Goal: Information Seeking & Learning: Learn about a topic

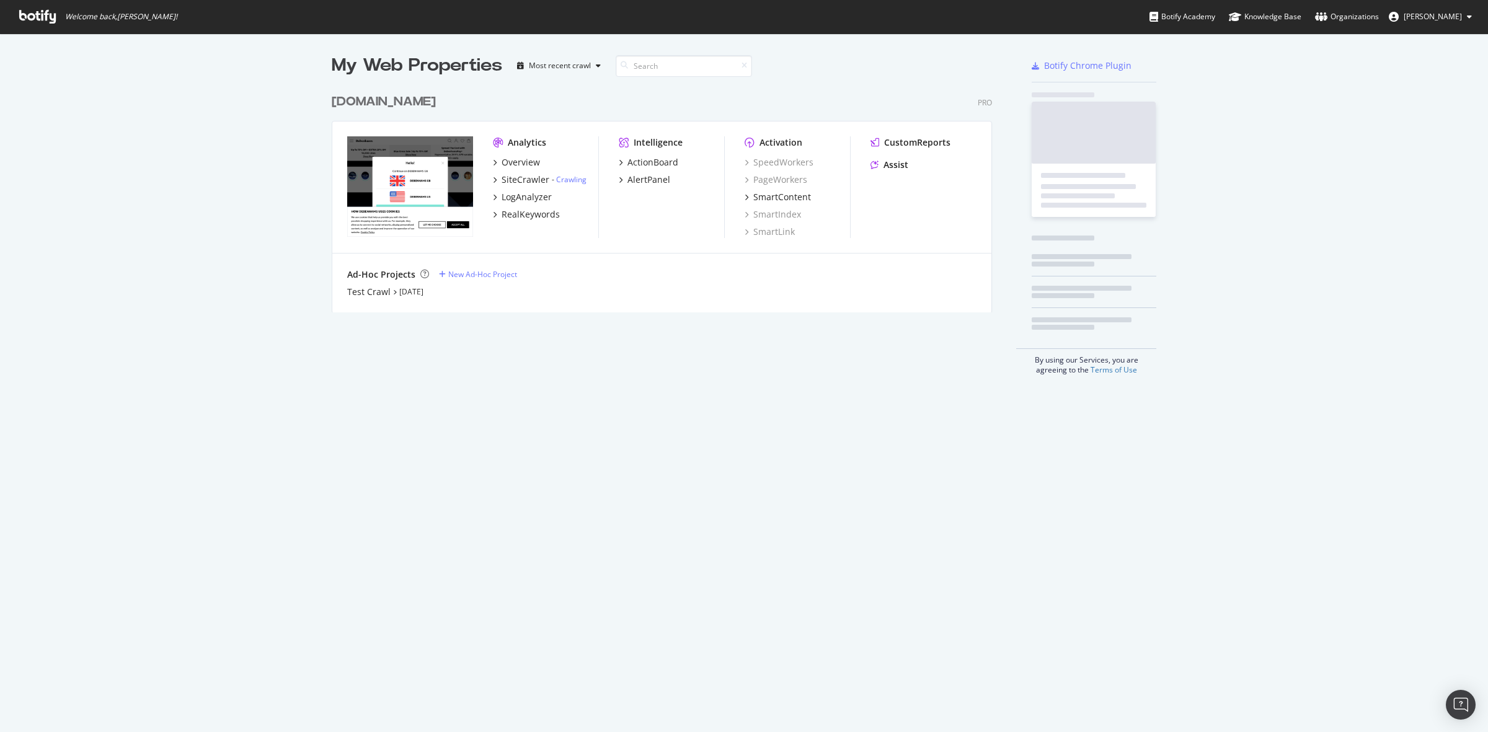
scroll to position [720, 1464]
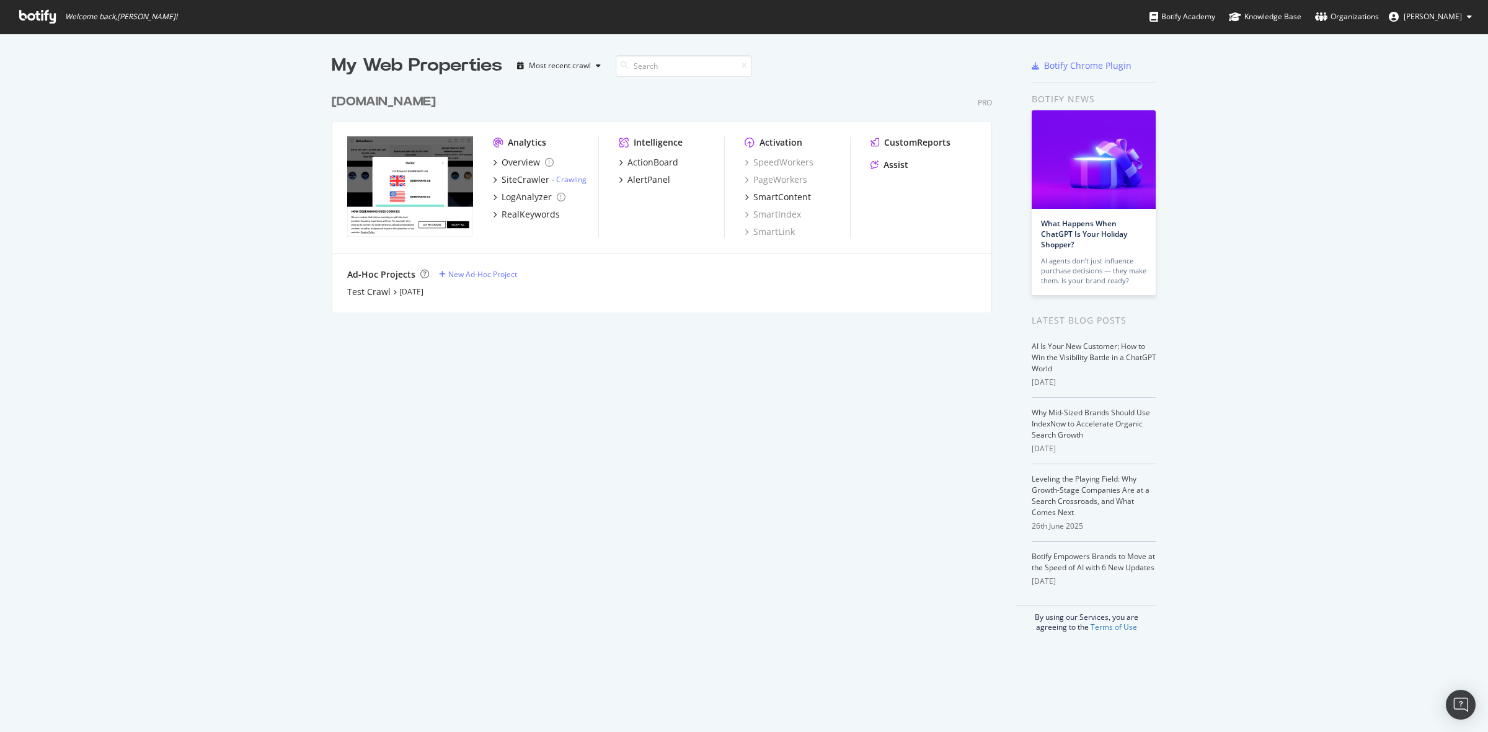
click at [406, 99] on div "[DOMAIN_NAME]" at bounding box center [384, 102] width 104 height 18
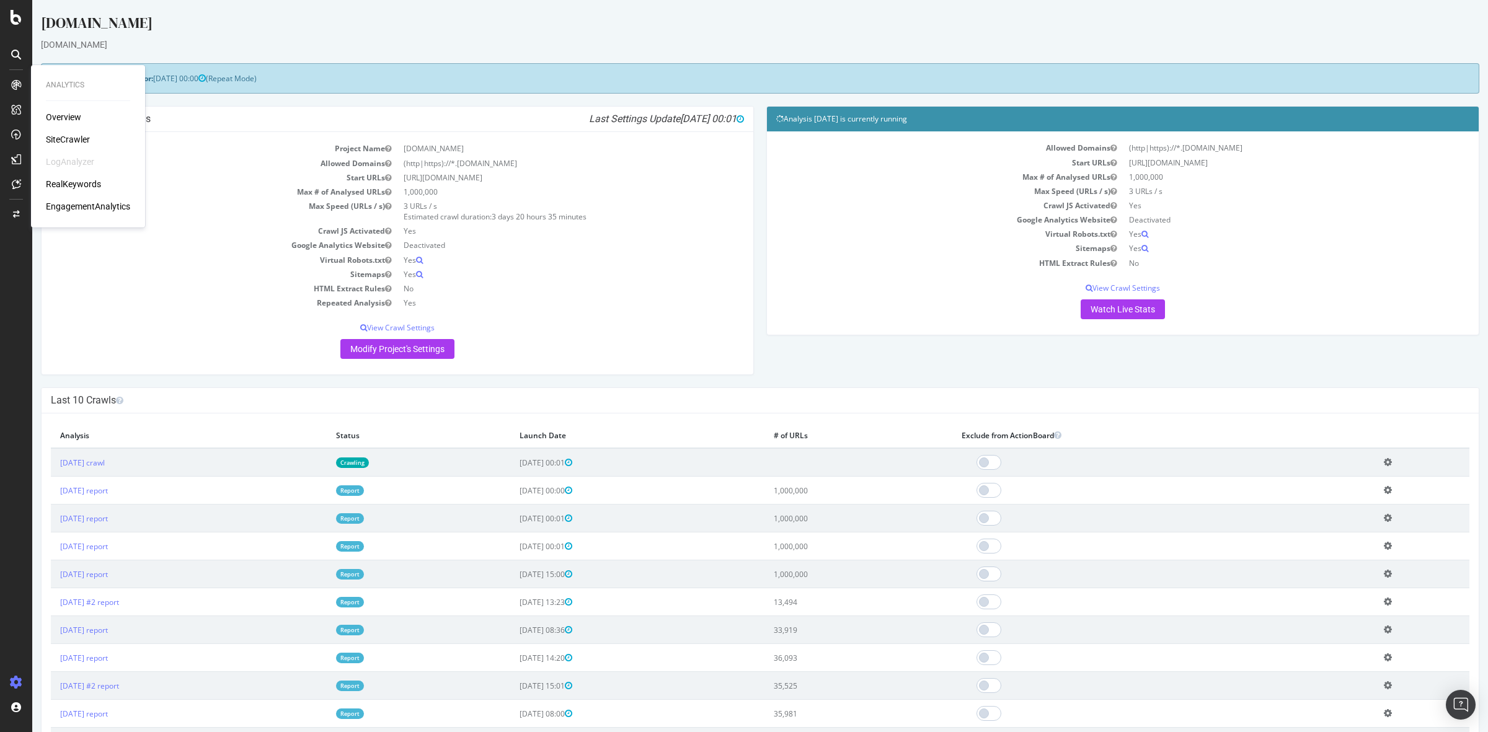
click at [63, 115] on div "Overview" at bounding box center [63, 117] width 35 height 12
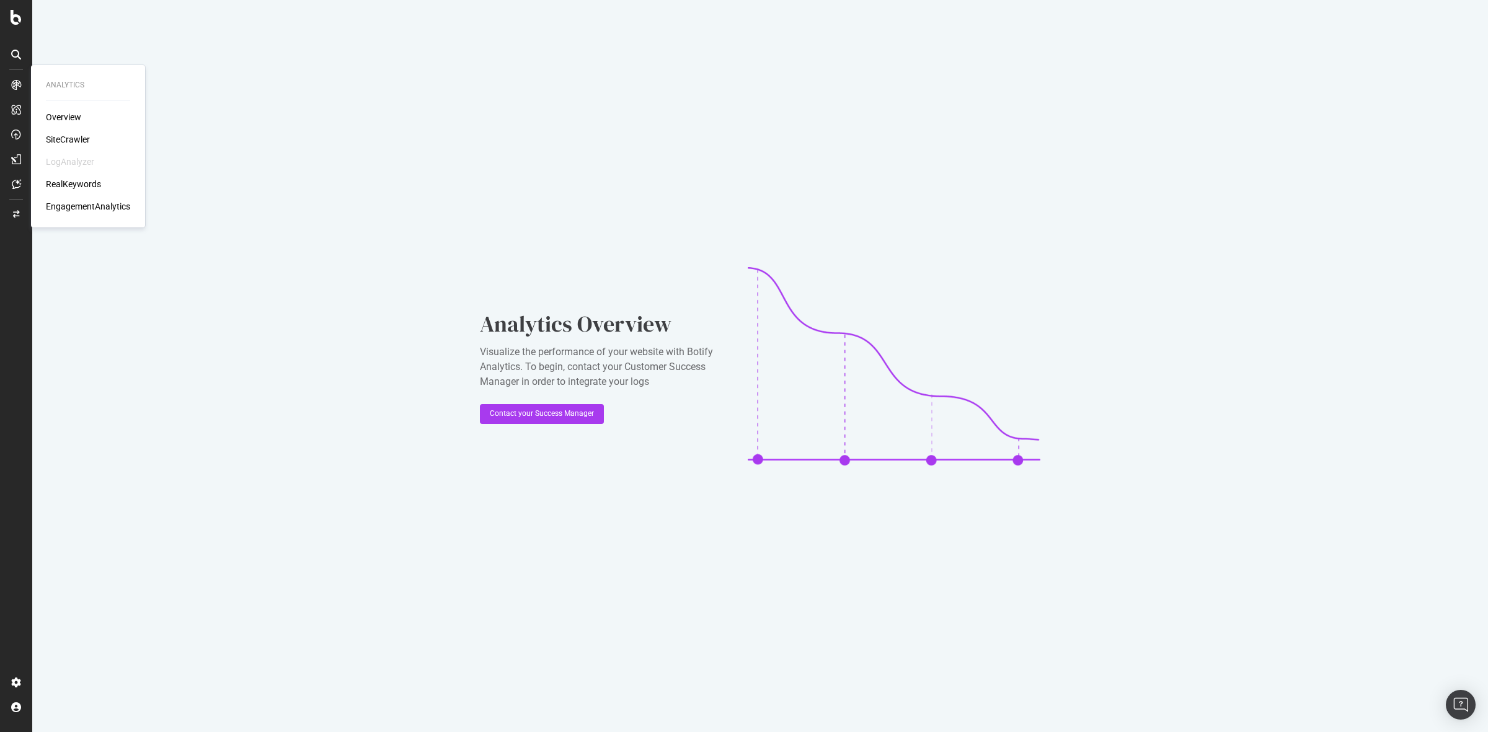
click at [66, 138] on div "SiteCrawler" at bounding box center [68, 139] width 44 height 12
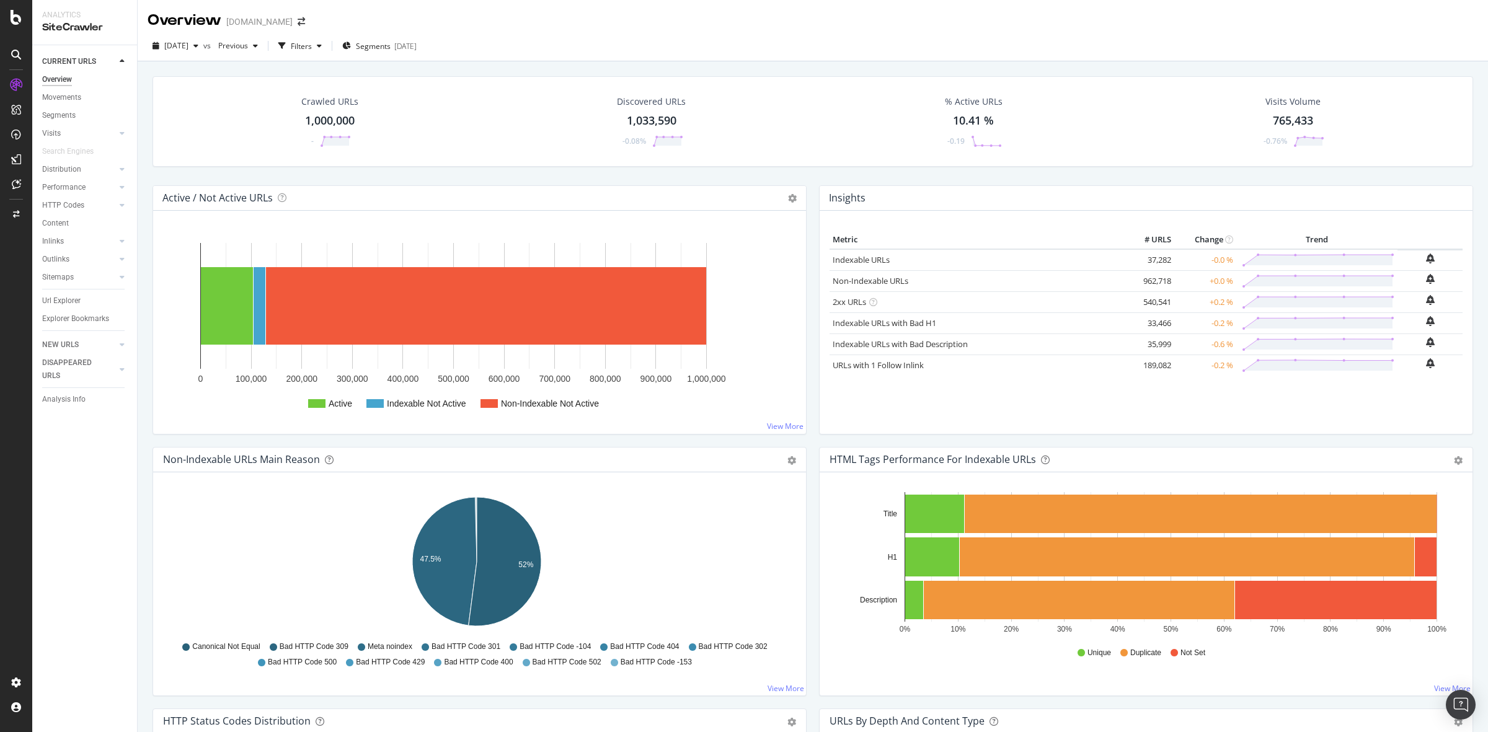
click at [329, 117] on div "1,000,000" at bounding box center [330, 121] width 50 height 16
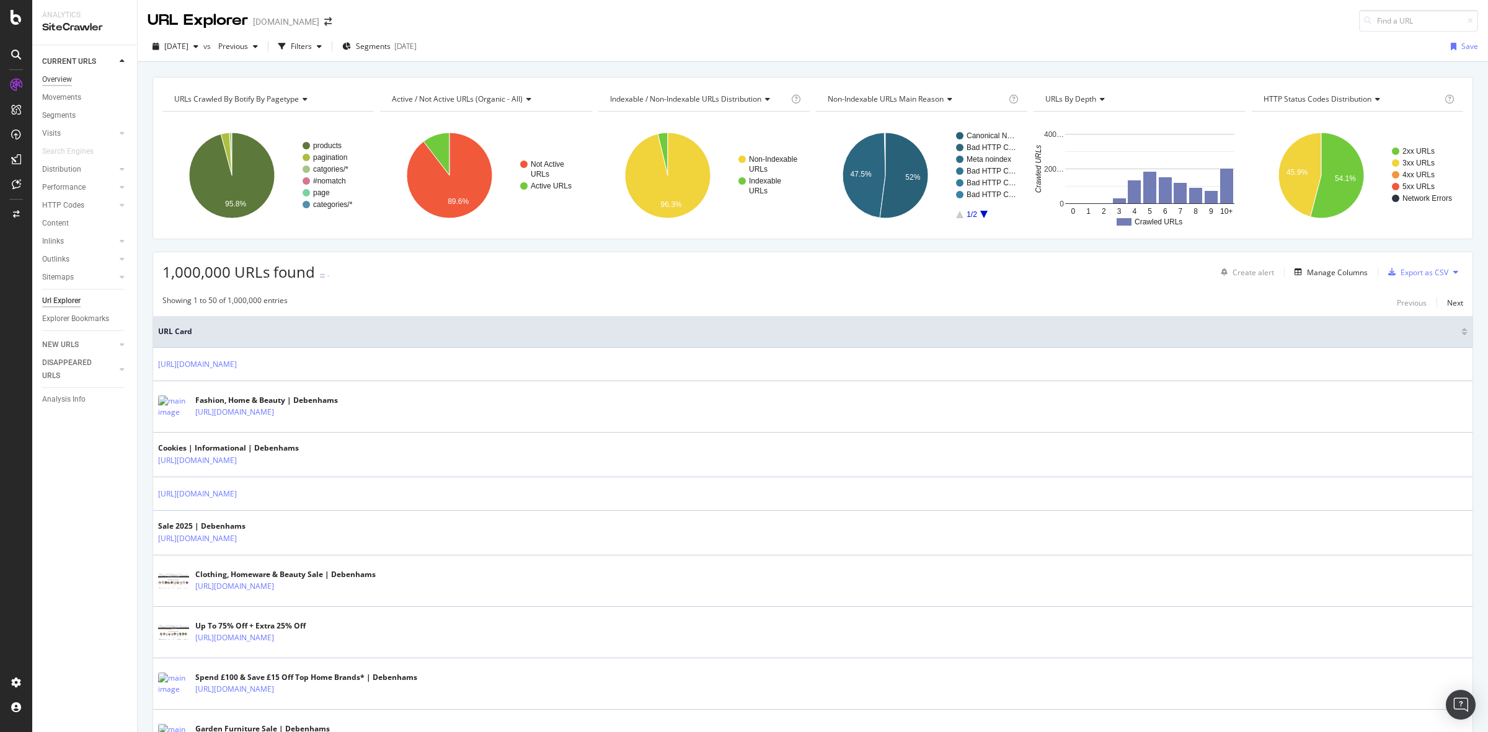
click at [61, 77] on div "Overview" at bounding box center [57, 79] width 30 height 13
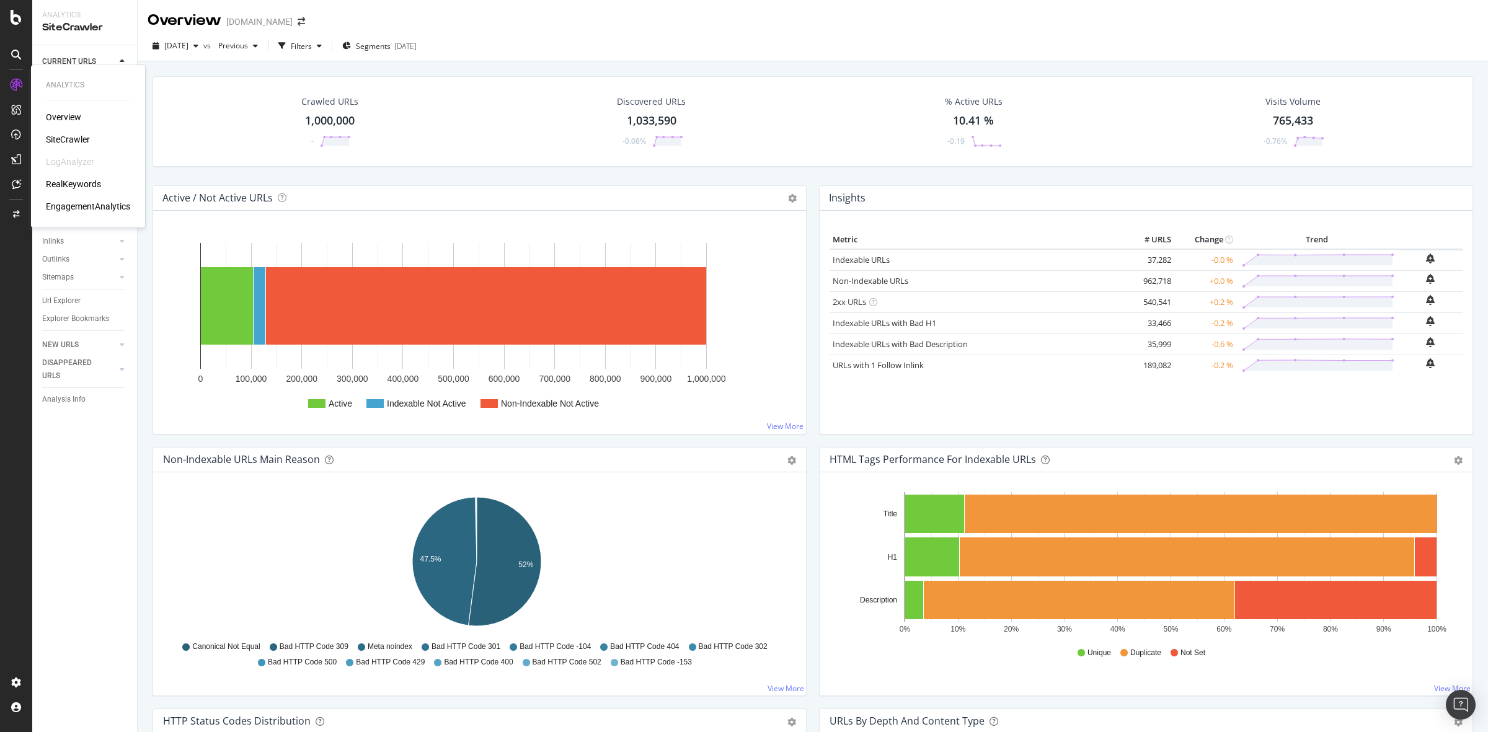
click at [60, 135] on div "SiteCrawler" at bounding box center [68, 139] width 44 height 12
click at [312, 50] on div "Filters" at bounding box center [301, 46] width 21 height 11
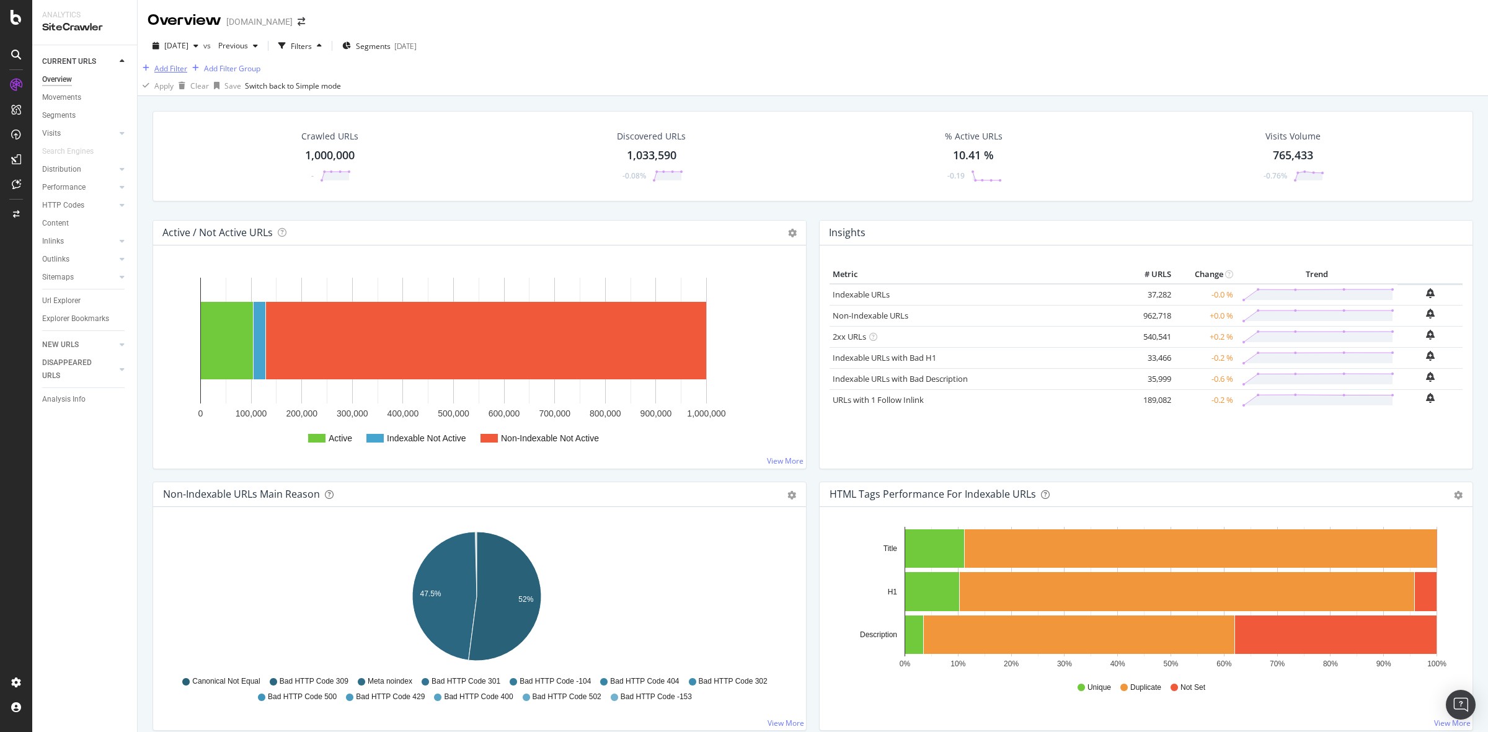
click at [177, 74] on div "Add Filter" at bounding box center [170, 68] width 33 height 11
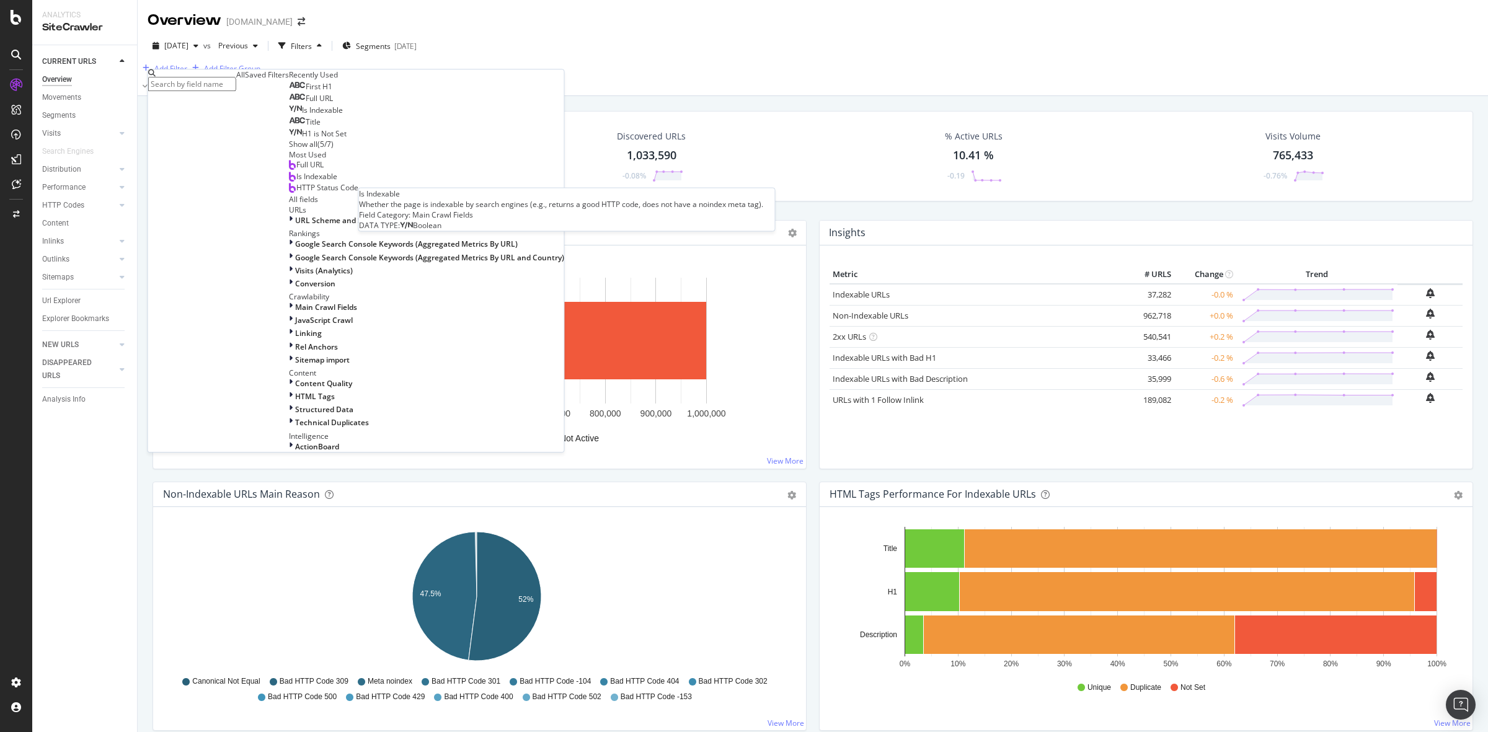
click at [289, 115] on div "Is Indexable" at bounding box center [316, 110] width 54 height 10
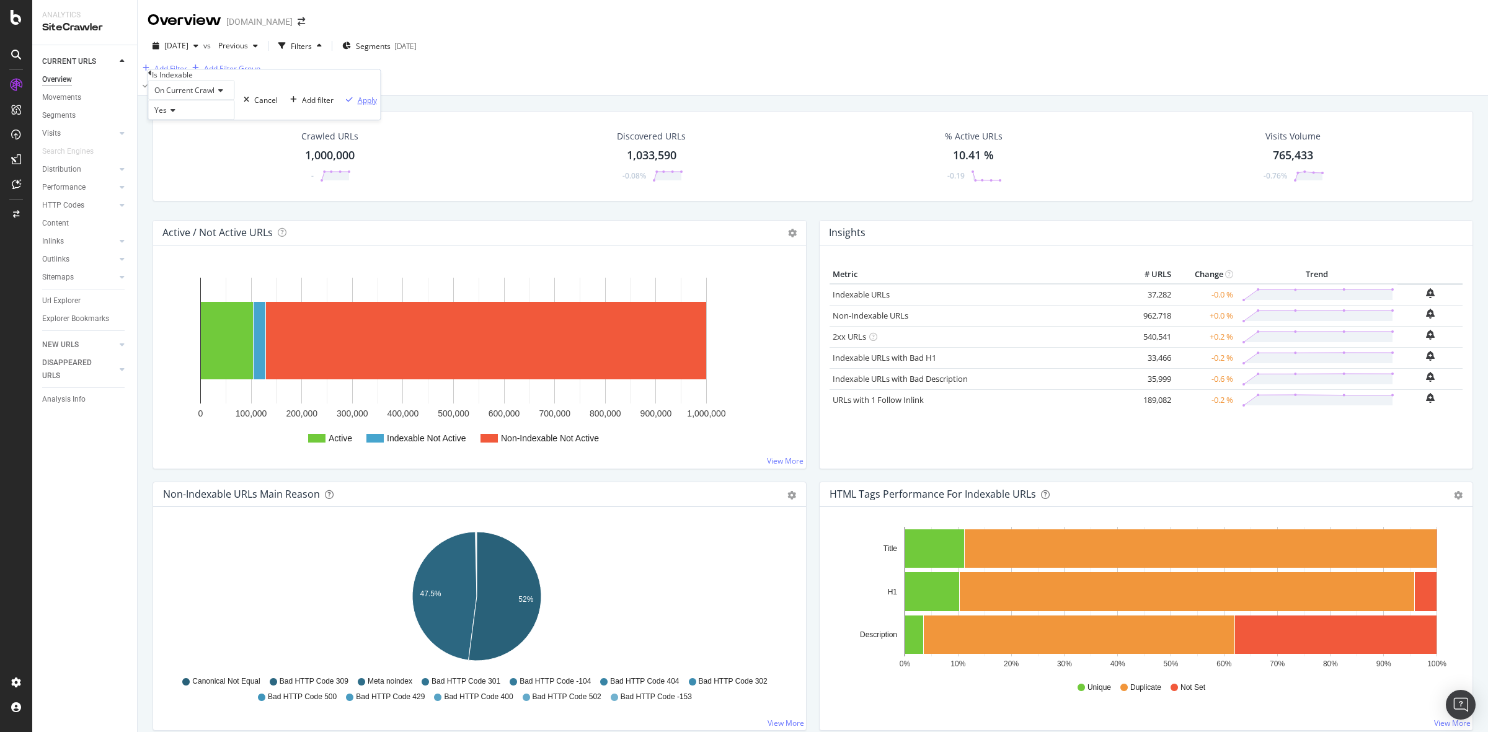
click at [358, 105] on div "Apply" at bounding box center [367, 100] width 19 height 11
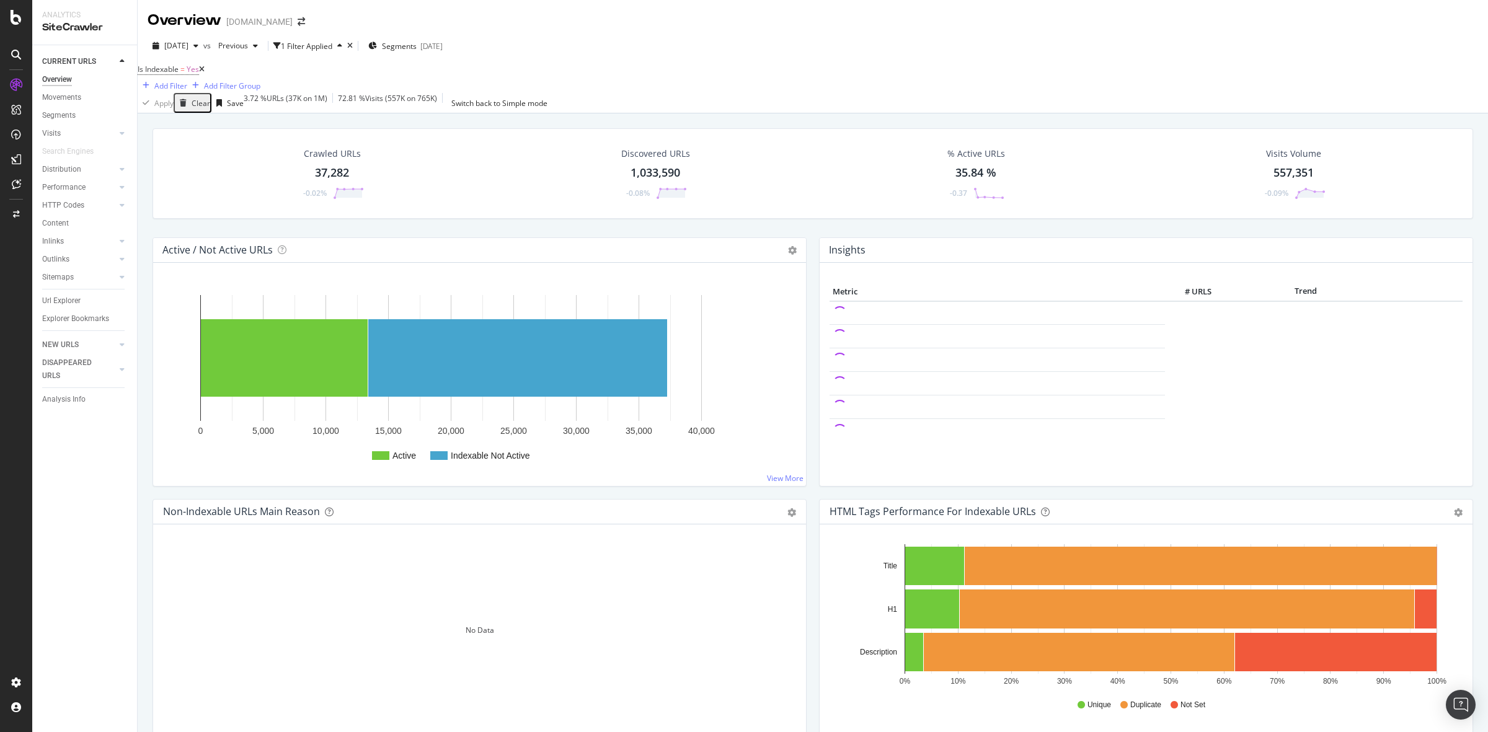
click at [319, 177] on div "37,282" at bounding box center [332, 173] width 34 height 16
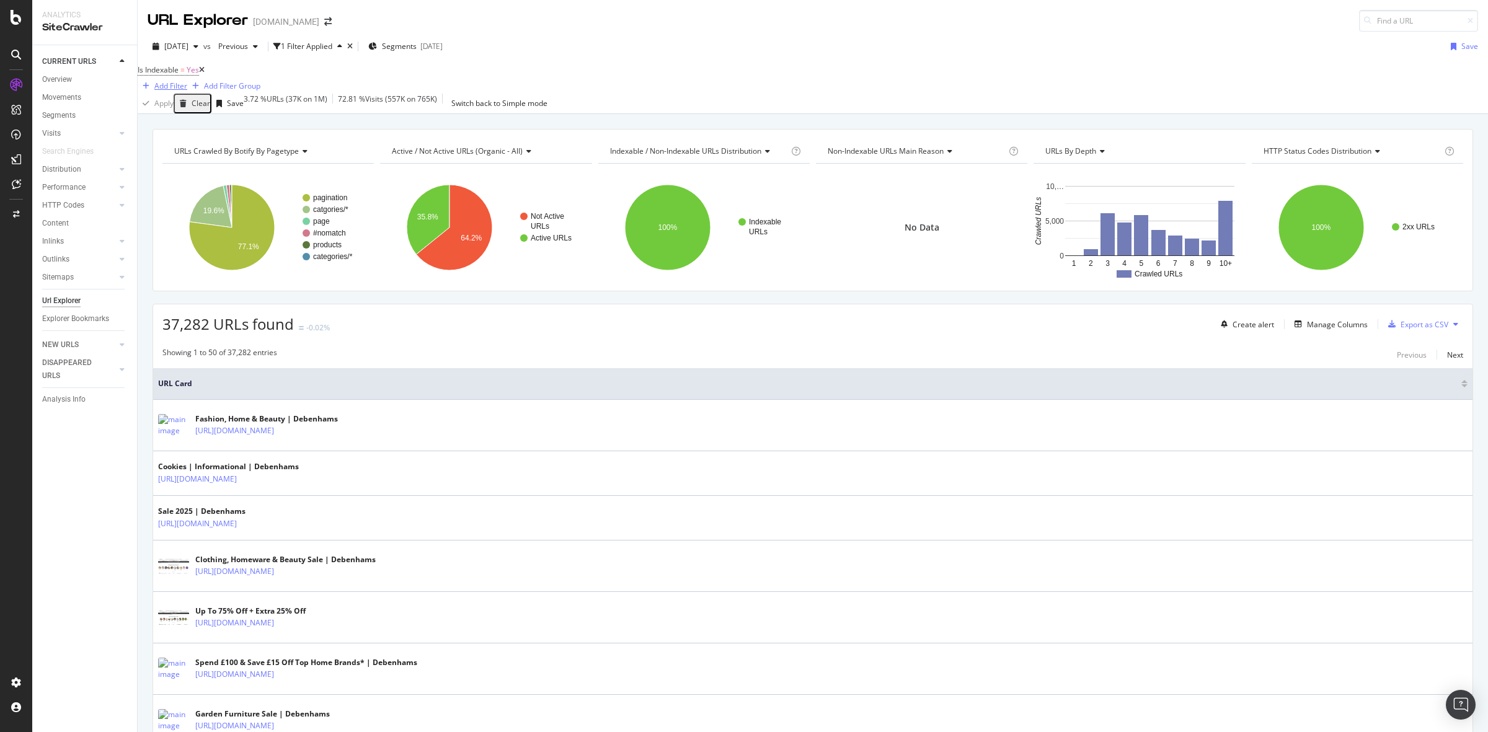
click at [187, 81] on div "Add Filter" at bounding box center [170, 86] width 33 height 11
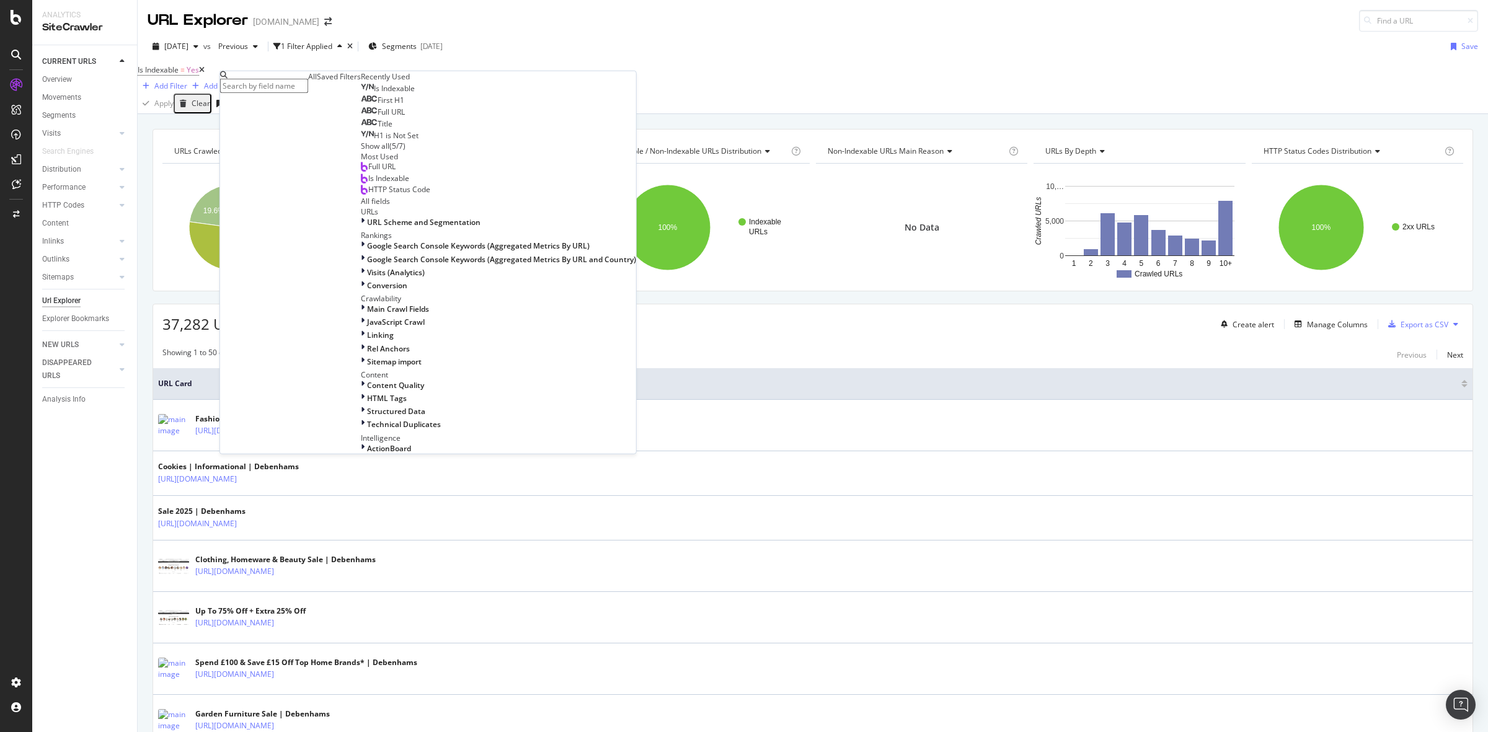
scroll to position [42, 0]
click at [361, 117] on div "Full URL" at bounding box center [383, 112] width 44 height 10
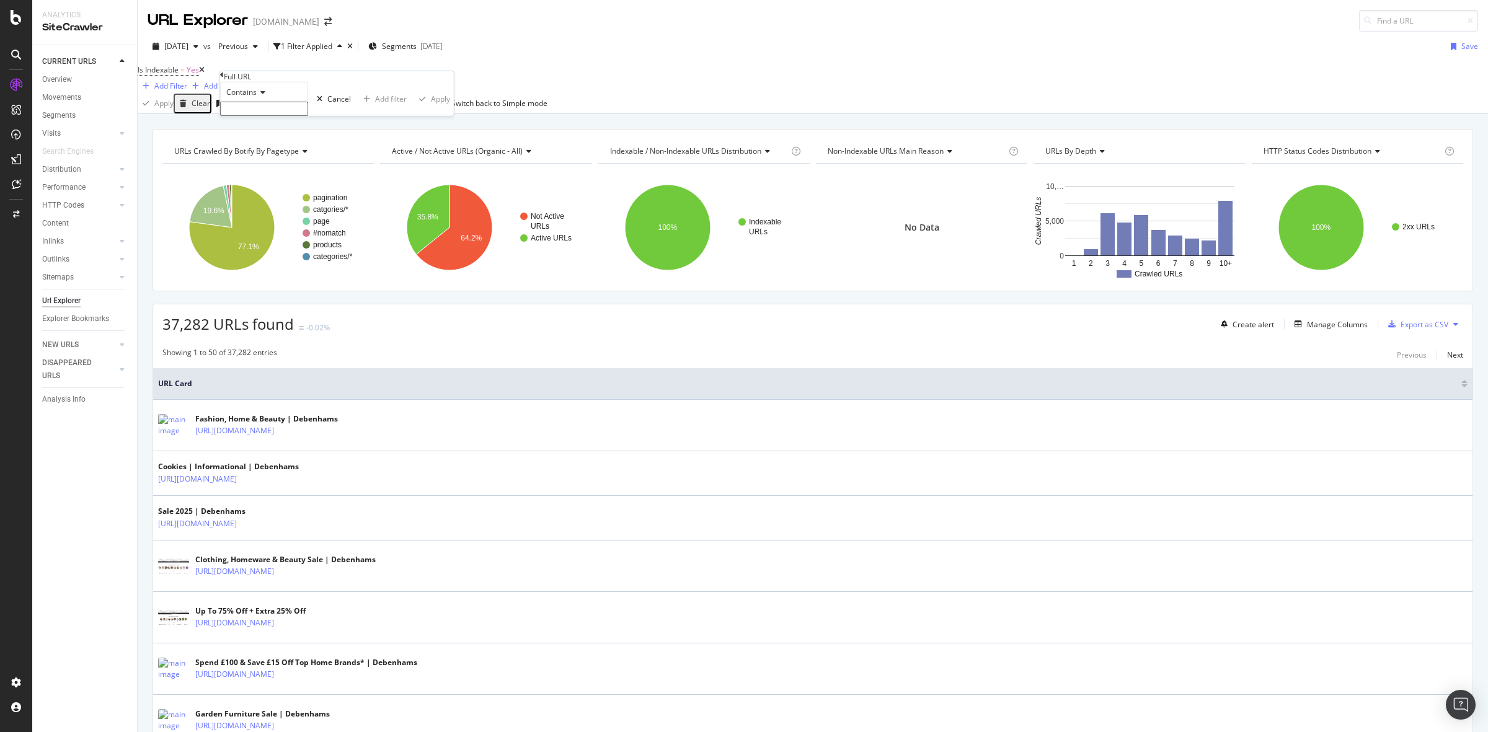
click at [301, 116] on input "text" at bounding box center [264, 109] width 88 height 14
type input "womens"
click at [431, 108] on div "Apply" at bounding box center [440, 102] width 19 height 11
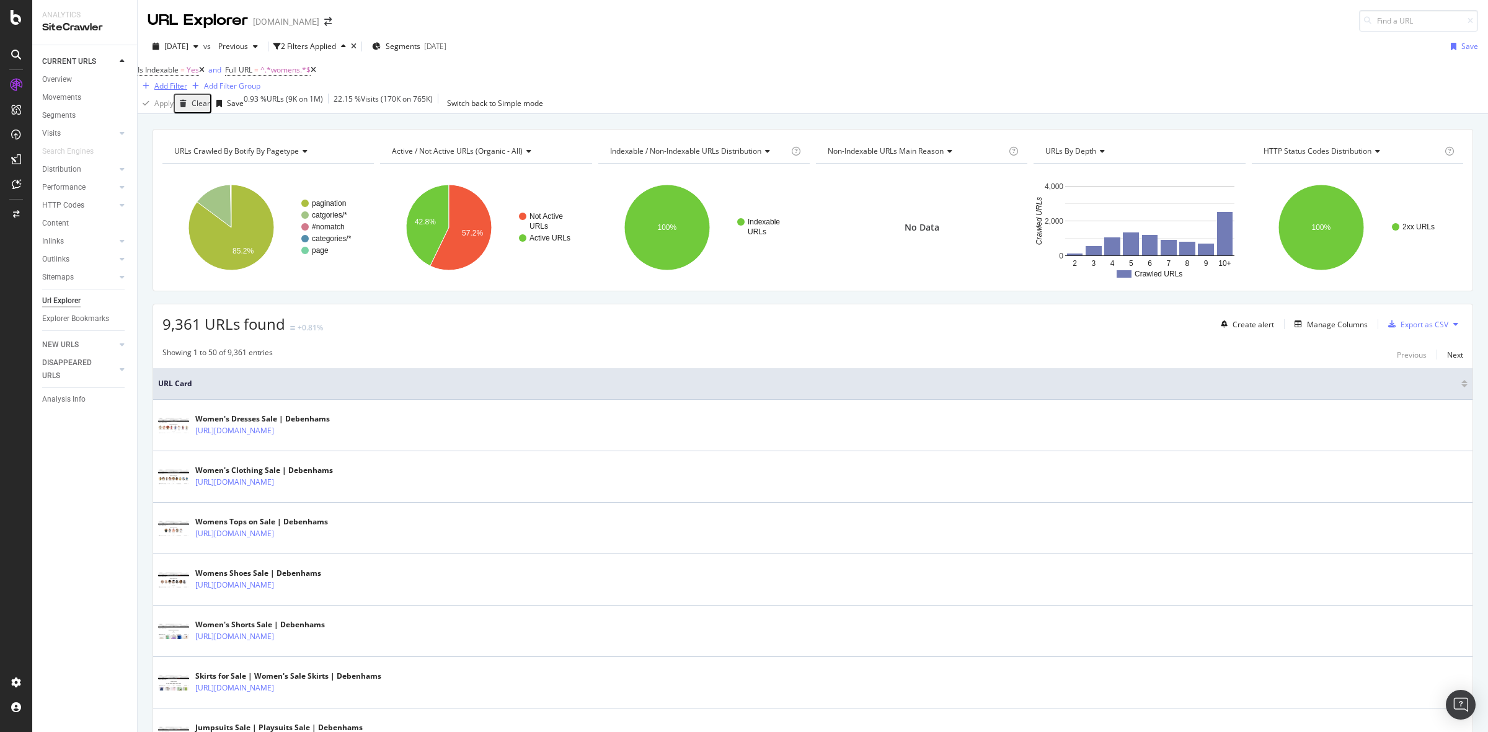
click at [187, 81] on div "Add Filter" at bounding box center [170, 86] width 33 height 11
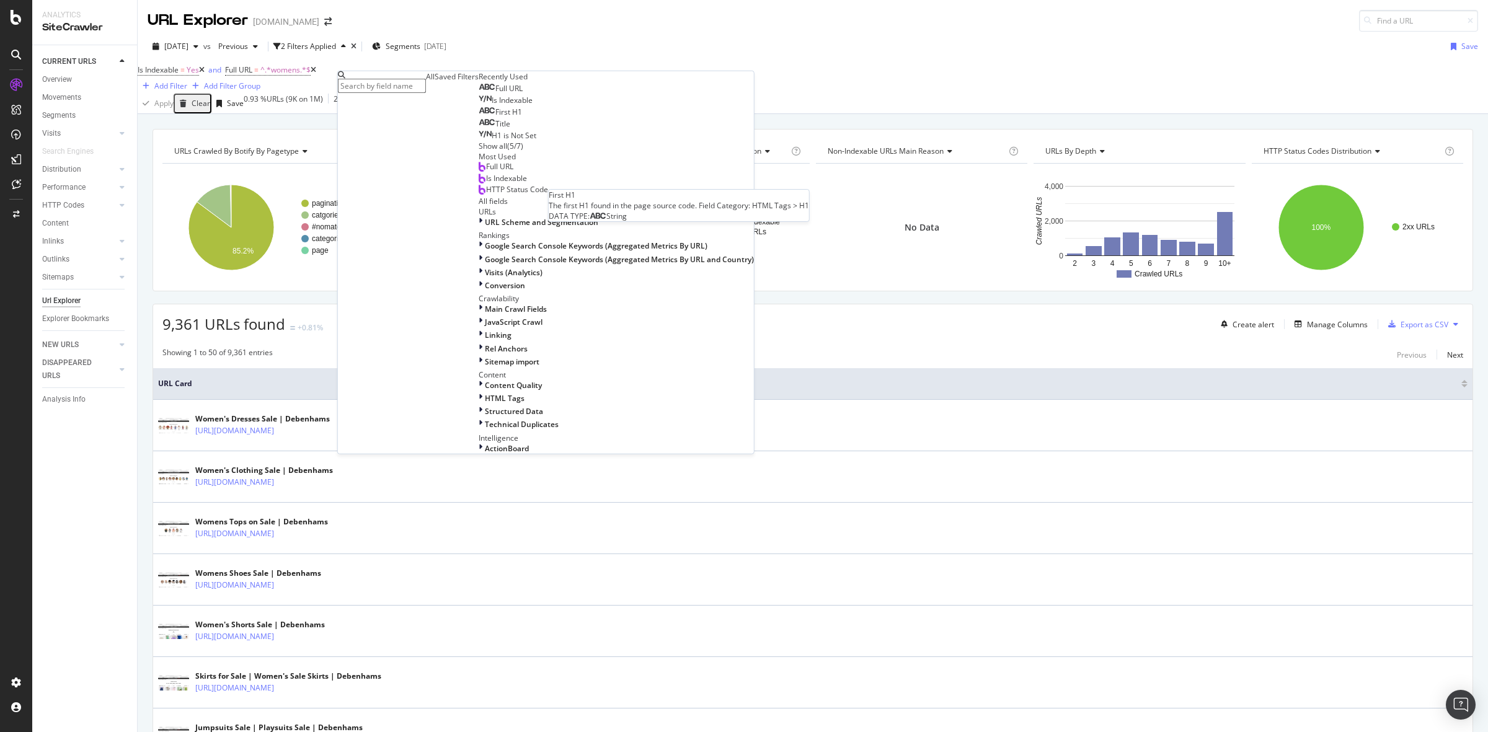
click at [495, 117] on div "First H1" at bounding box center [500, 112] width 43 height 10
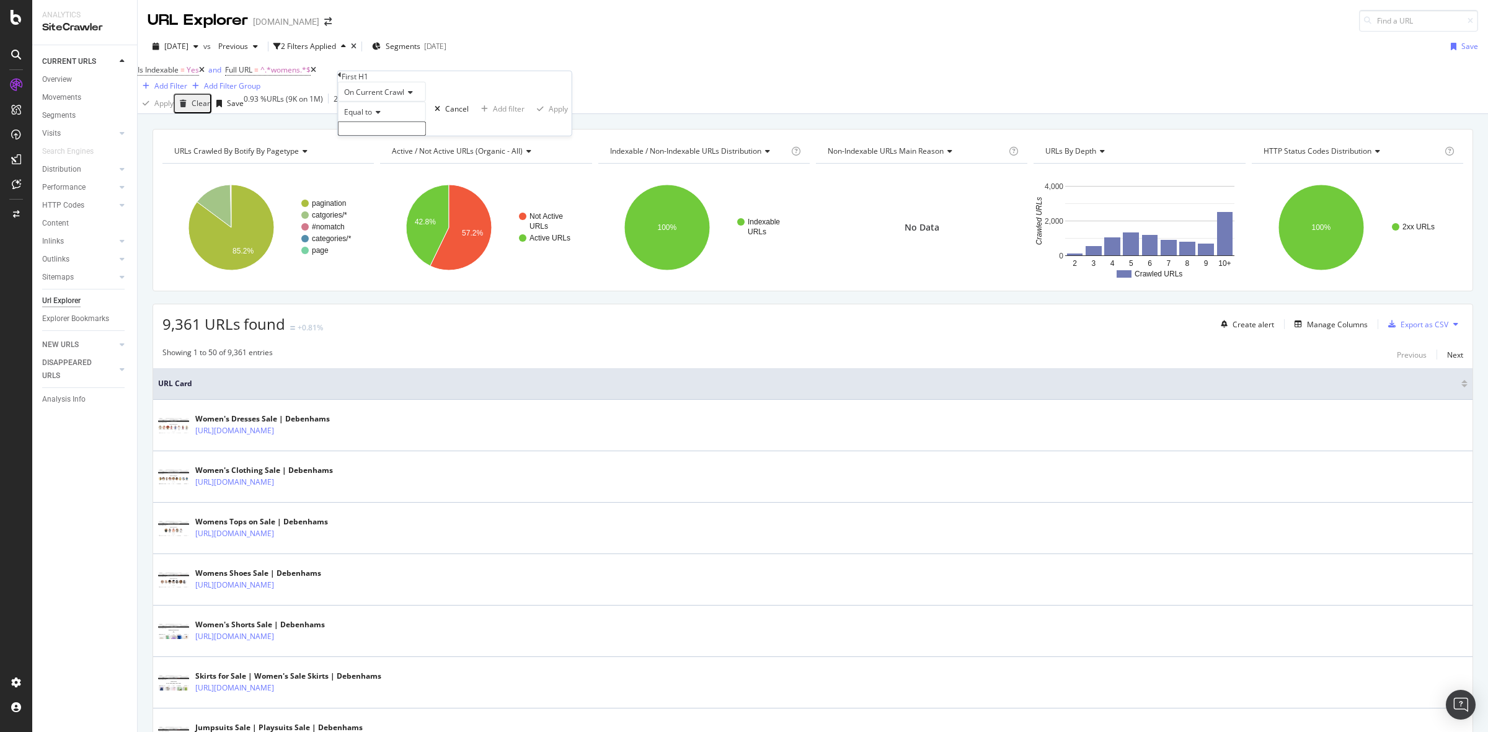
click at [372, 117] on span "Equal to" at bounding box center [358, 112] width 28 height 11
click at [392, 213] on div "Contains" at bounding box center [381, 206] width 87 height 13
click at [404, 136] on input "text" at bounding box center [382, 129] width 88 height 14
type input "womens"
click at [537, 116] on icon "button" at bounding box center [540, 111] width 7 height 7
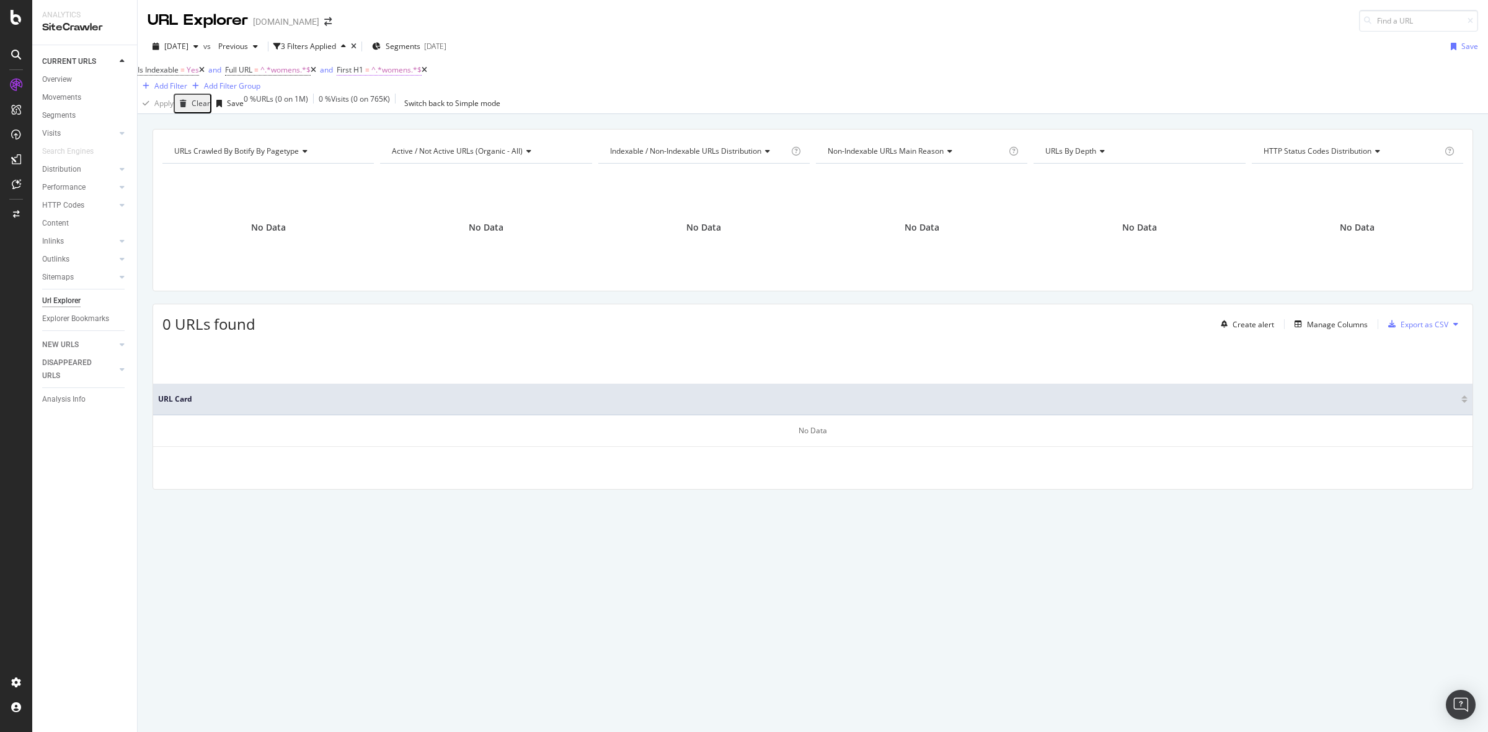
click at [394, 75] on span "^.*womens.*$" at bounding box center [396, 69] width 50 height 11
click at [363, 74] on icon at bounding box center [361, 72] width 4 height 7
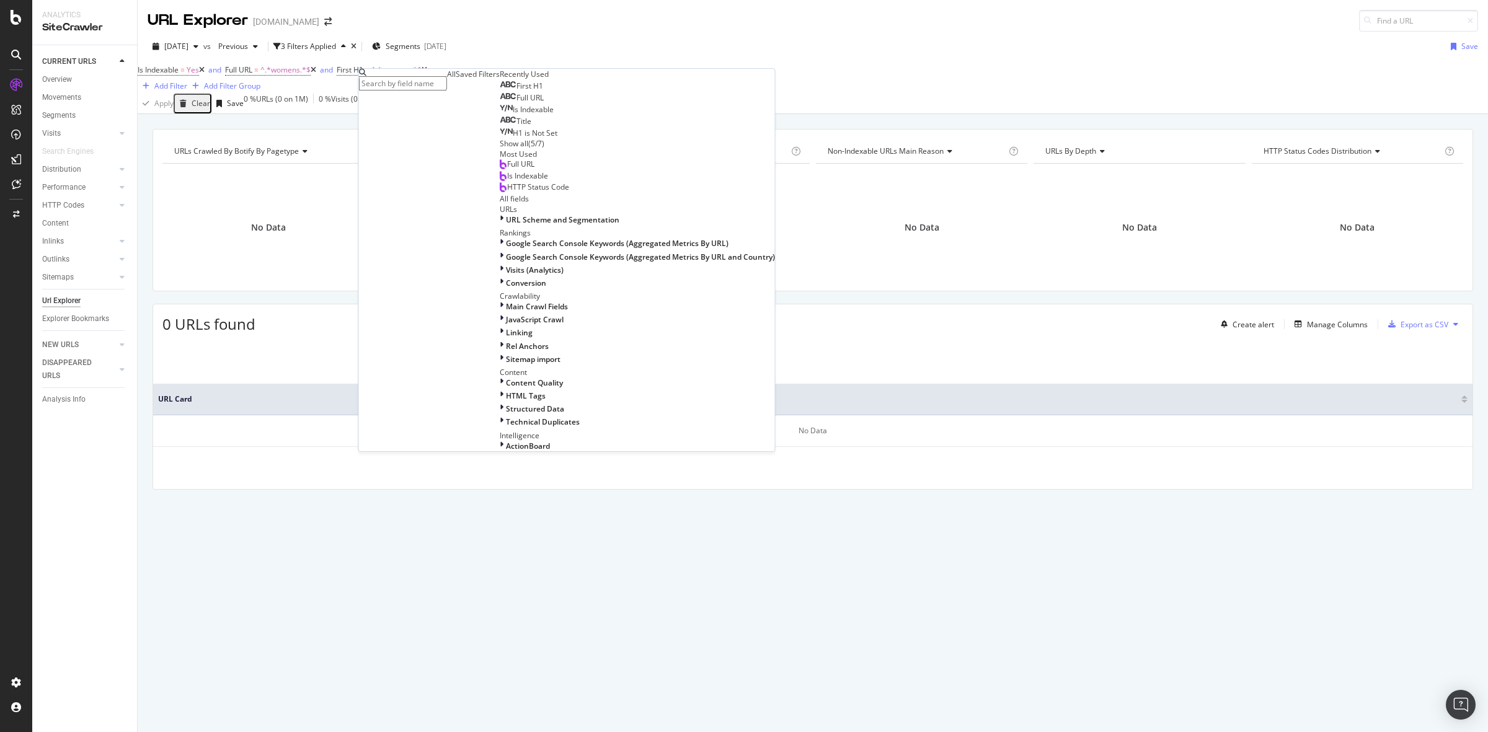
scroll to position [404, 0]
click at [500, 391] on div "HTML Tags" at bounding box center [637, 396] width 275 height 11
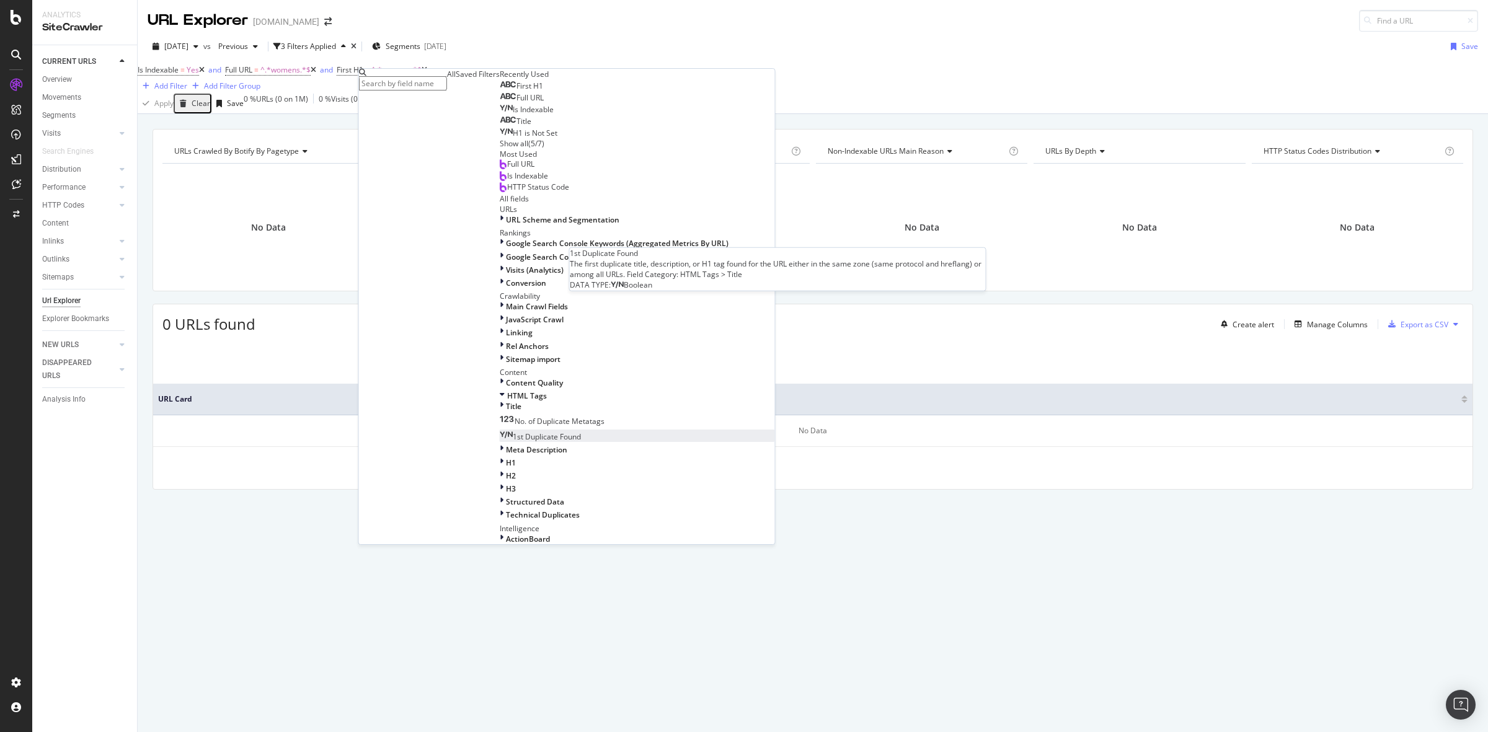
scroll to position [482, 0]
click at [500, 458] on div "H1" at bounding box center [637, 463] width 275 height 11
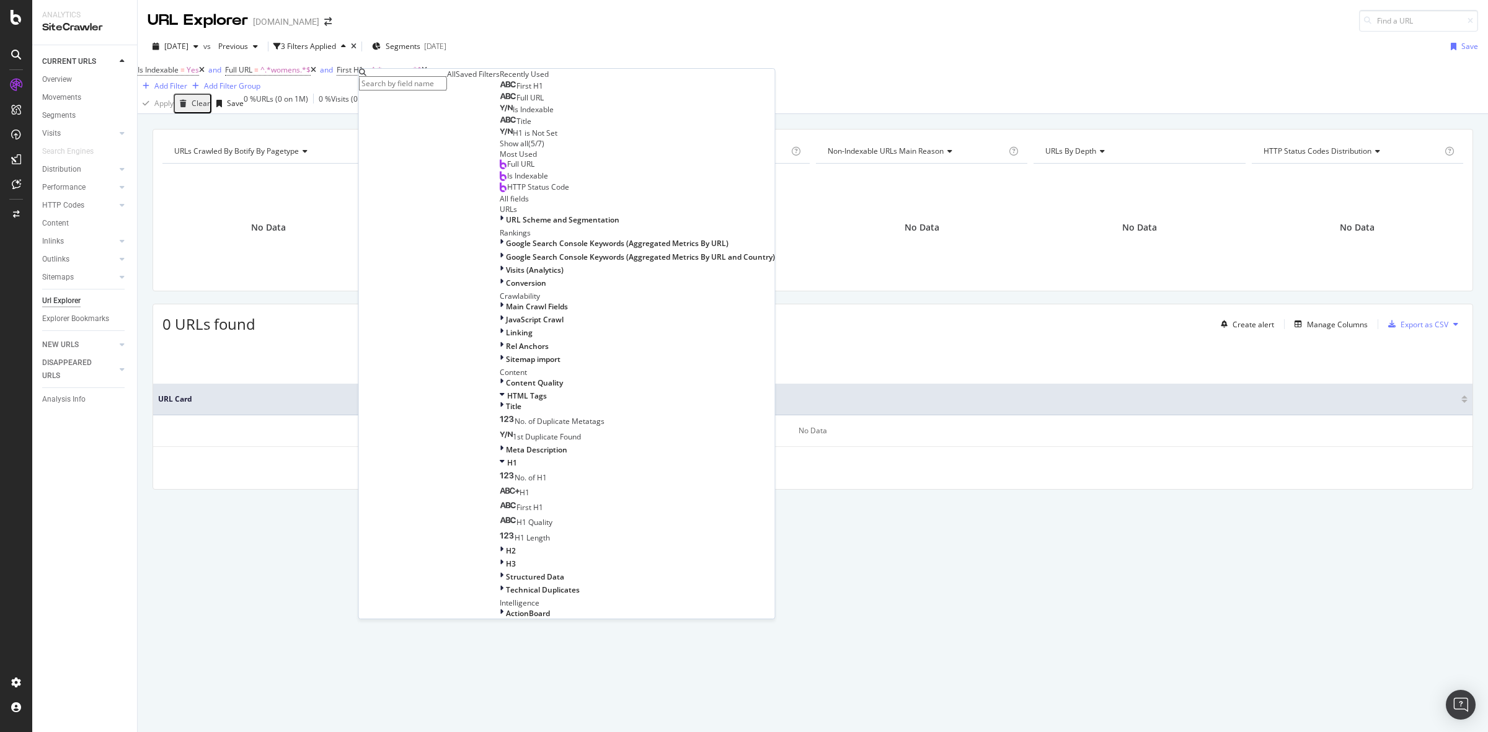
scroll to position [488, 0]
click at [500, 401] on div "Title" at bounding box center [637, 406] width 275 height 11
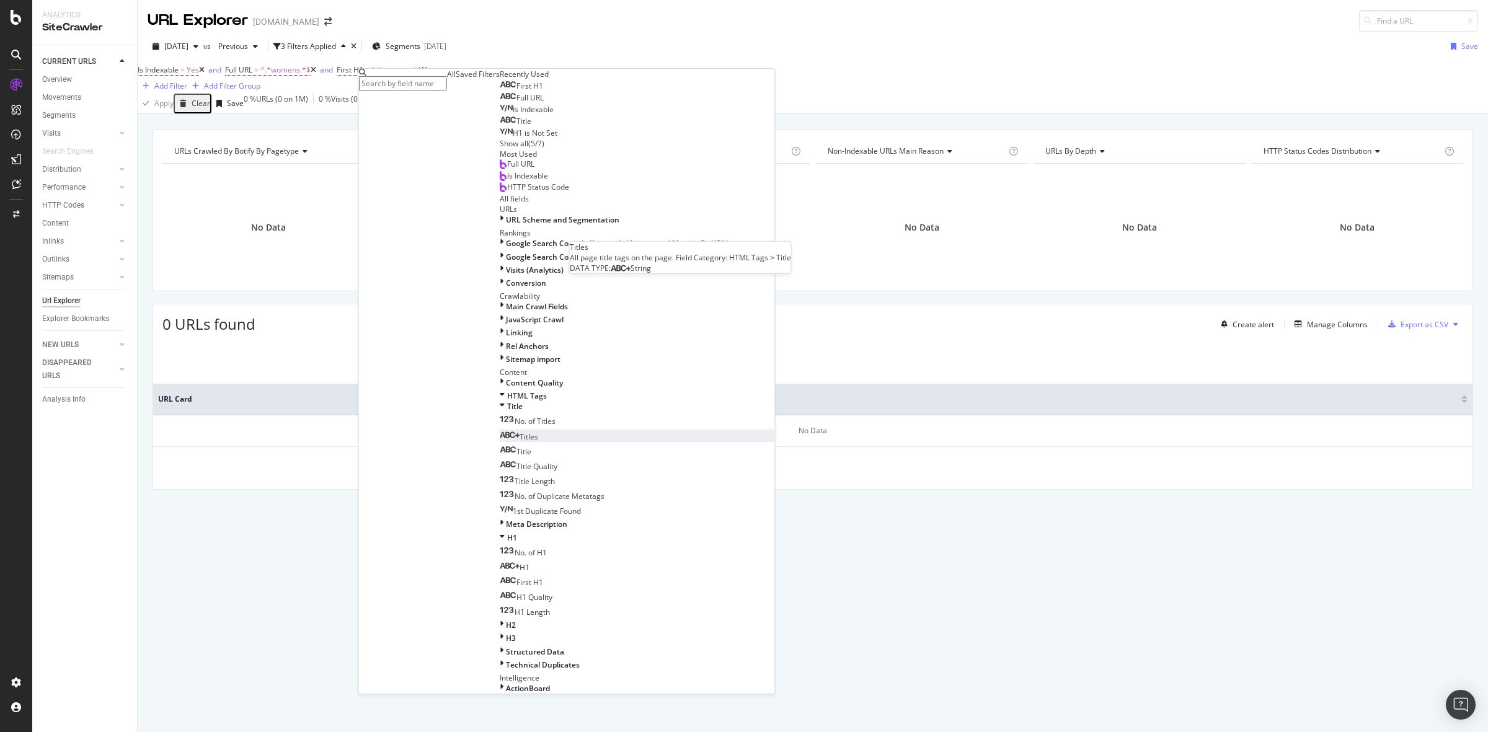
click at [500, 431] on div "Titles" at bounding box center [519, 436] width 38 height 11
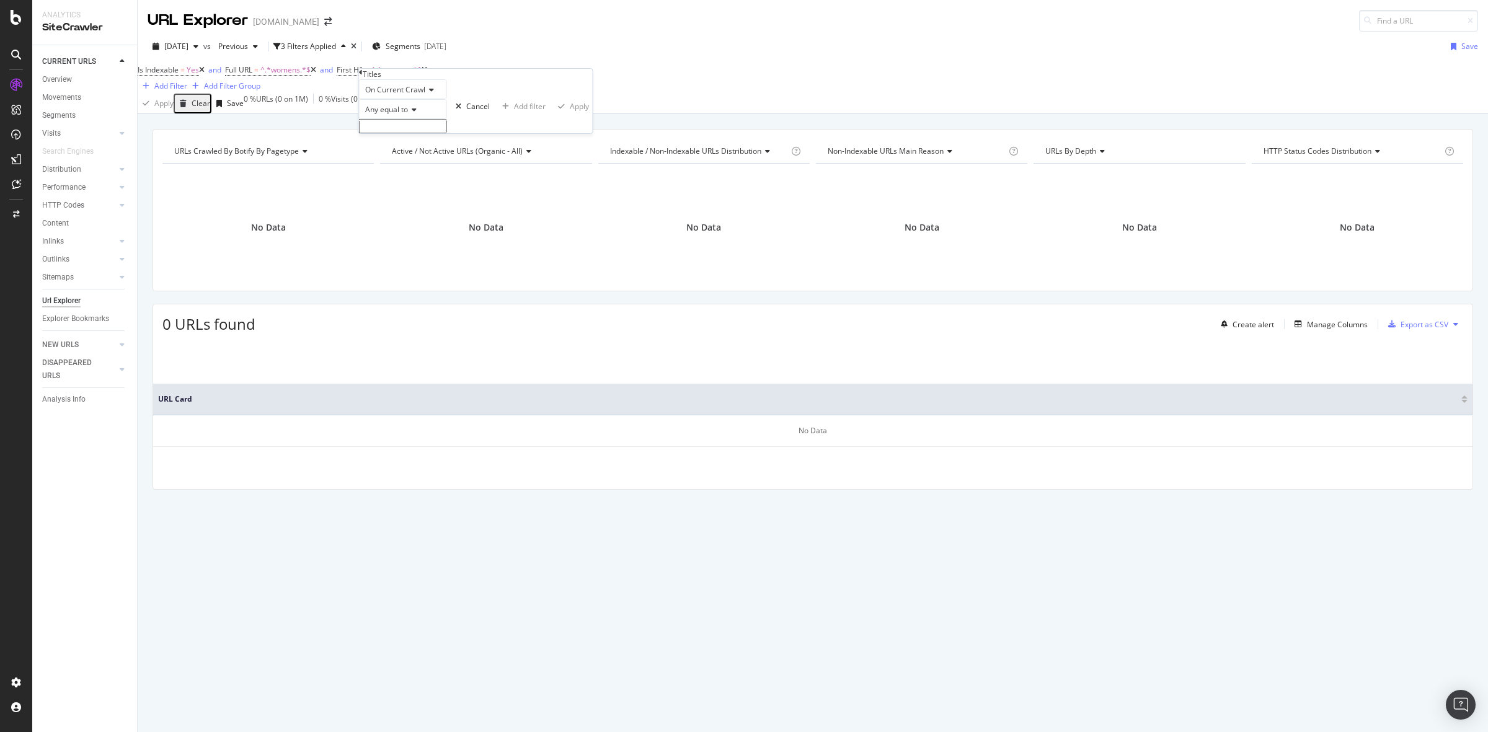
click at [405, 115] on span "Any equal to" at bounding box center [386, 109] width 43 height 11
click at [430, 211] on div "Any contains" at bounding box center [403, 204] width 87 height 13
click at [430, 133] on input "text" at bounding box center [403, 126] width 88 height 14
type input "womens"
click at [570, 115] on div "Apply" at bounding box center [579, 110] width 19 height 11
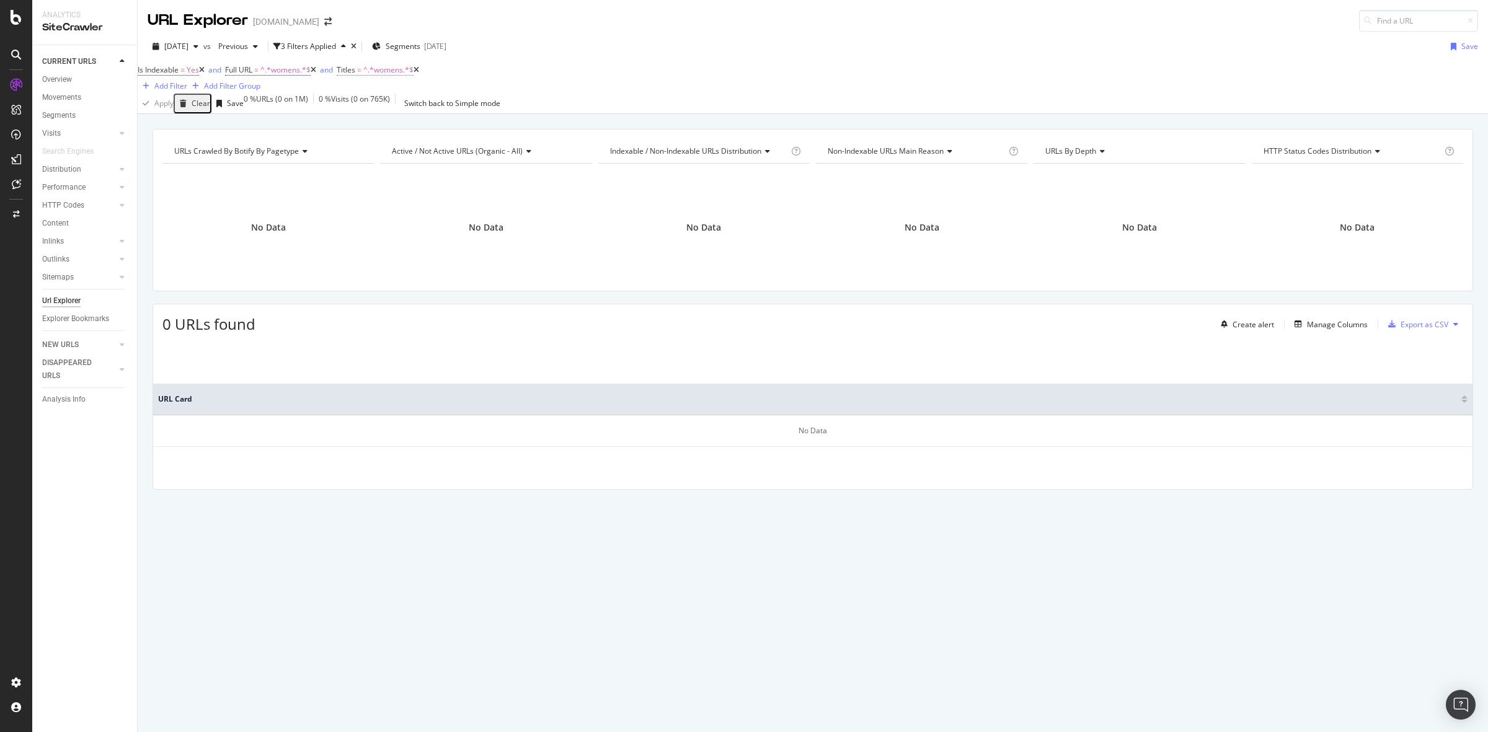
click at [404, 75] on span "^.*womens.*$" at bounding box center [388, 69] width 50 height 11
click at [409, 115] on span "Any contains" at bounding box center [387, 109] width 44 height 11
click at [614, 92] on div "Is Indexable = Yes and Full URL = ^.*womens.*$ and Titles = ^.*womens.*$ Add Fi…" at bounding box center [813, 77] width 1350 height 32
click at [419, 74] on icon at bounding box center [417, 69] width 6 height 7
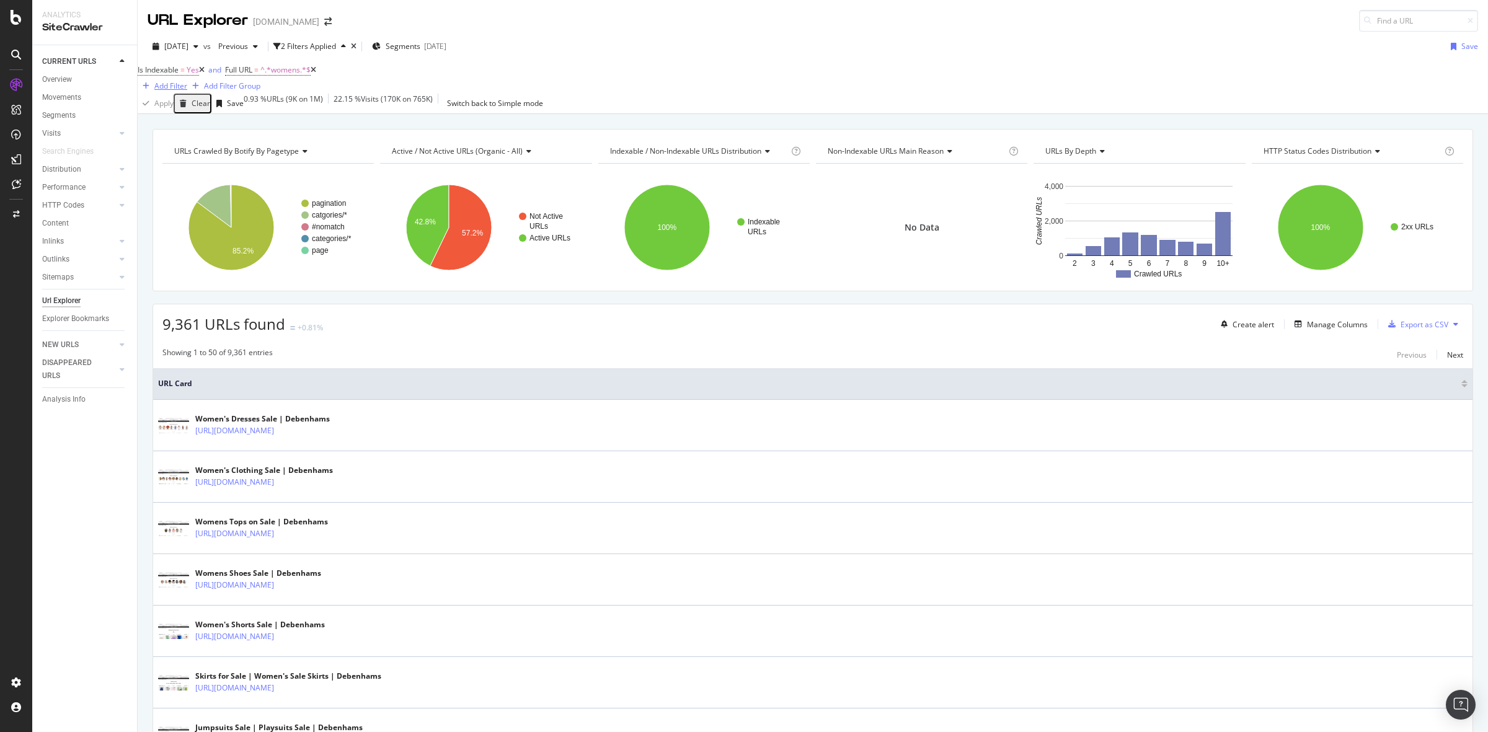
click at [187, 84] on div "Add Filter" at bounding box center [170, 86] width 33 height 11
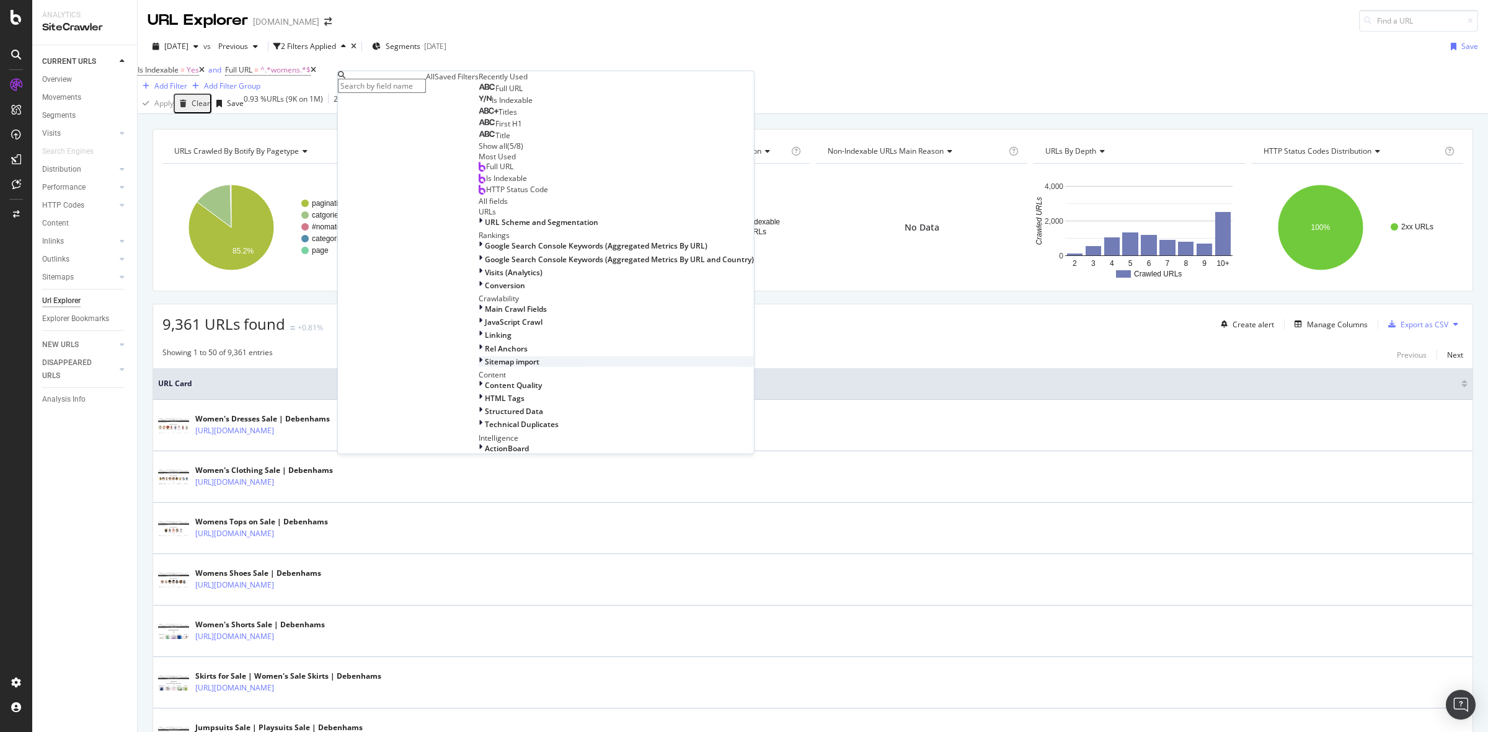
scroll to position [404, 0]
click at [479, 393] on div "HTML Tags" at bounding box center [616, 398] width 275 height 11
click at [479, 460] on div "H1" at bounding box center [616, 465] width 275 height 11
click at [479, 490] on div "H1" at bounding box center [494, 495] width 30 height 11
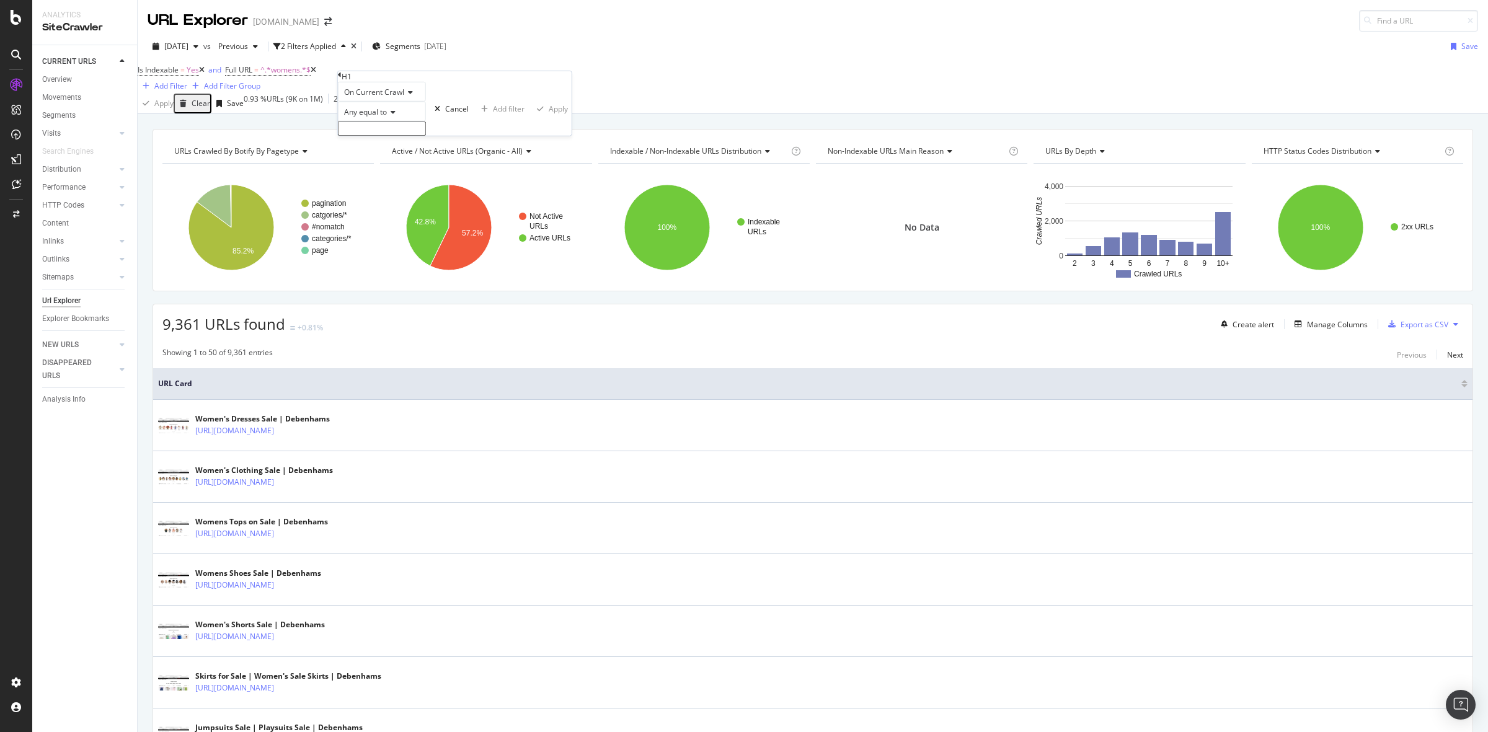
click at [394, 116] on icon at bounding box center [391, 111] width 9 height 7
click at [386, 212] on span "Any contains" at bounding box center [364, 206] width 44 height 11
click at [386, 136] on input "text" at bounding box center [382, 129] width 88 height 14
type input "womens"
click at [549, 118] on div "Apply" at bounding box center [558, 112] width 19 height 11
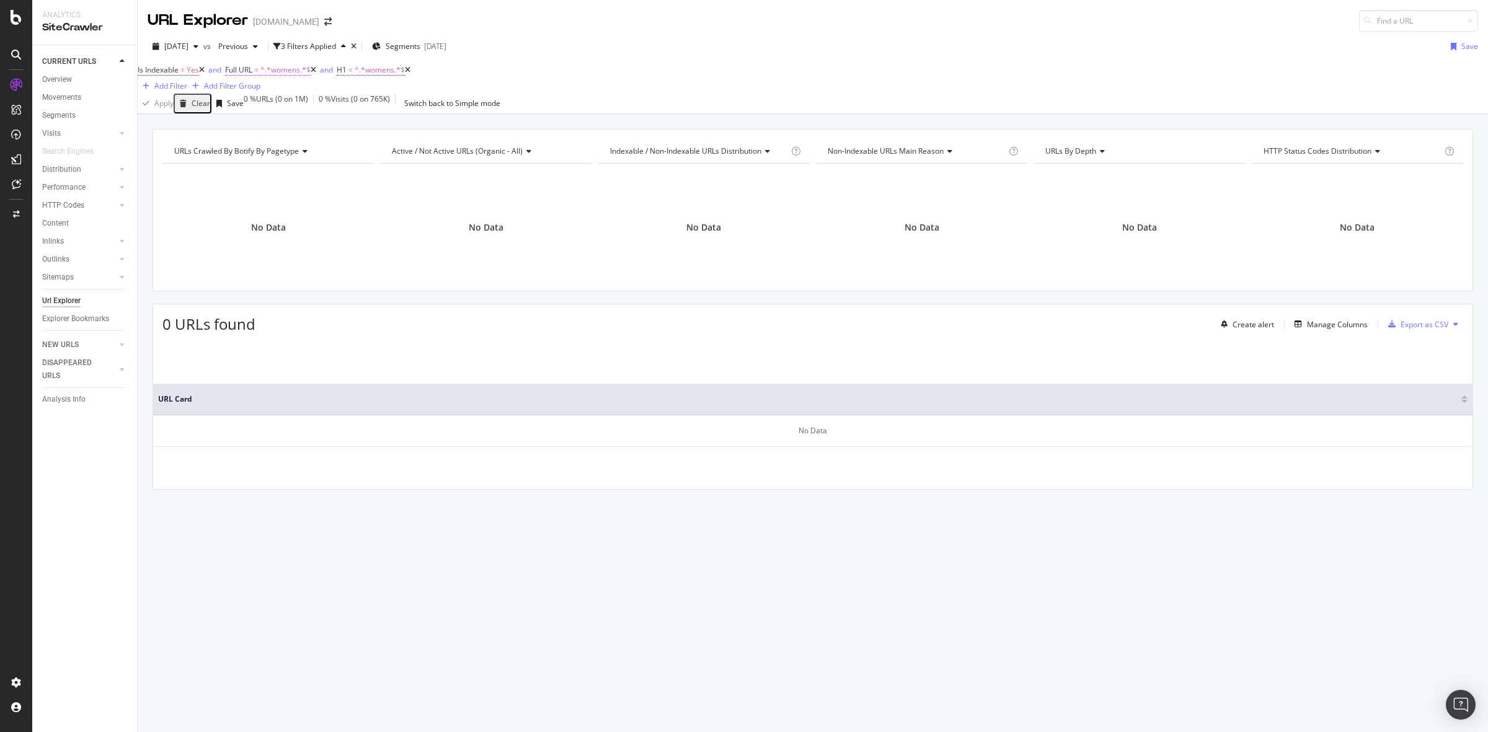
click at [259, 75] on span "=" at bounding box center [256, 69] width 4 height 11
click at [466, 114] on div "[DATE] vs Previous 3 Filters Applied Segments [DATE] Save Is Indexable = Yes an…" at bounding box center [813, 73] width 1350 height 82
click at [405, 75] on span "^.*womens.*$" at bounding box center [380, 69] width 50 height 11
click at [428, 133] on input "womens" at bounding box center [403, 126] width 88 height 14
click at [405, 115] on span "Any contains" at bounding box center [387, 109] width 44 height 11
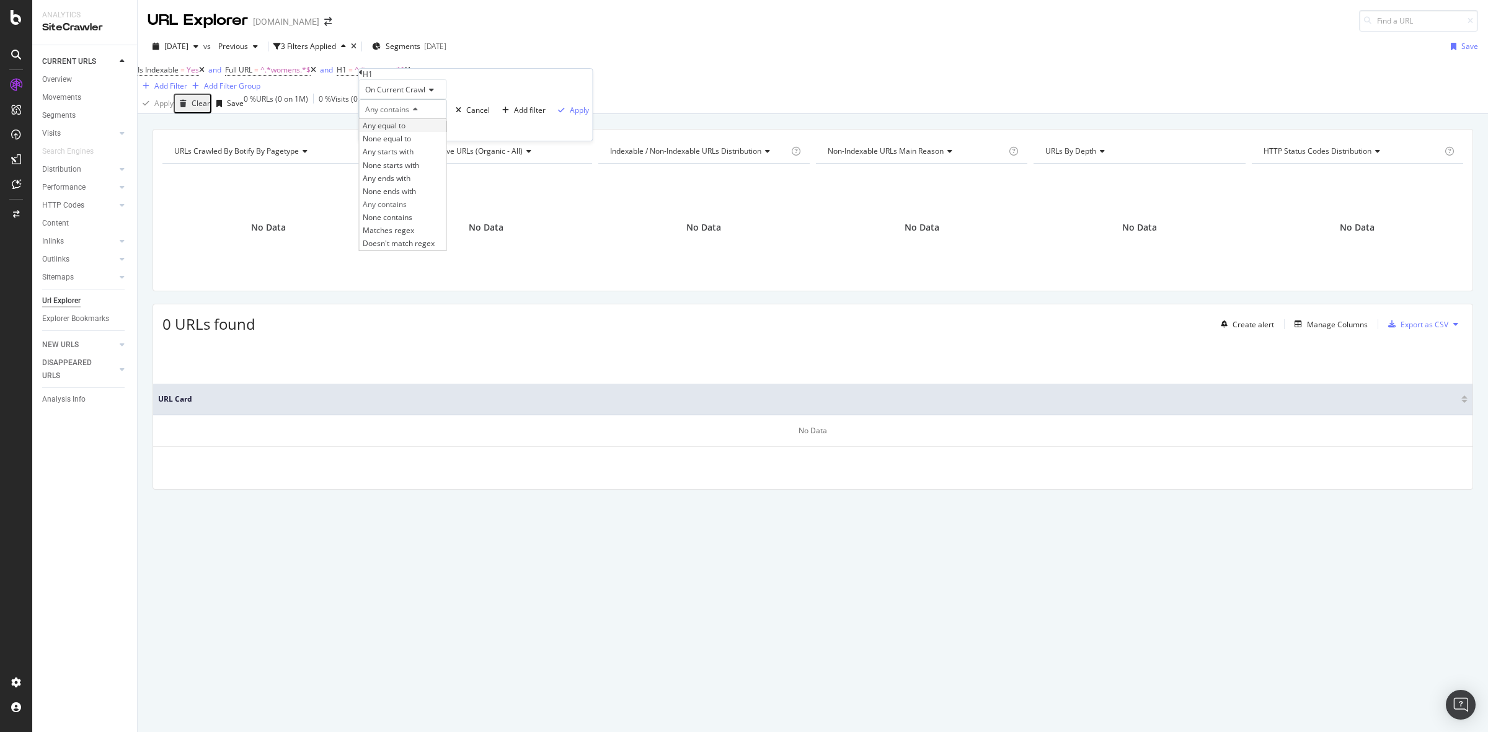
click at [431, 132] on div "Any equal to" at bounding box center [403, 125] width 87 height 13
click at [570, 115] on div "Apply" at bounding box center [579, 110] width 19 height 11
click at [389, 74] on icon at bounding box center [387, 69] width 6 height 7
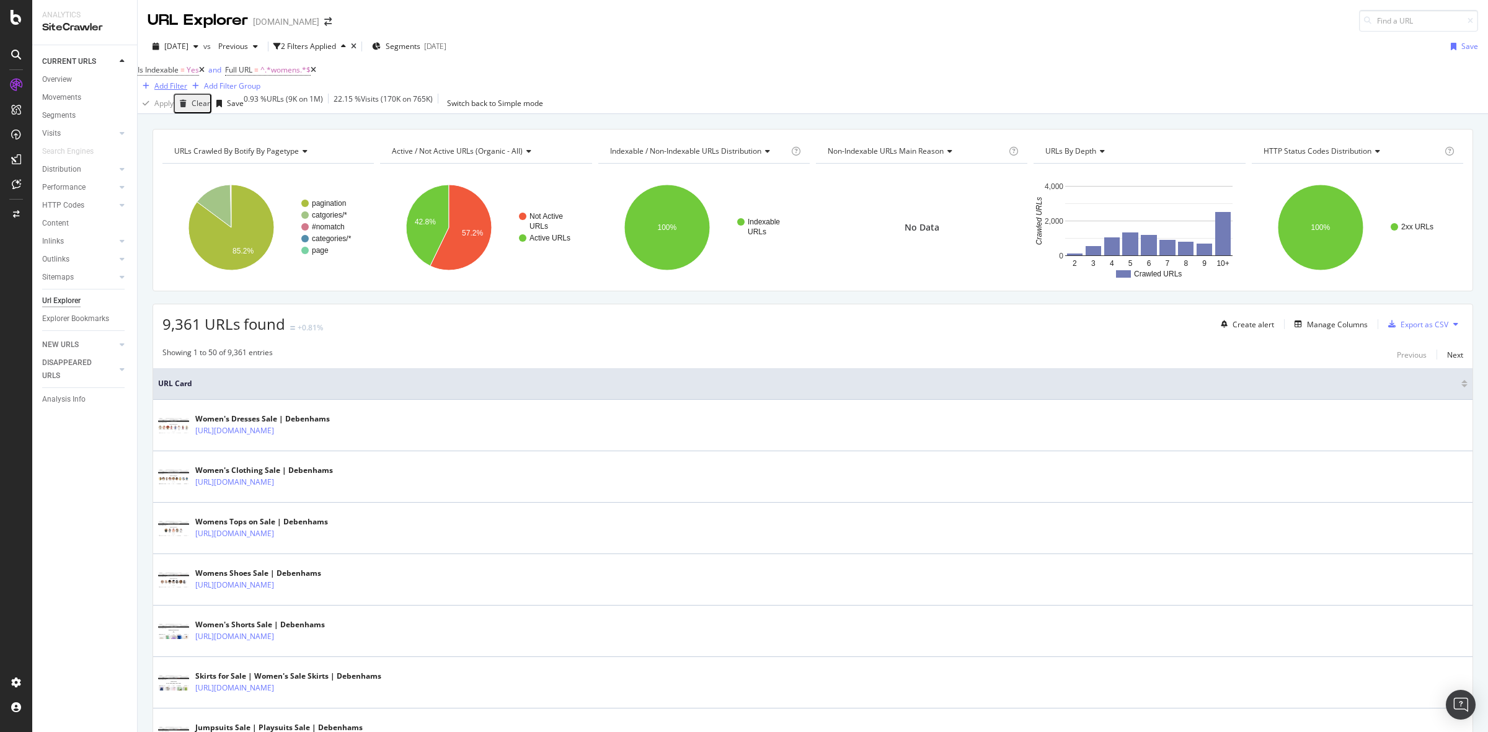
click at [187, 81] on div "Add Filter" at bounding box center [170, 86] width 33 height 11
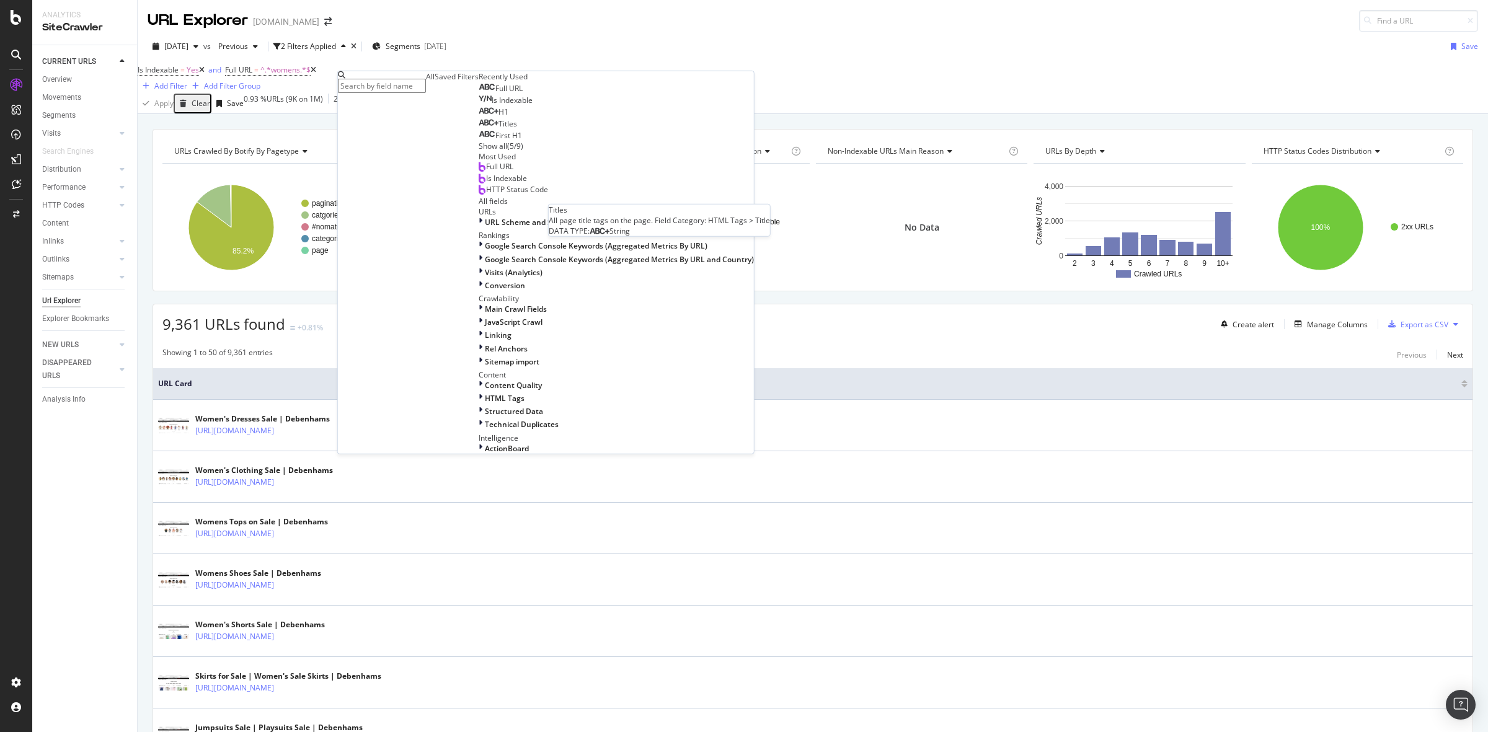
click at [479, 129] on div "Titles" at bounding box center [498, 124] width 38 height 10
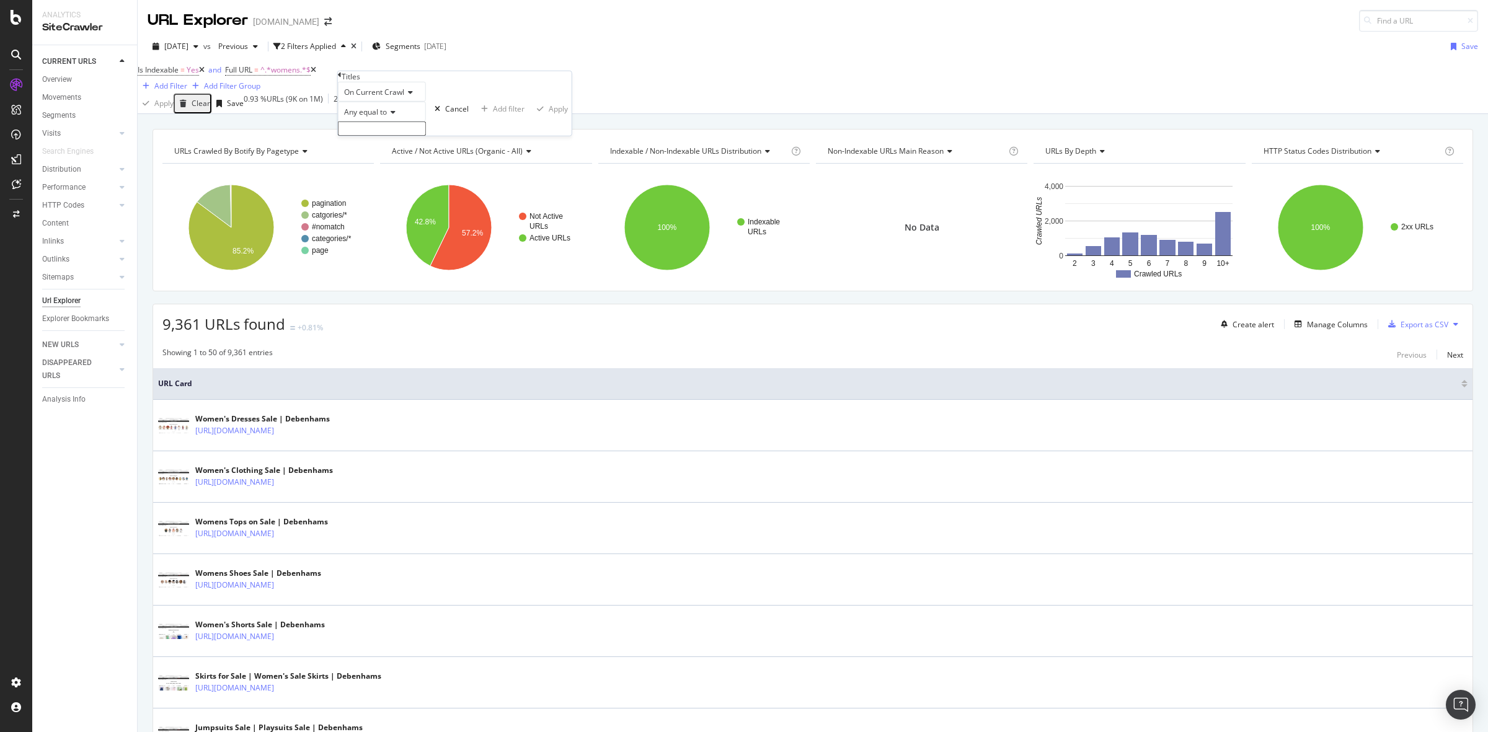
drag, startPoint x: 382, startPoint y: 131, endPoint x: 389, endPoint y: 134, distance: 7.3
click at [384, 117] on span "Any equal to" at bounding box center [365, 112] width 43 height 11
click at [531, 69] on div "Is Indexable = Yes and Full URL = ^.*womens.*$ and Titles = missing value Add F…" at bounding box center [813, 77] width 1350 height 32
click at [316, 74] on icon at bounding box center [314, 69] width 6 height 7
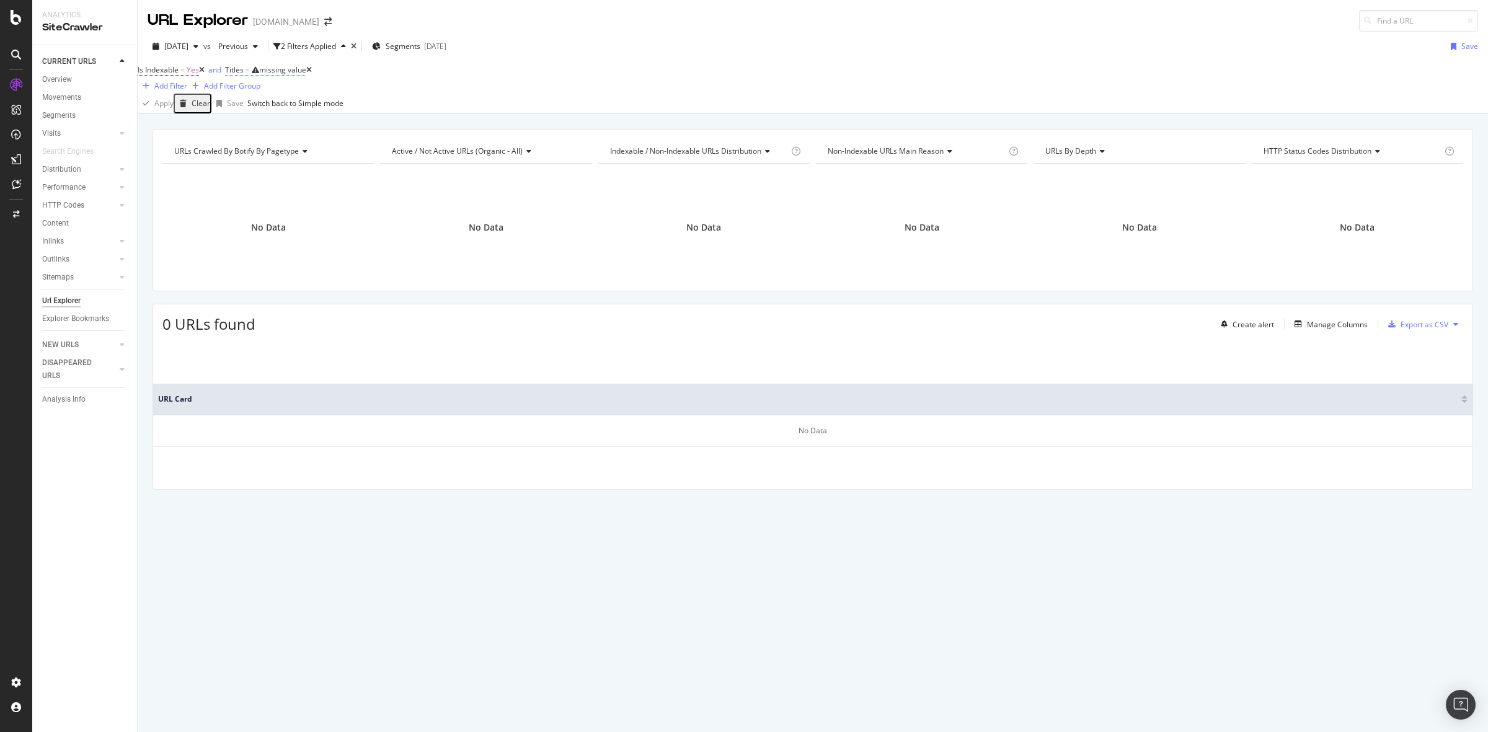
click at [306, 76] on span "Titles = missing value" at bounding box center [265, 69] width 81 height 11
click at [290, 115] on span "Any equal to" at bounding box center [268, 109] width 43 height 11
click at [498, 112] on div "Apply Clear Save Switch back to Simple mode" at bounding box center [813, 104] width 1350 height 20
click at [312, 74] on icon at bounding box center [309, 69] width 6 height 7
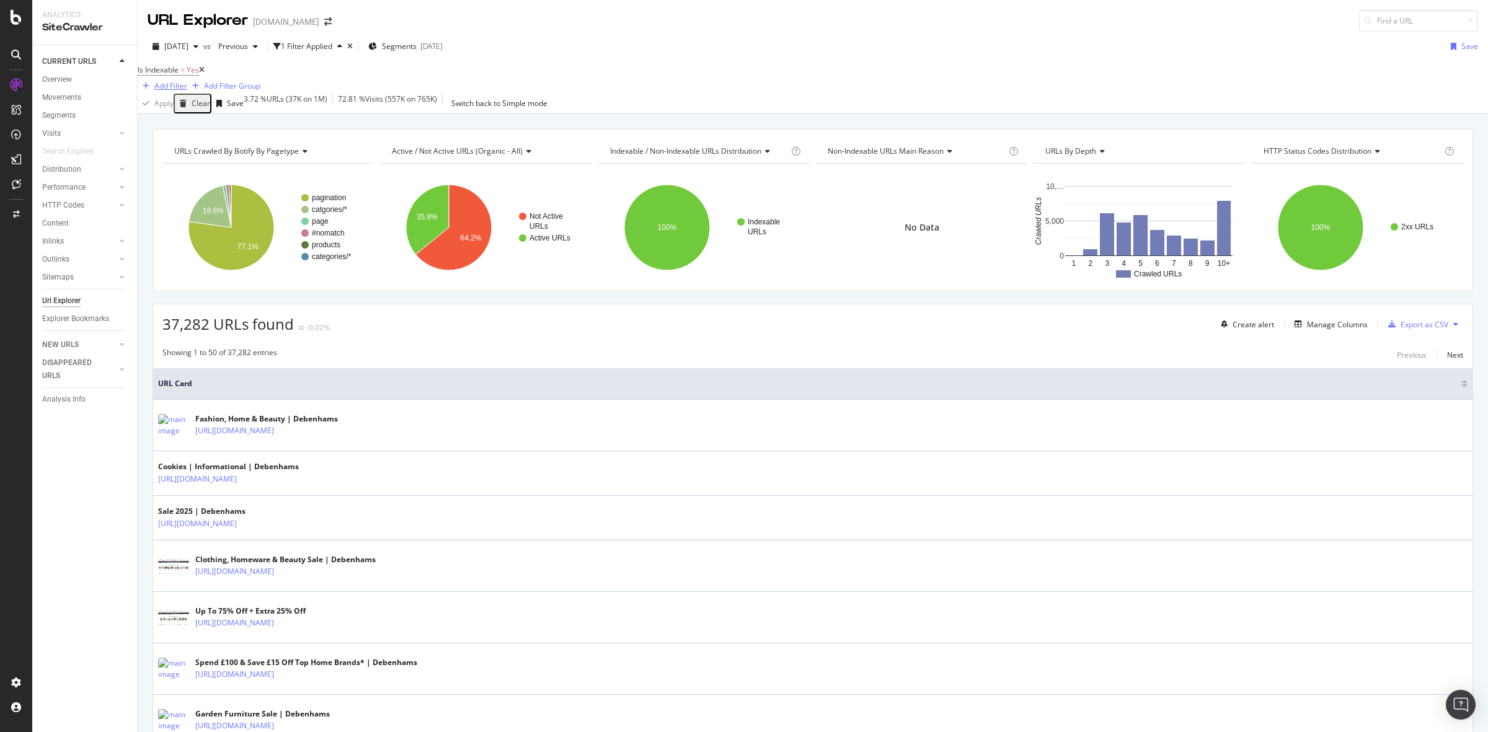
click at [187, 81] on div "Add Filter" at bounding box center [170, 86] width 33 height 11
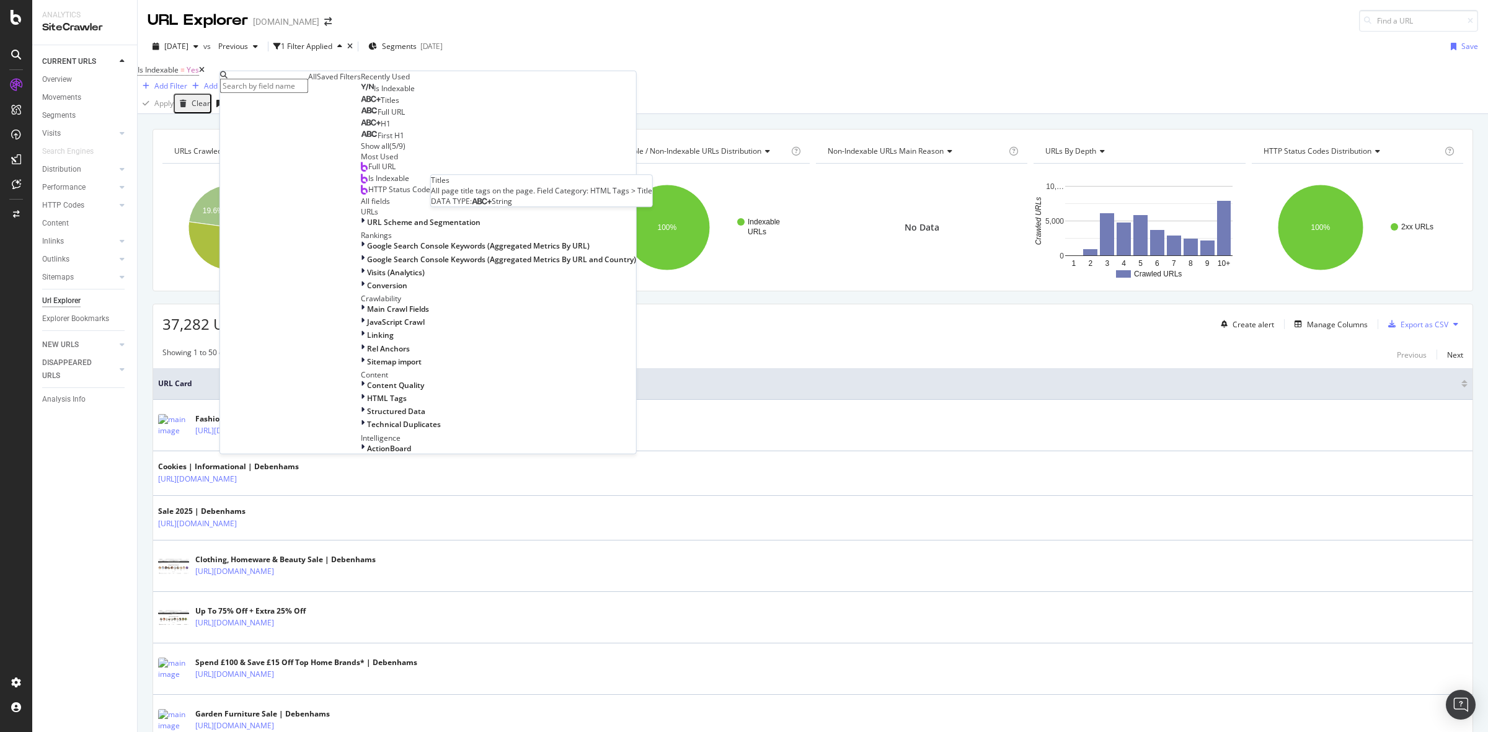
click at [361, 105] on div "Titles" at bounding box center [380, 100] width 38 height 10
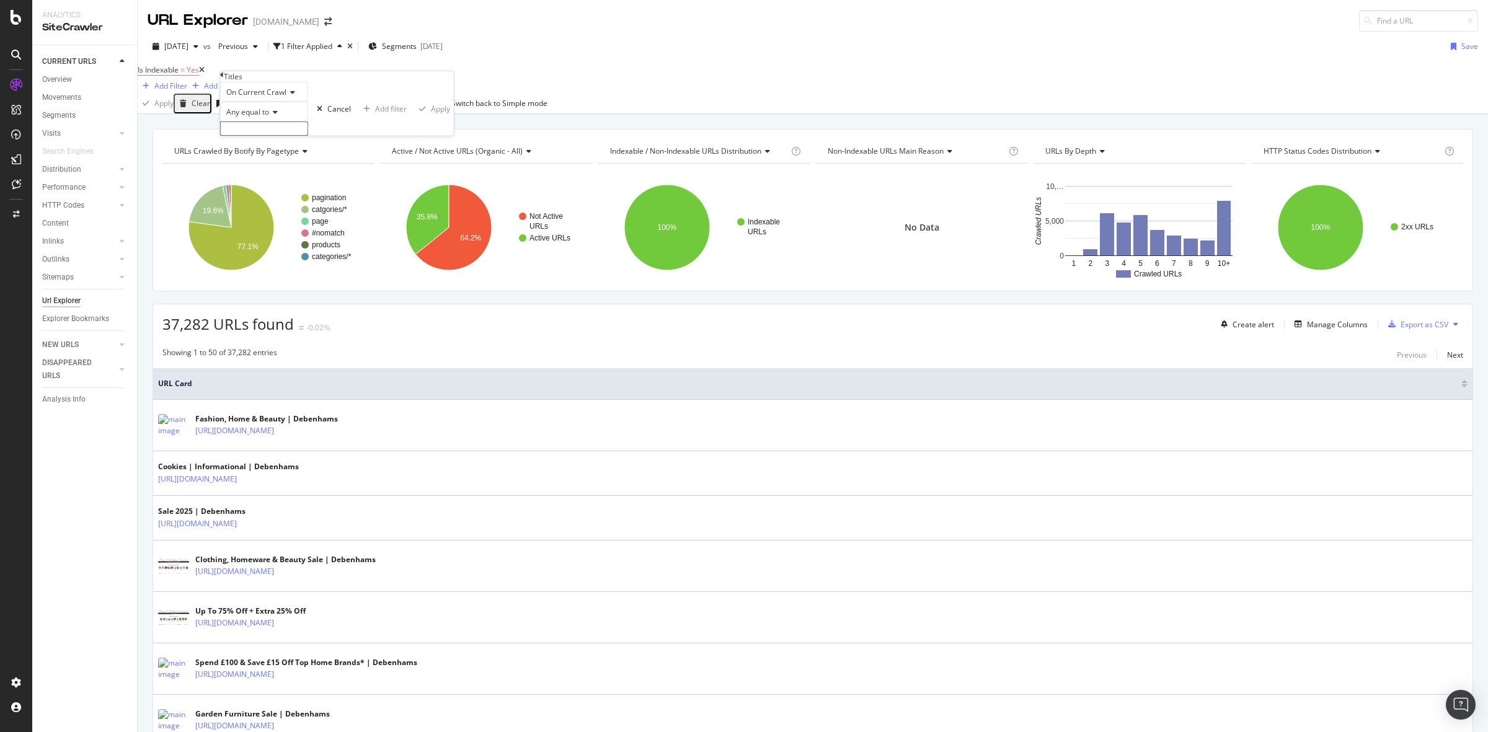
click at [264, 117] on span "Any equal to" at bounding box center [247, 112] width 43 height 11
click at [445, 113] on div "Apply Clear Save Switch back to Simple mode" at bounding box center [813, 104] width 1350 height 20
click at [356, 43] on icon "times" at bounding box center [354, 46] width 6 height 7
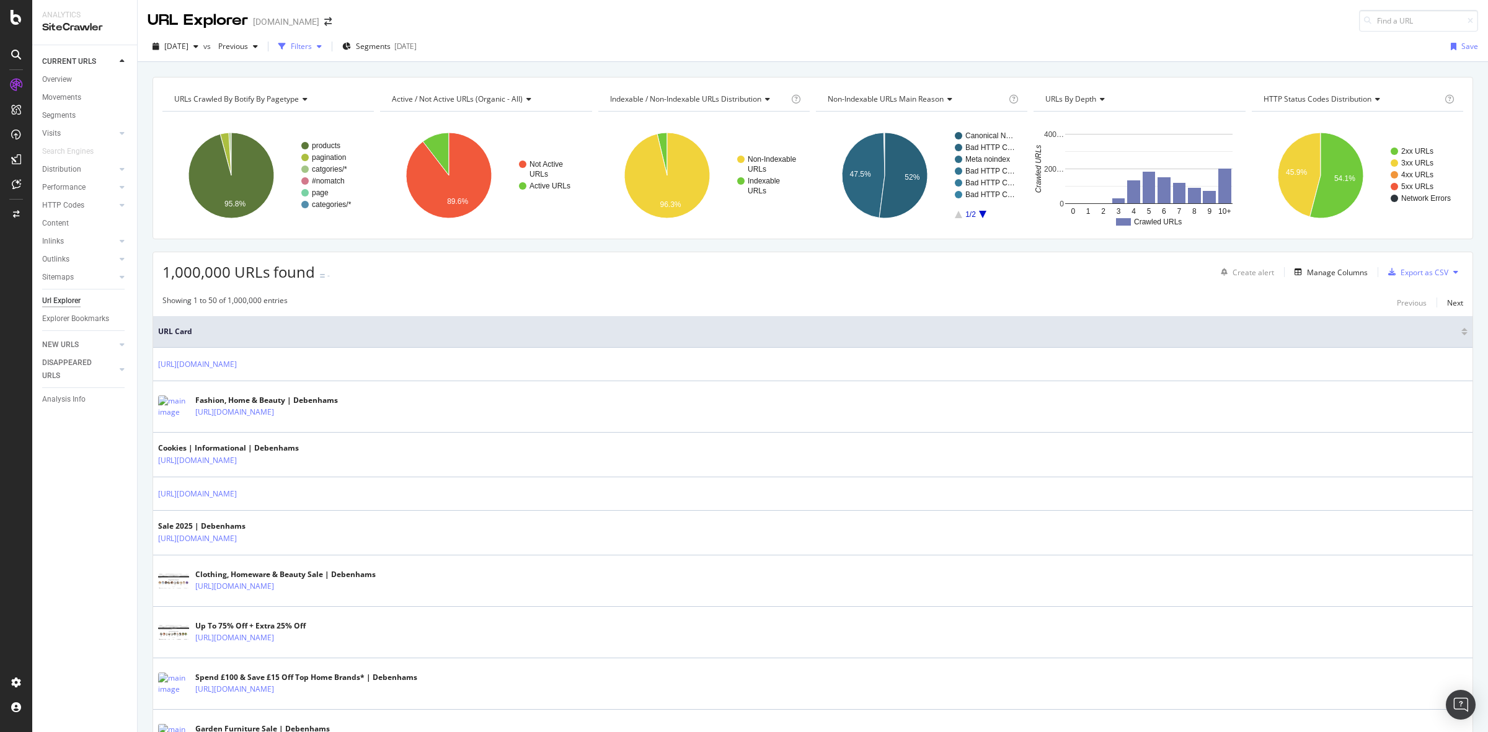
click at [312, 48] on div "Filters" at bounding box center [301, 46] width 21 height 11
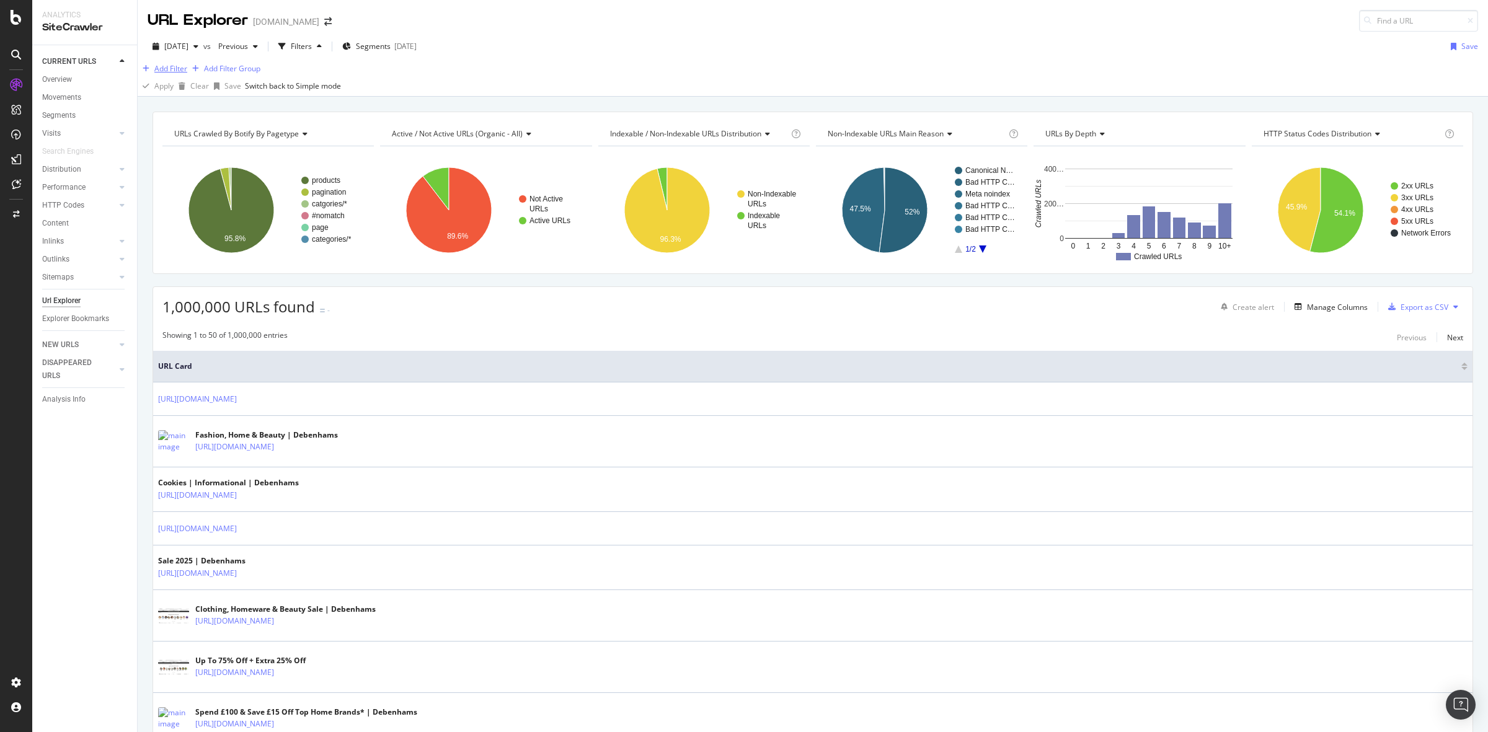
click at [175, 74] on div "Add Filter" at bounding box center [170, 68] width 33 height 11
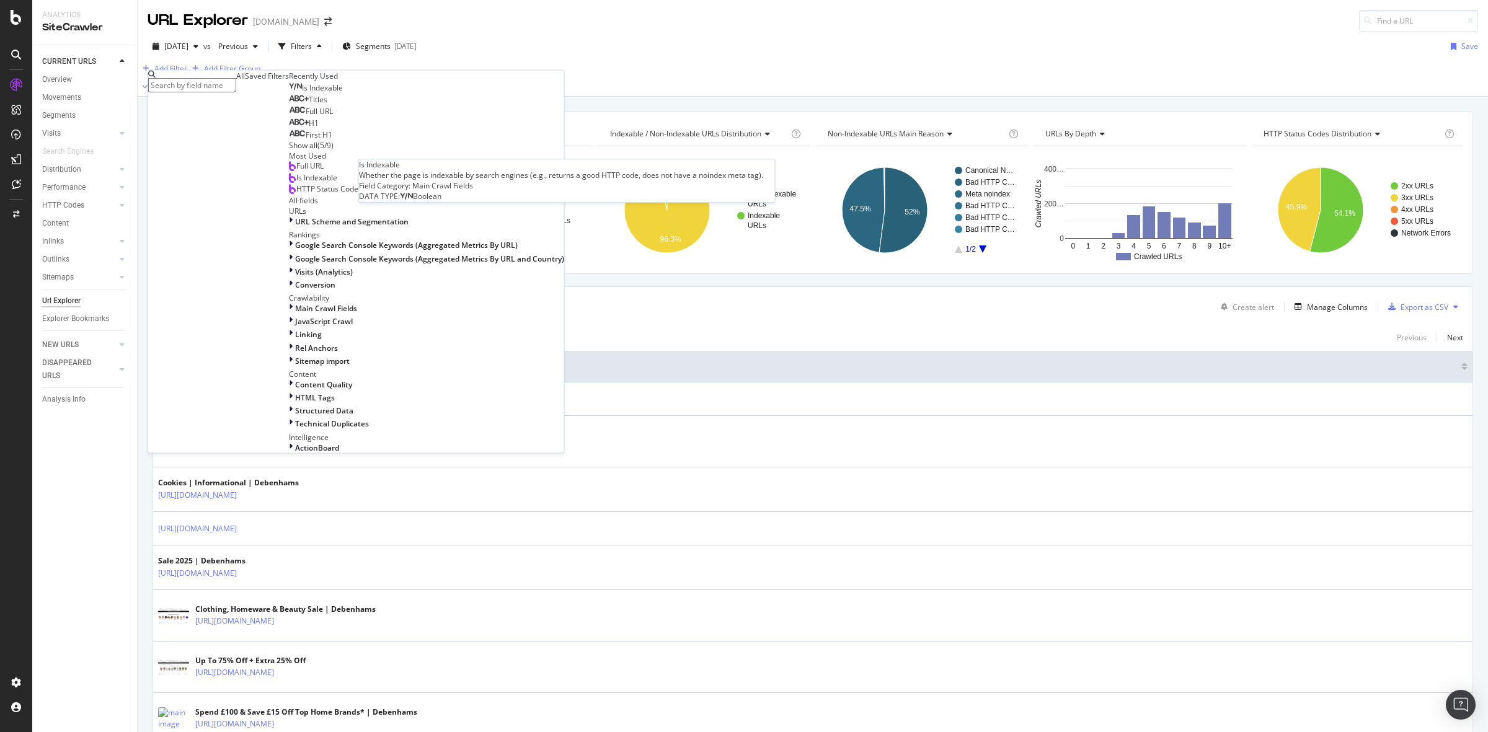
click at [302, 93] on span "Is Indexable" at bounding box center [322, 87] width 41 height 11
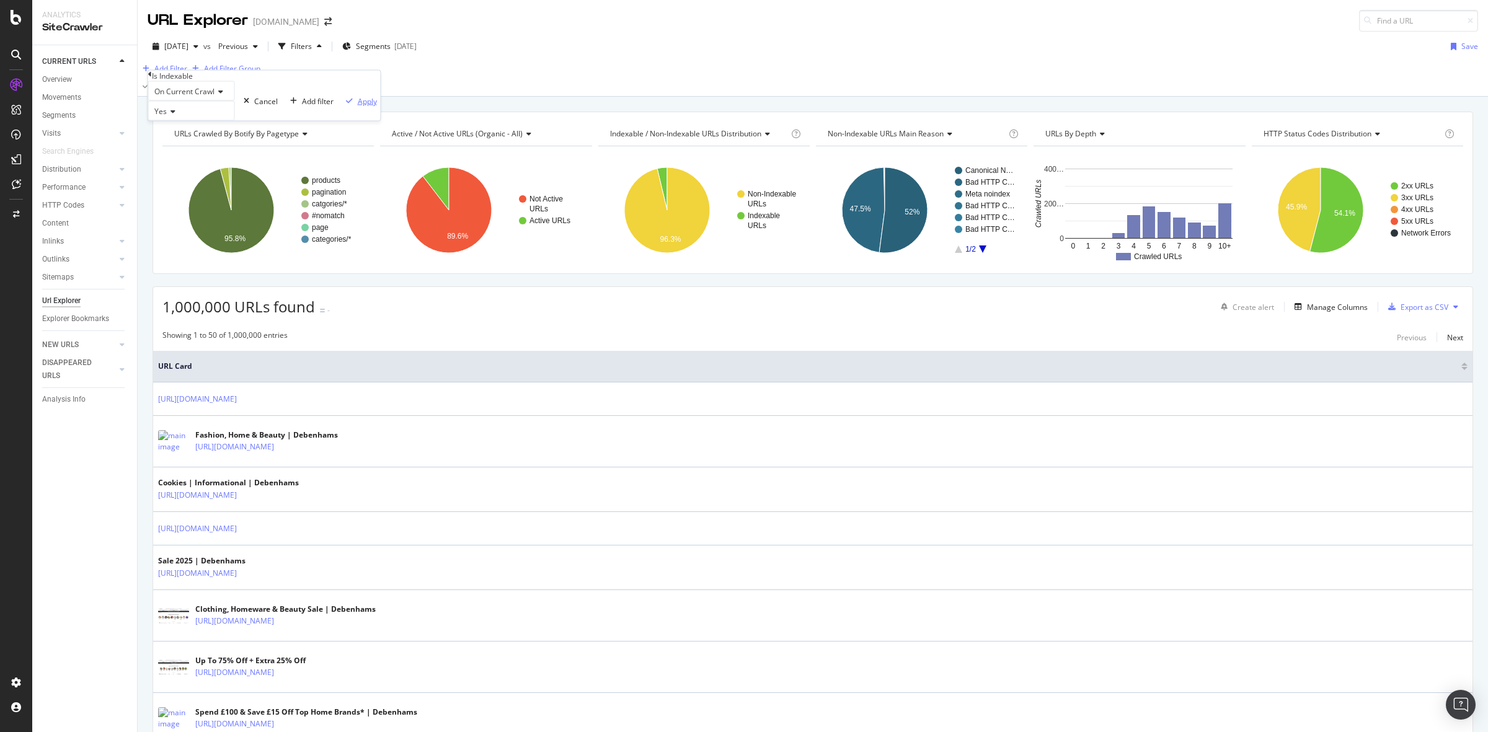
click at [358, 106] on div "Apply" at bounding box center [367, 100] width 19 height 11
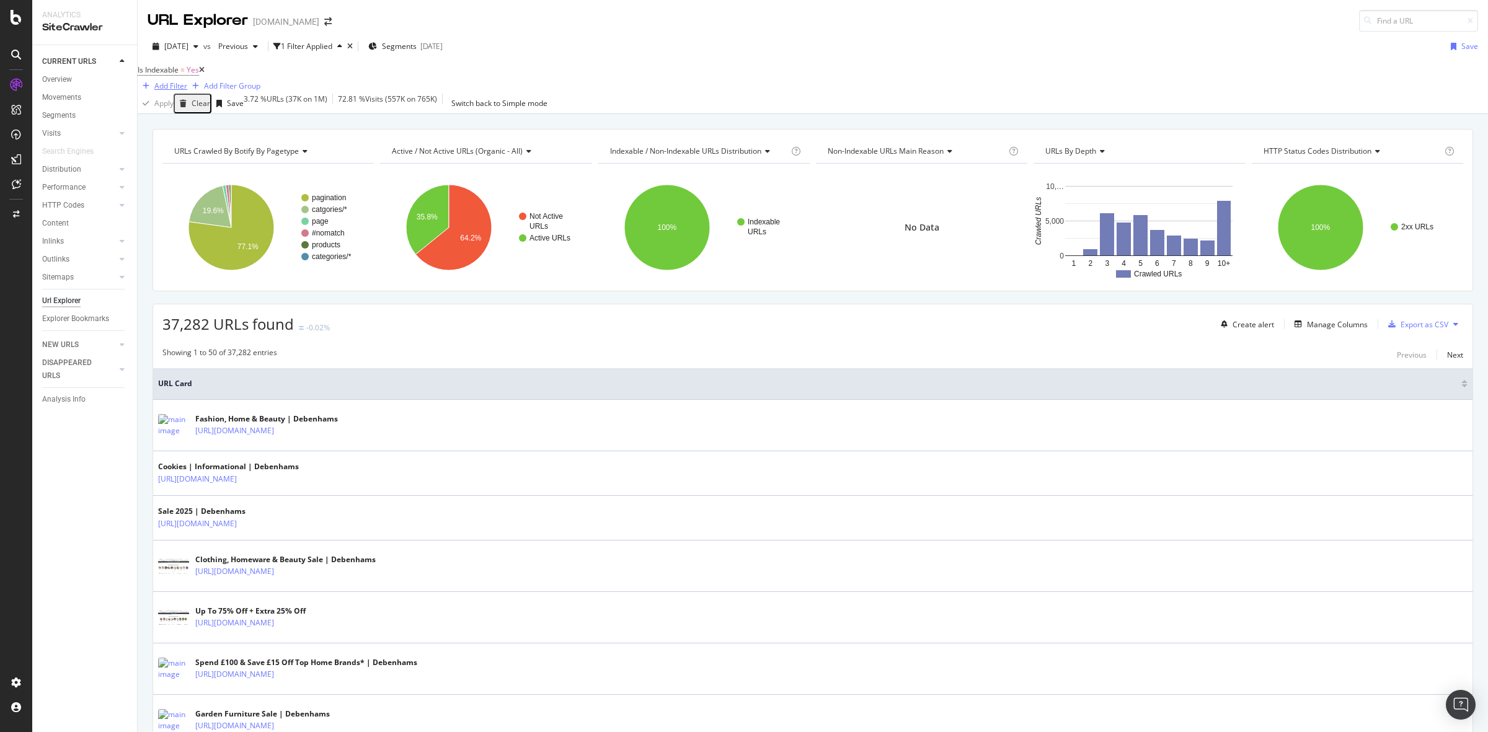
click at [187, 81] on div "Add Filter" at bounding box center [170, 86] width 33 height 11
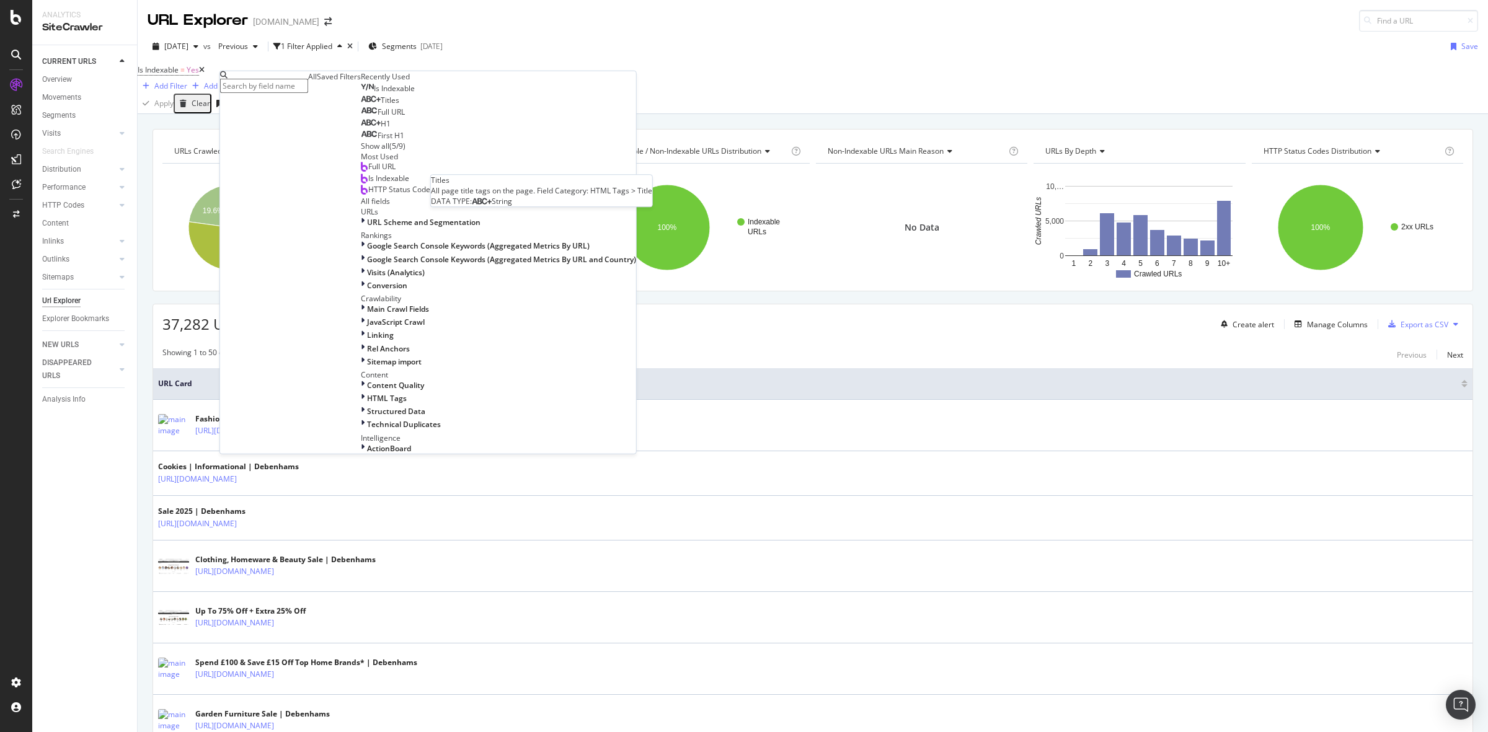
click at [361, 105] on div "Titles" at bounding box center [380, 100] width 38 height 10
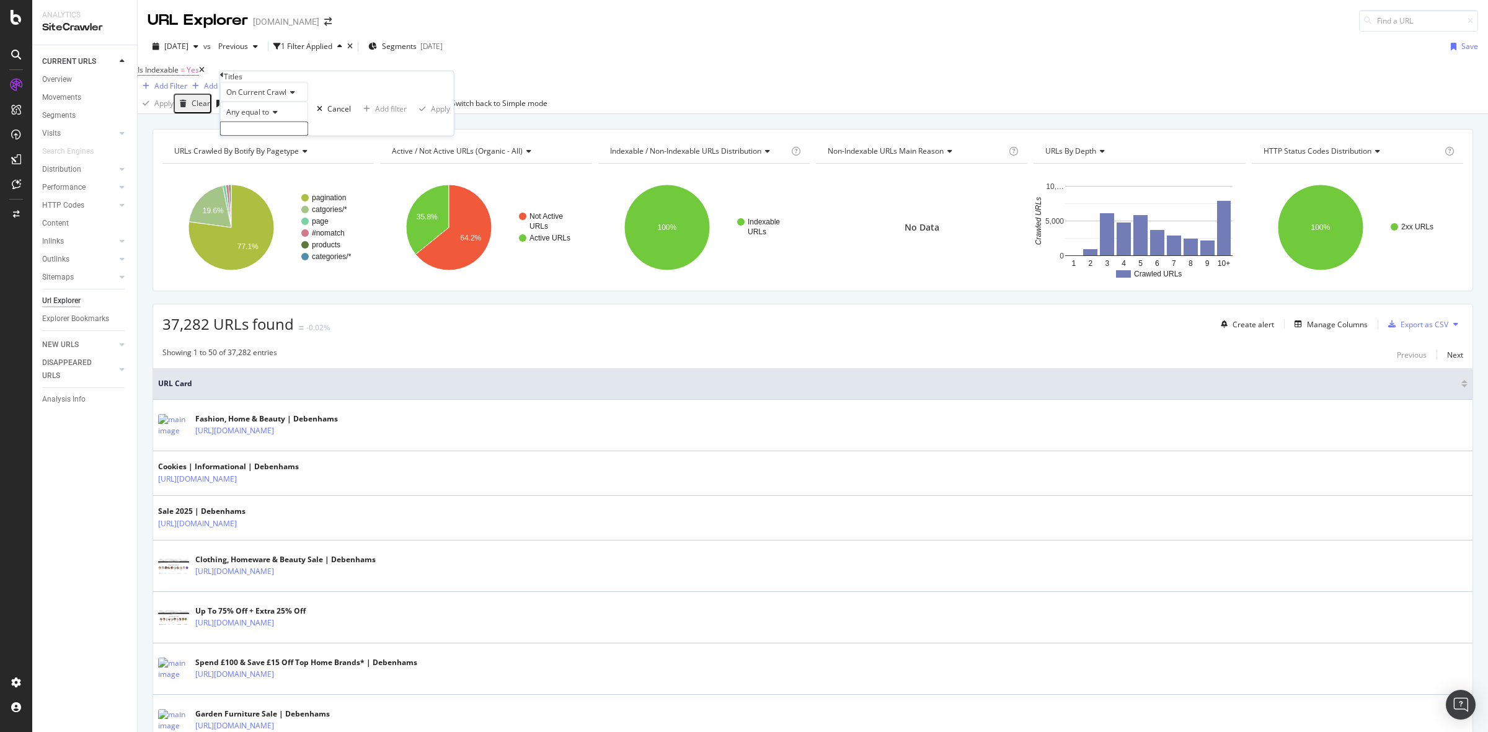
click at [276, 122] on div "Any equal to" at bounding box center [264, 112] width 88 height 20
click at [282, 213] on div "Any contains" at bounding box center [264, 206] width 87 height 13
click at [270, 136] on input "text" at bounding box center [264, 129] width 88 height 14
type input "womens"
click at [414, 116] on div "button" at bounding box center [422, 111] width 17 height 7
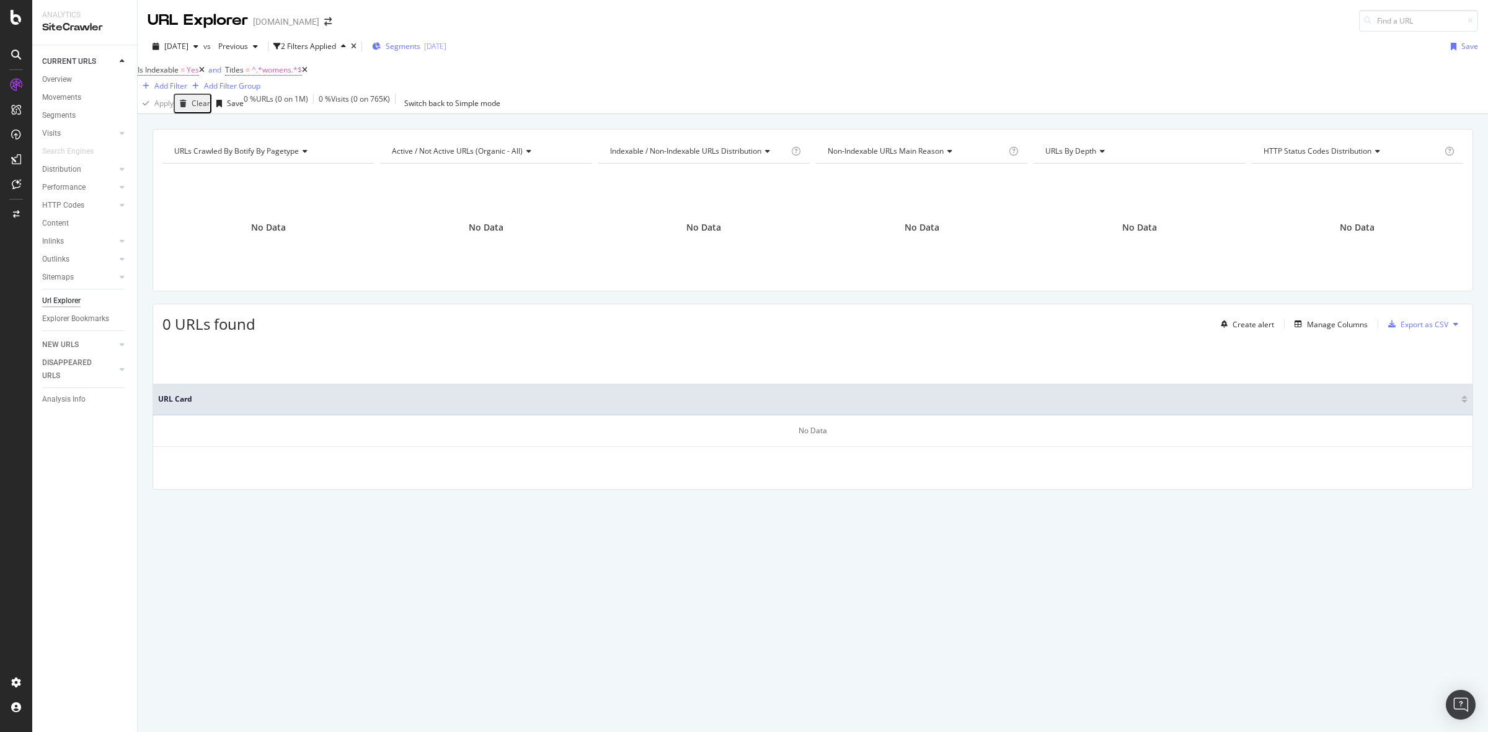
click at [420, 48] on span "Segments" at bounding box center [403, 46] width 35 height 11
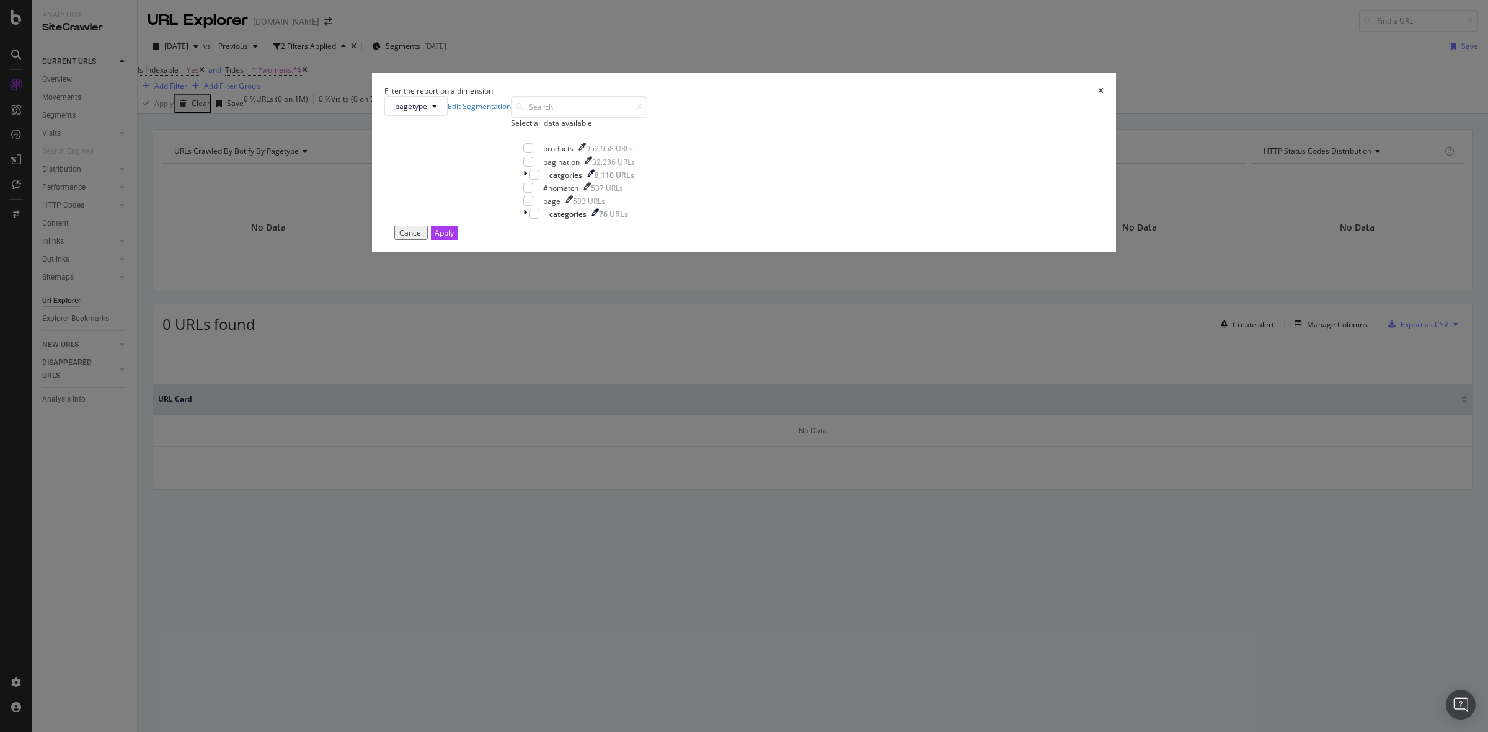
click at [1098, 95] on icon "times" at bounding box center [1101, 90] width 6 height 7
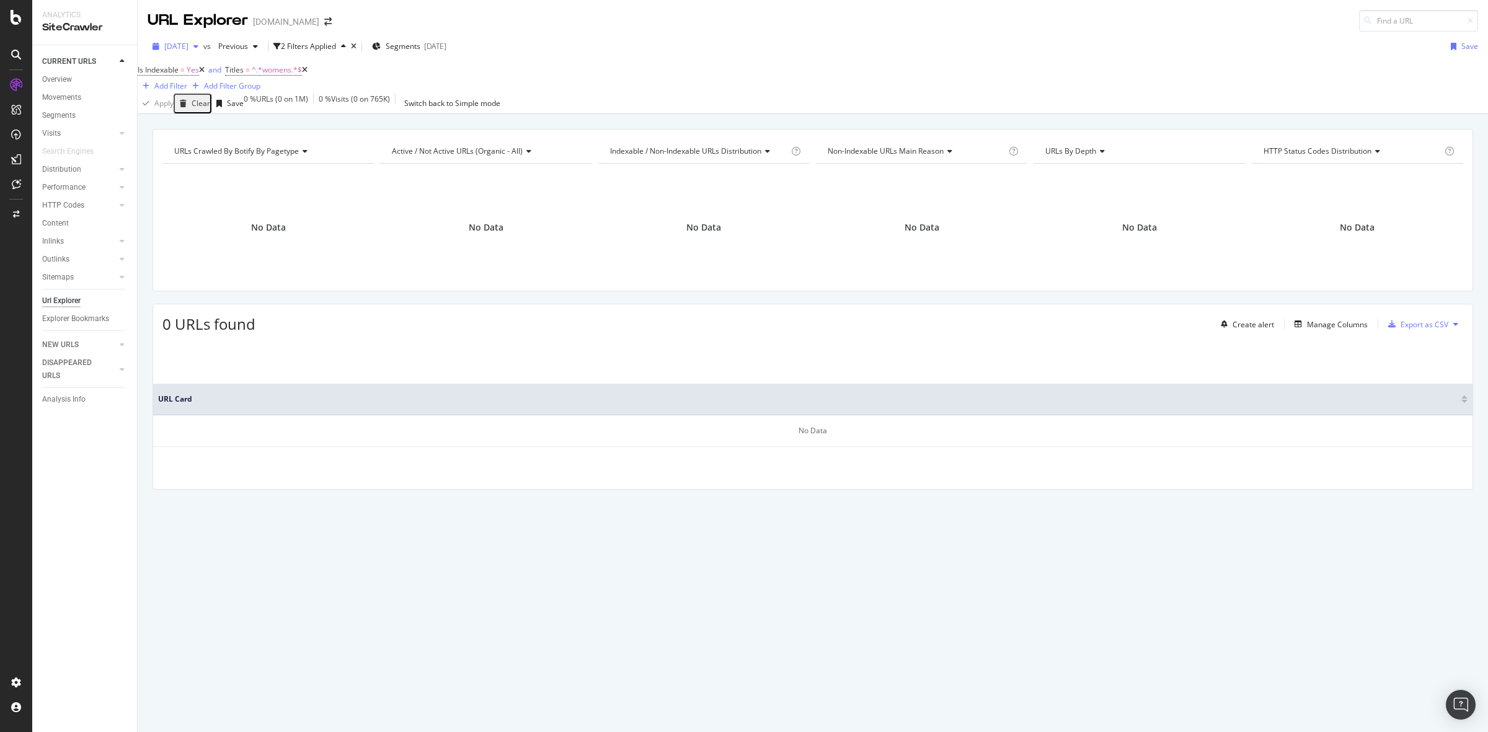
click at [203, 45] on div "button" at bounding box center [195, 46] width 15 height 7
click at [608, 27] on div "URL Explorer [DOMAIN_NAME]" at bounding box center [813, 16] width 1350 height 32
click at [298, 75] on span "^.*womens.*$" at bounding box center [277, 69] width 50 height 11
click at [291, 115] on span "Any contains" at bounding box center [269, 109] width 44 height 11
click at [467, 124] on div "URLs Crawled By Botify By pagetype Chart (by Value) Table Expand Export as CSV …" at bounding box center [813, 129] width 1350 height 30
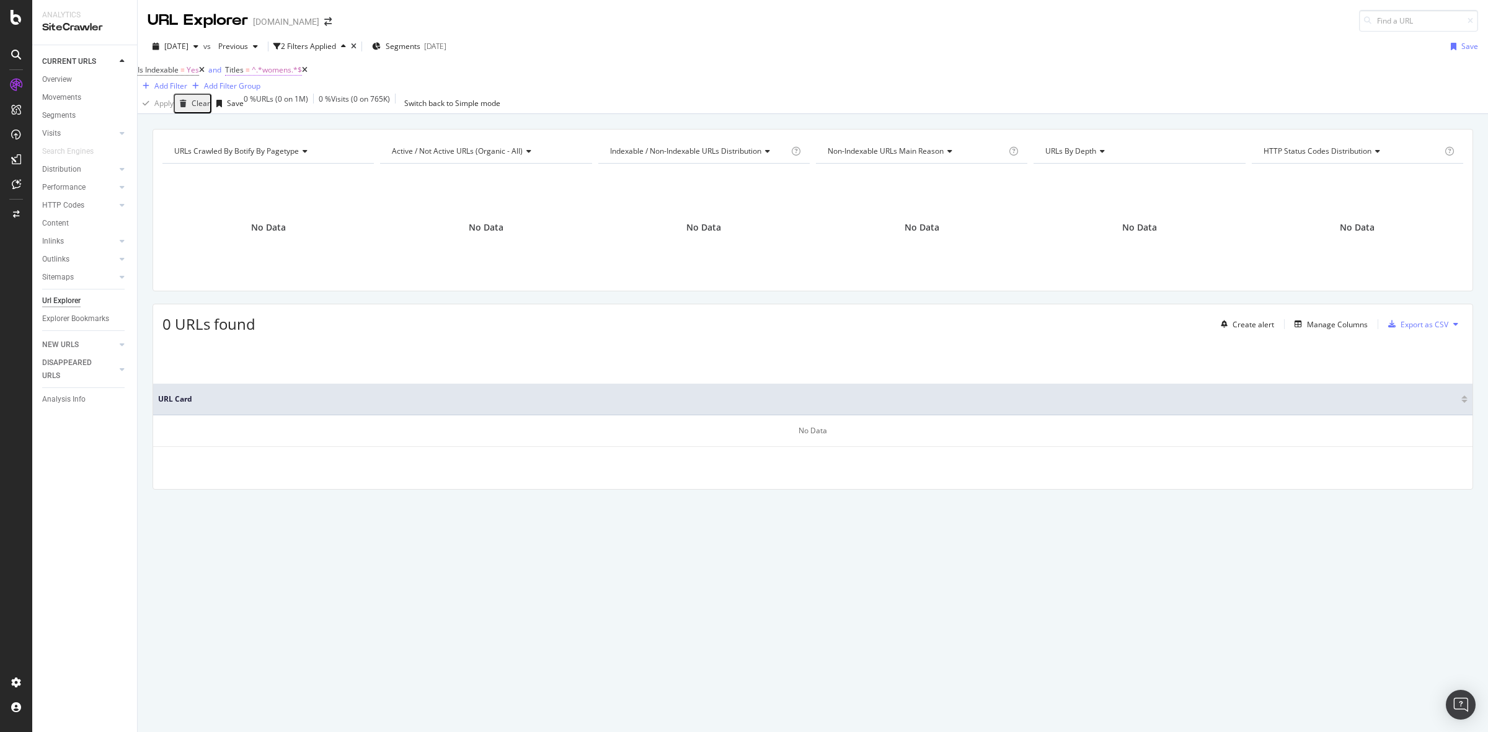
click at [302, 75] on span "^.*womens.*$" at bounding box center [277, 69] width 50 height 11
click at [307, 95] on span "On Current Crawl" at bounding box center [277, 89] width 60 height 11
click at [314, 124] on span "On Compared Crawl" at bounding box center [280, 118] width 70 height 11
click at [291, 115] on span "Any contains" at bounding box center [269, 109] width 44 height 11
click at [435, 110] on div "Apply Clear Save 0 % URLs ( 0 on 1M ) 0 % Visits ( 0 on 765K ) Switch back to S…" at bounding box center [813, 104] width 1350 height 20
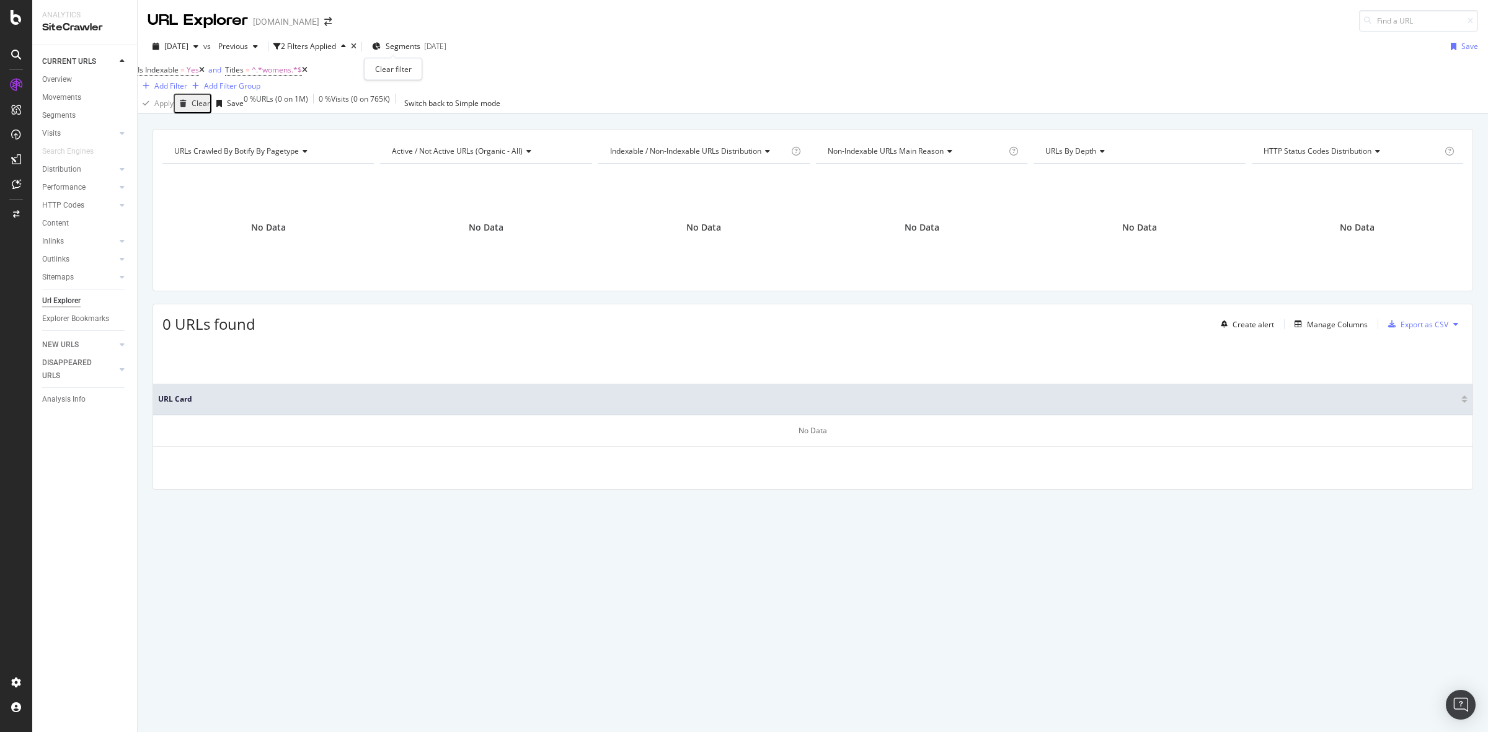
click at [356, 43] on div "times" at bounding box center [354, 46] width 6 height 7
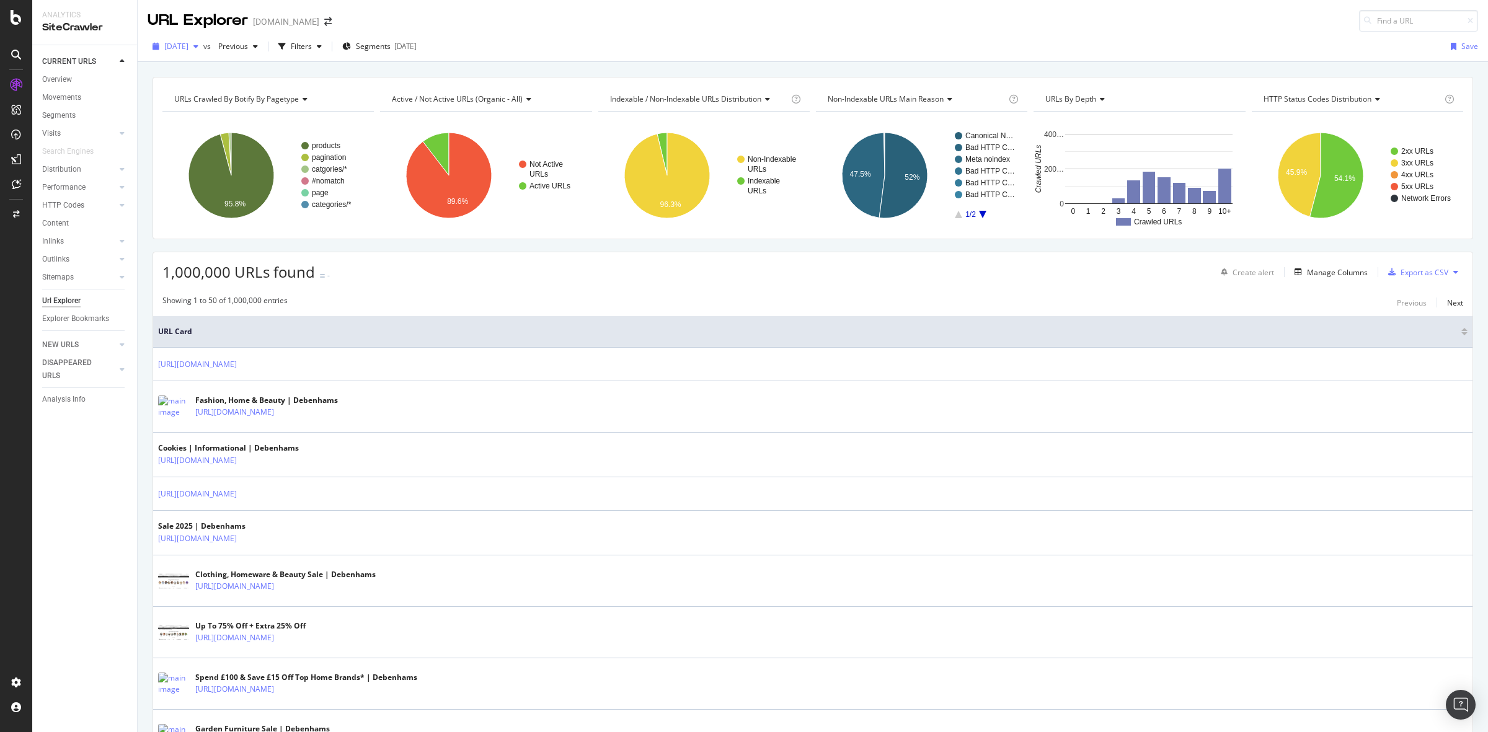
click at [199, 51] on div "[DATE]" at bounding box center [176, 46] width 56 height 19
click at [372, 74] on div "URLs Crawled By Botify By pagetype Chart (by Value) Table Expand Export as CSV …" at bounding box center [813, 77] width 1350 height 30
click at [327, 51] on div "Filters" at bounding box center [299, 46] width 53 height 19
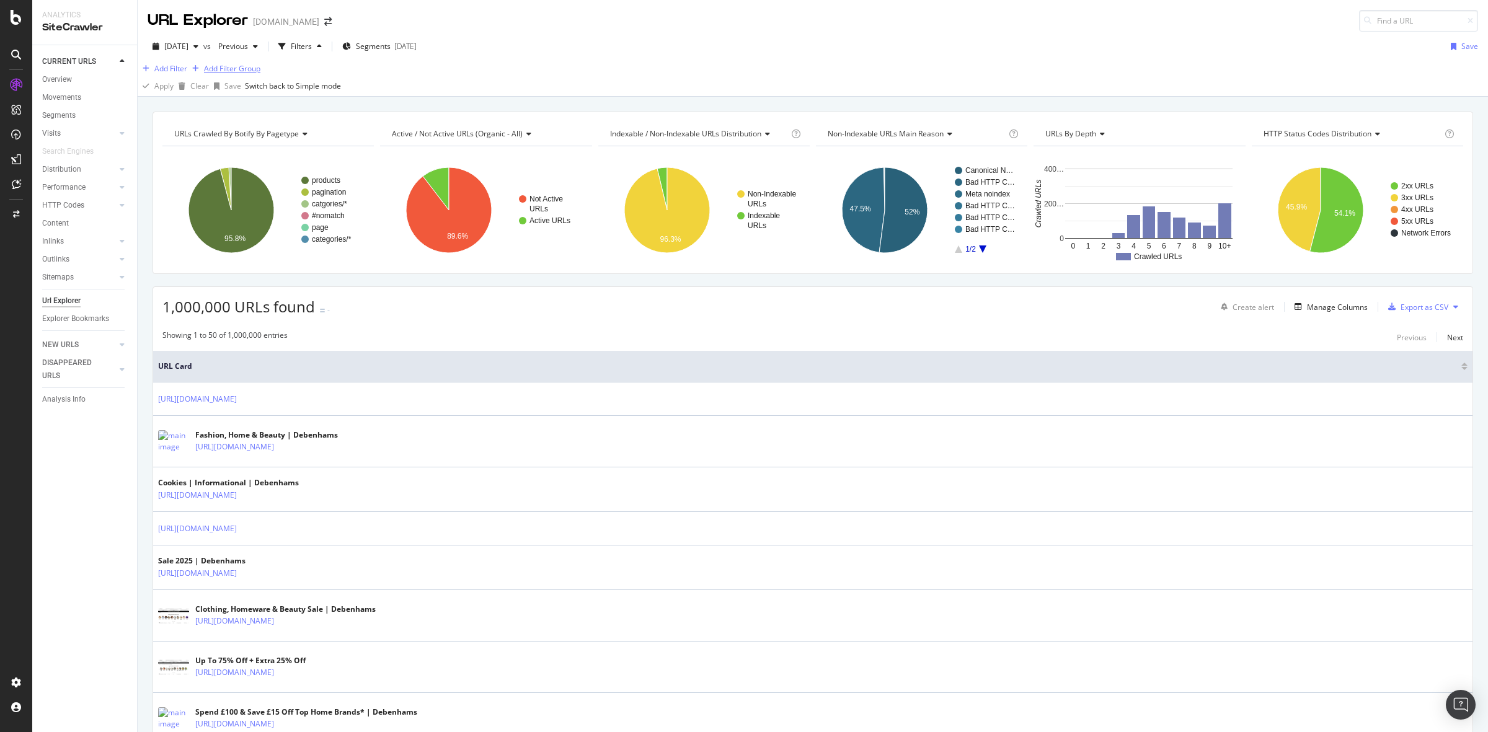
click at [246, 74] on div "Add Filter Group" at bounding box center [232, 68] width 56 height 11
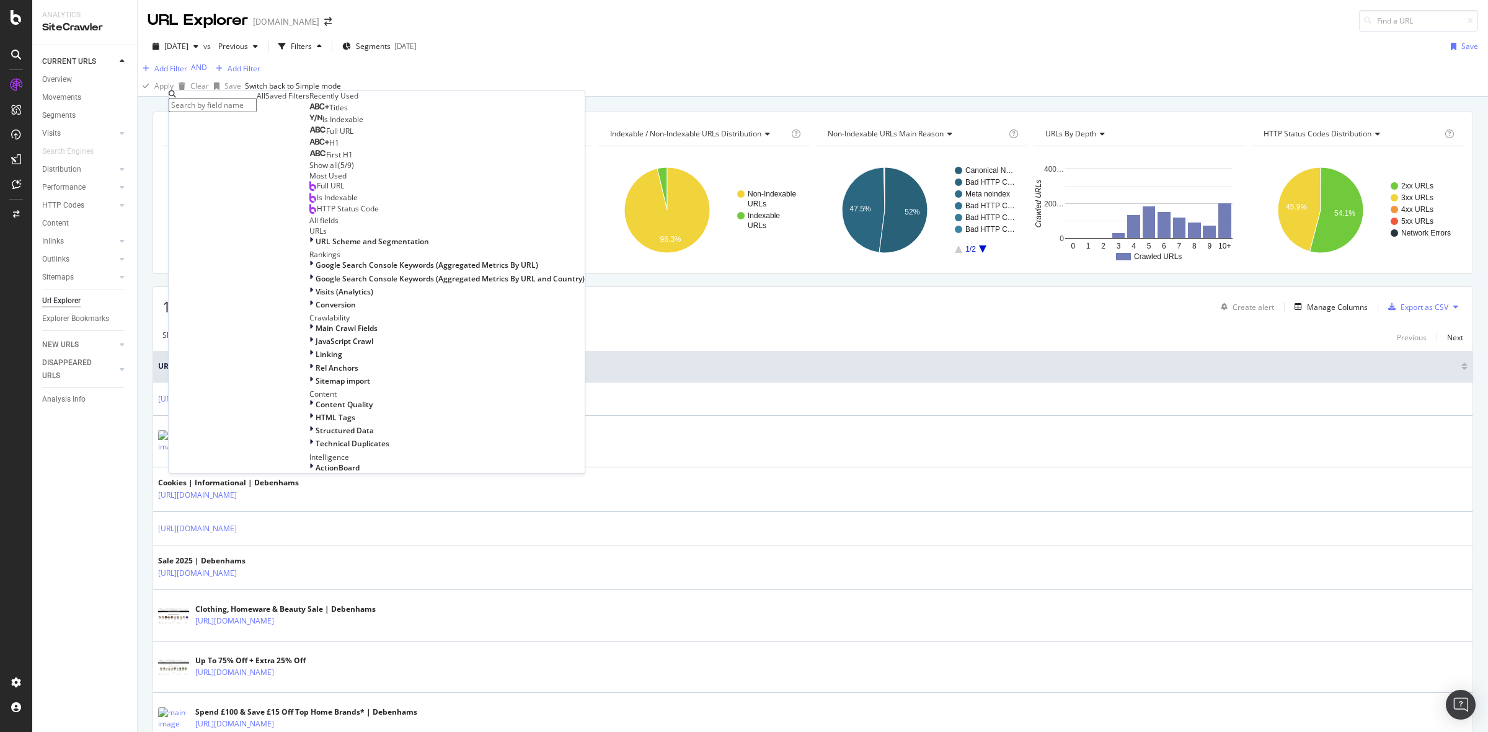
click at [265, 61] on div "Add Filter AND Add Filter Apply Clear Save Switch back to Simple mode" at bounding box center [813, 78] width 1350 height 35
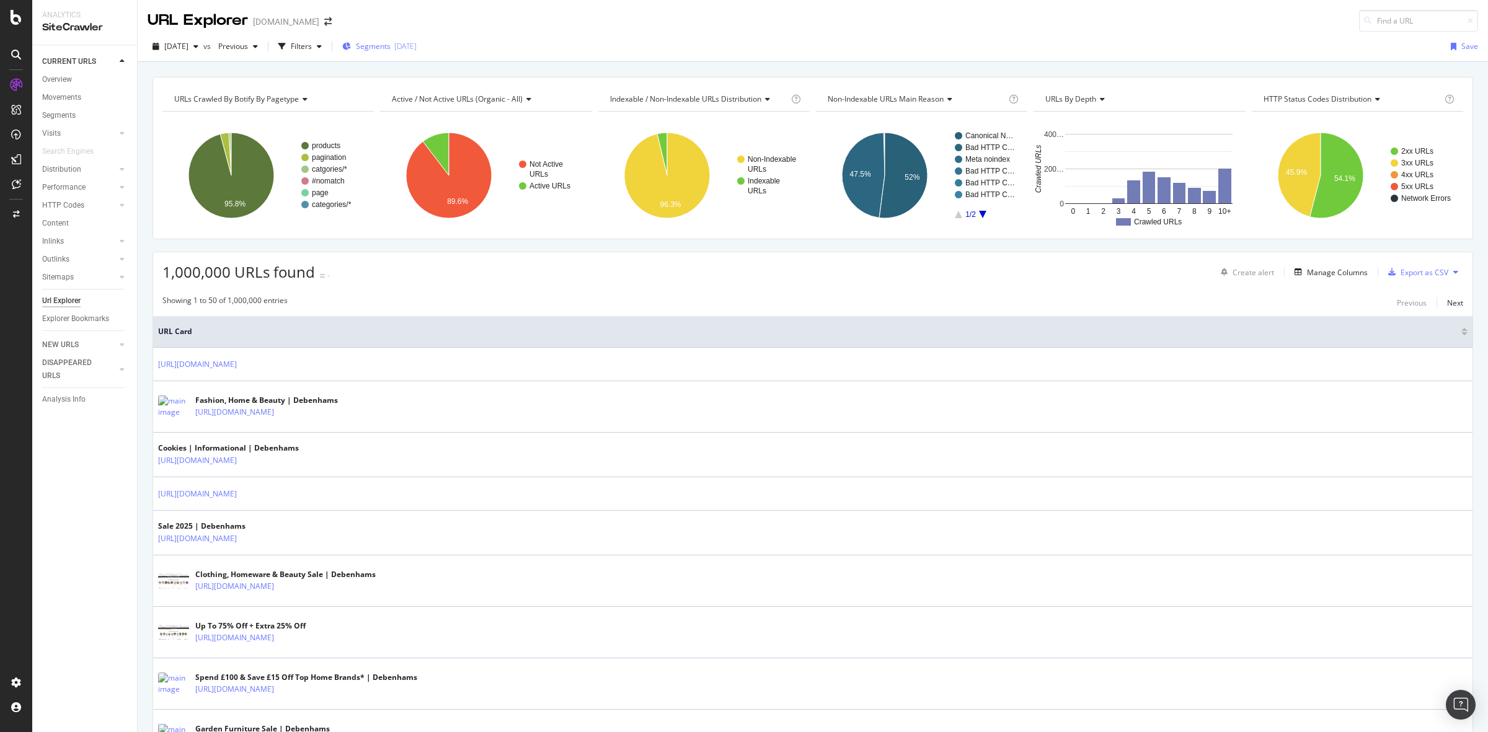
click at [417, 44] on div "[DATE]" at bounding box center [405, 46] width 22 height 11
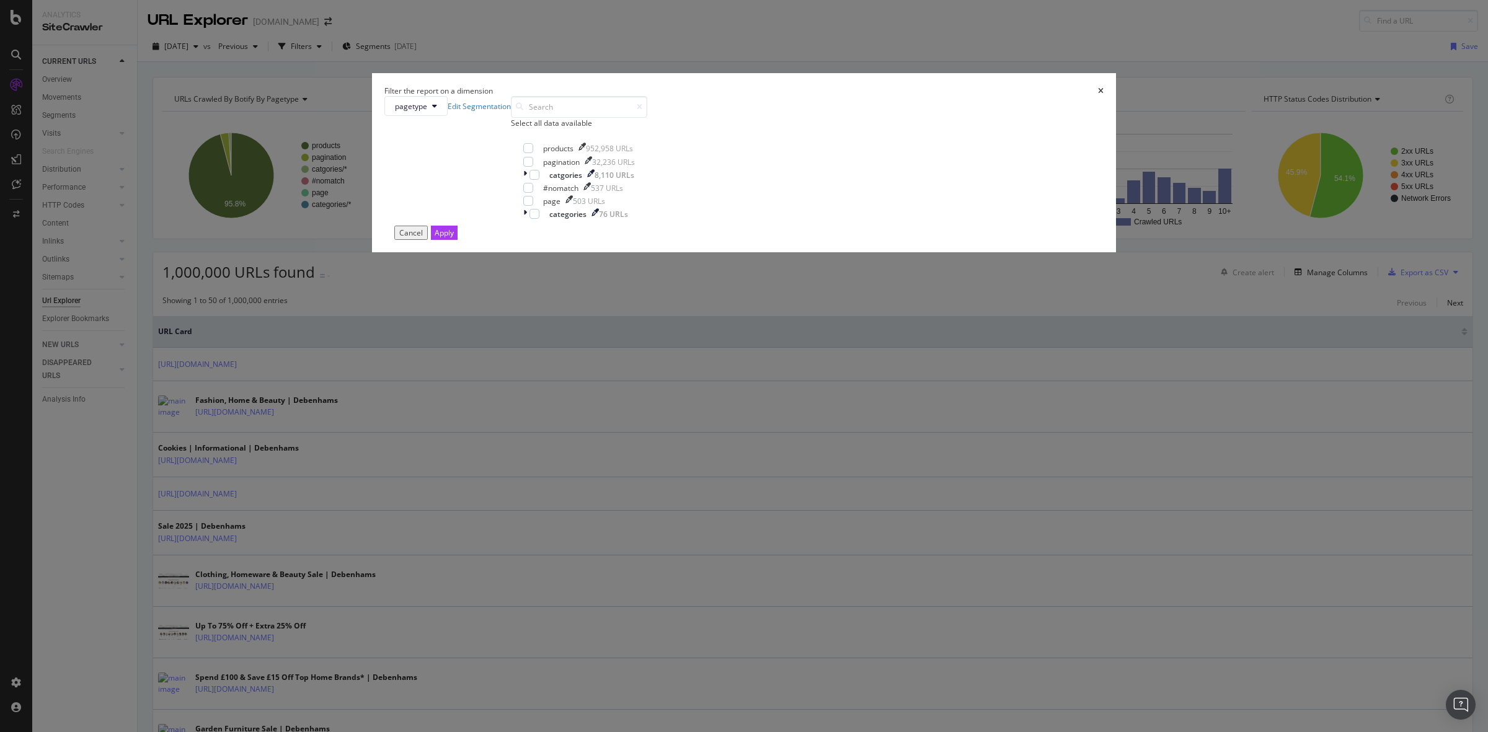
click at [1098, 95] on icon "times" at bounding box center [1101, 90] width 6 height 7
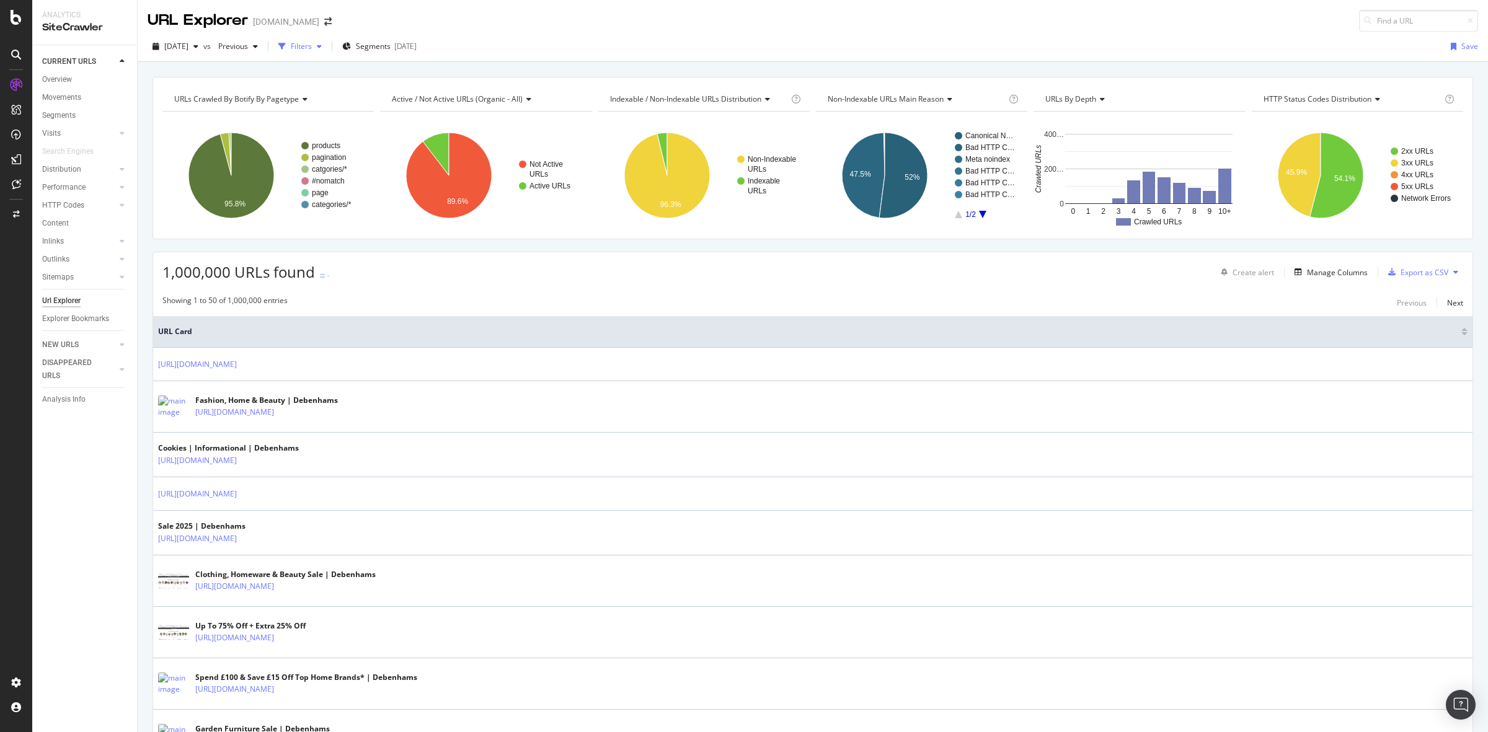
click at [327, 48] on div "button" at bounding box center [319, 46] width 15 height 7
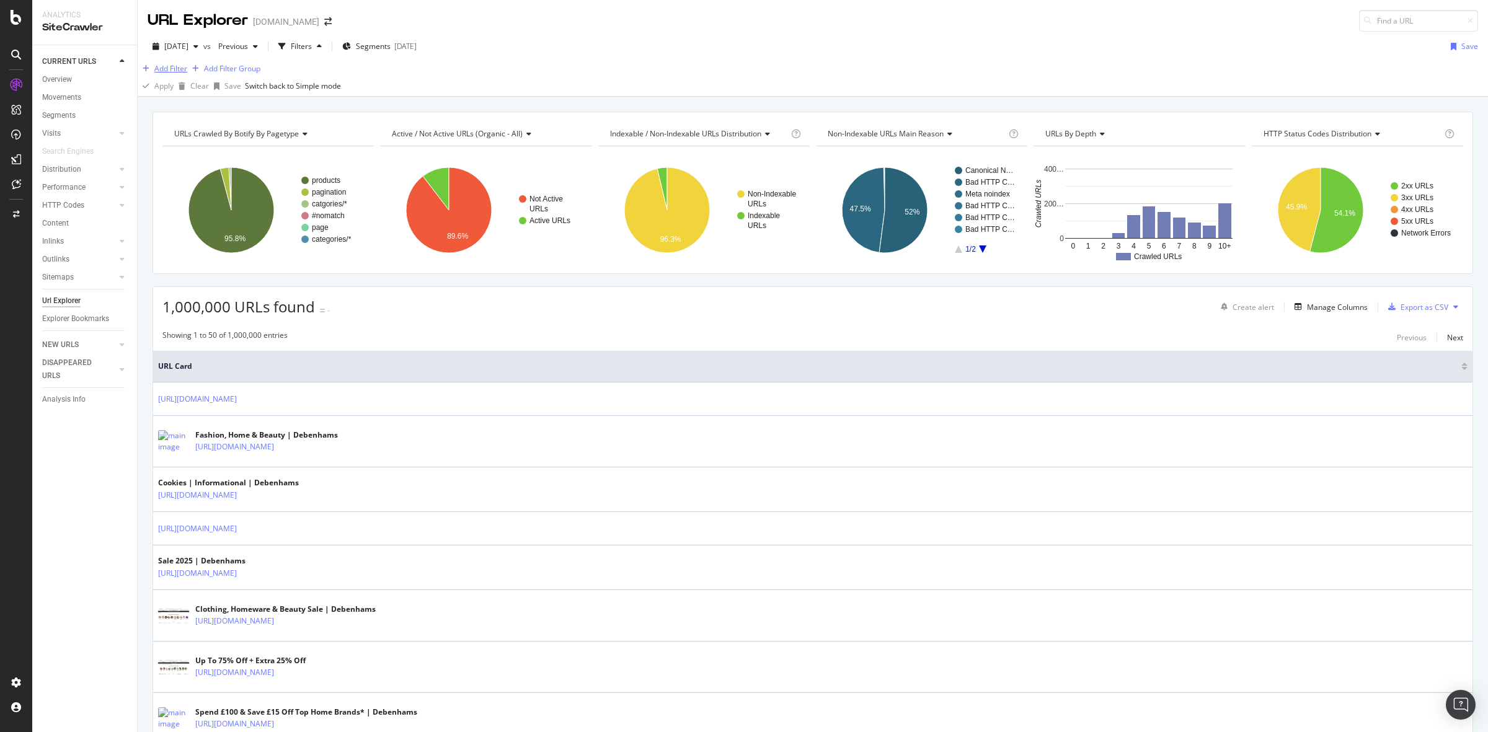
click at [169, 72] on button "Add Filter" at bounding box center [163, 68] width 50 height 15
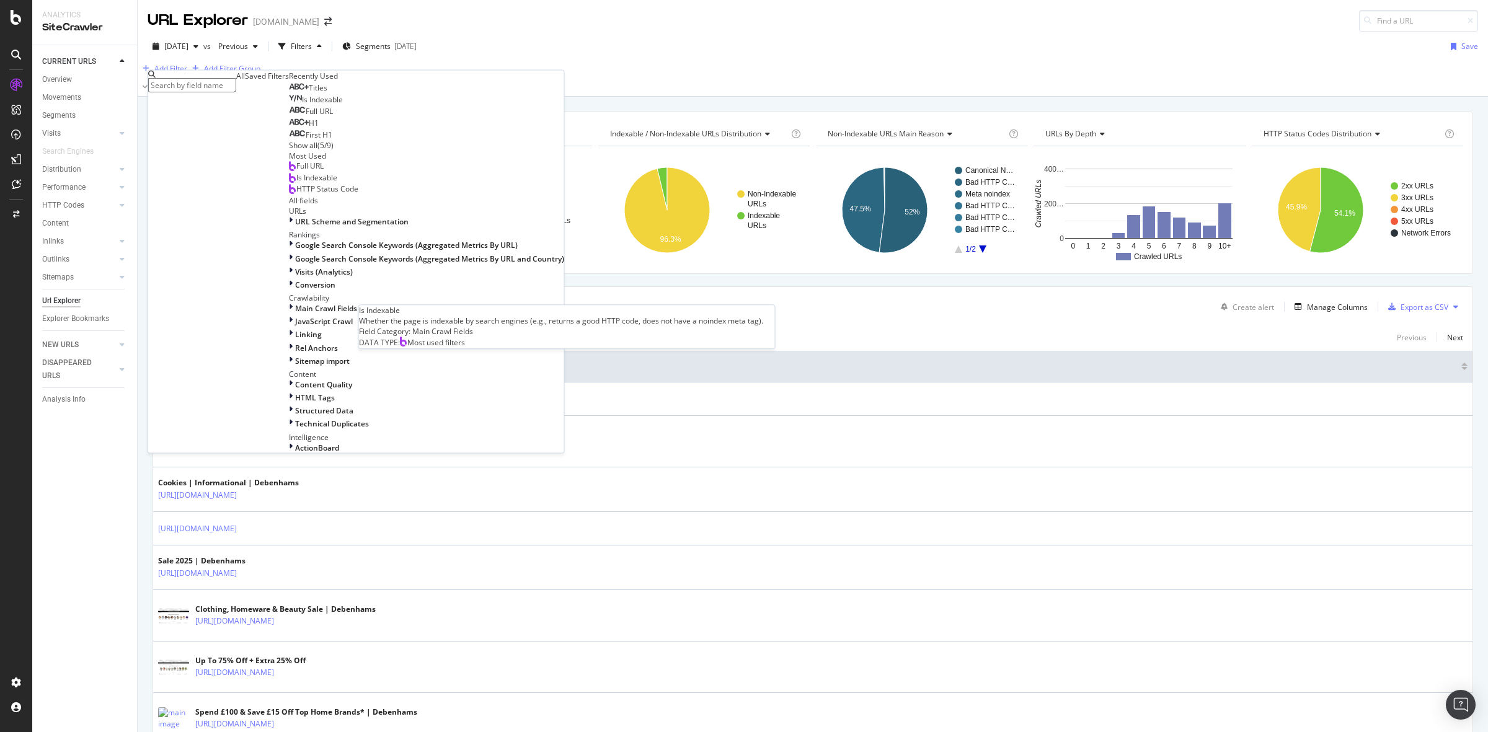
click at [289, 182] on div "Is Indexable" at bounding box center [313, 177] width 48 height 10
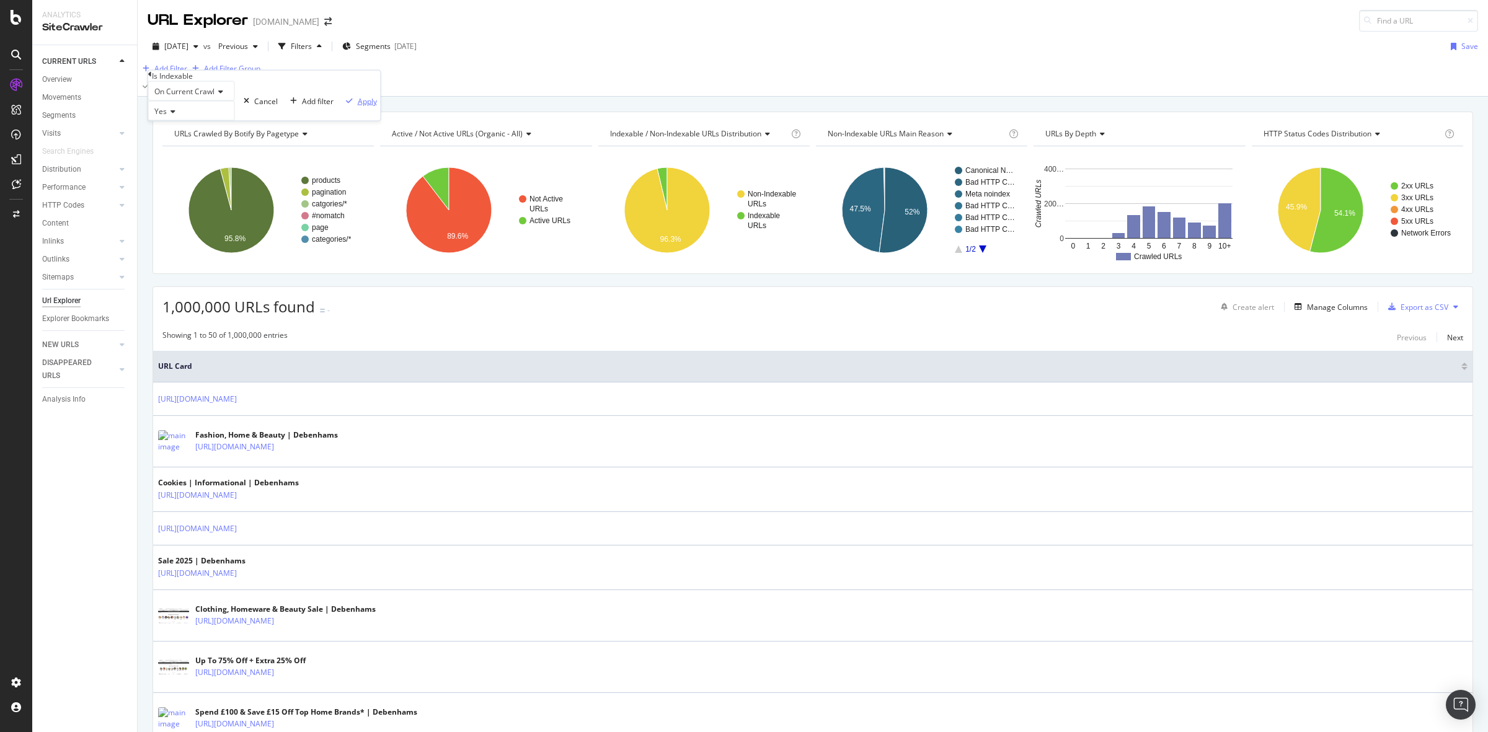
click at [358, 106] on div "Apply" at bounding box center [367, 100] width 19 height 11
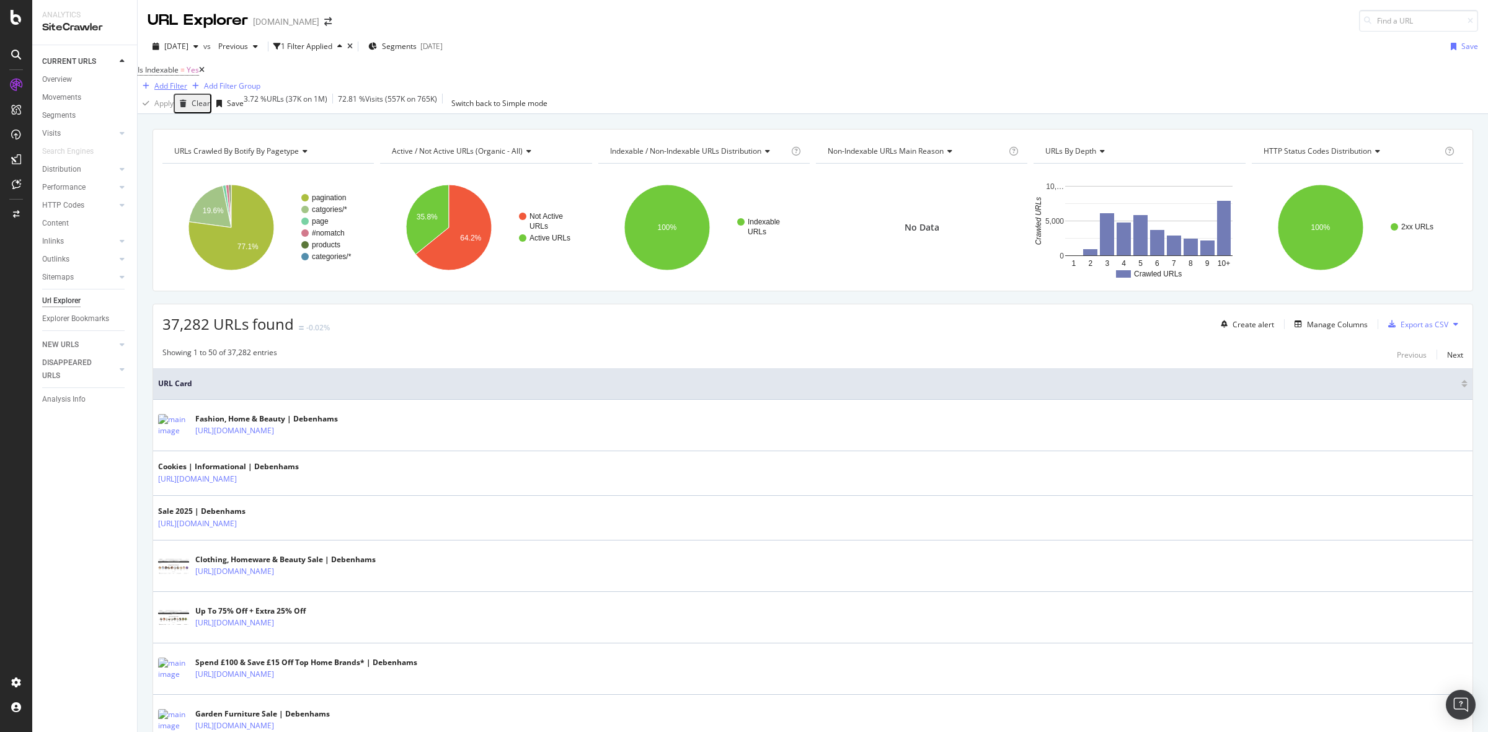
click at [187, 84] on div "Add Filter" at bounding box center [170, 86] width 33 height 11
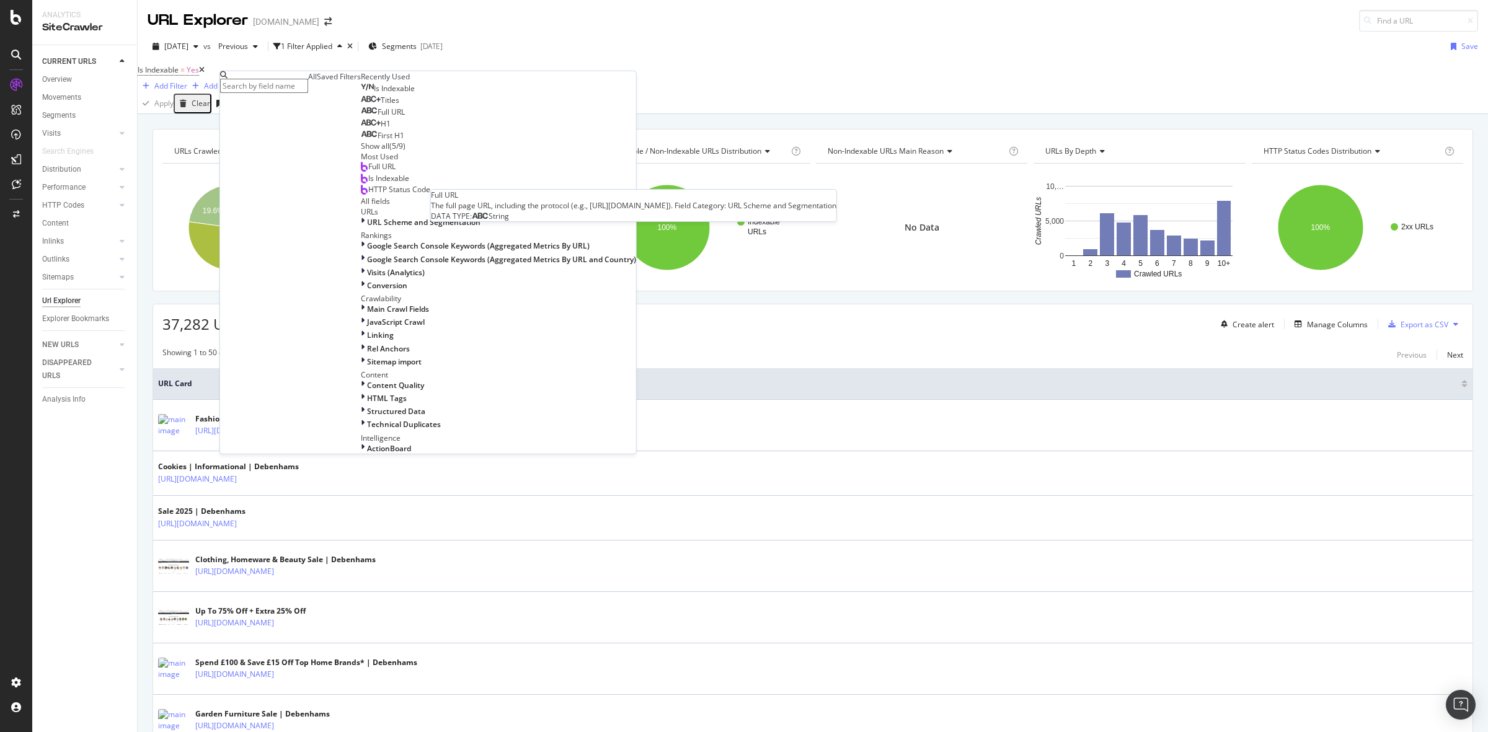
click at [361, 117] on div "Full URL" at bounding box center [383, 112] width 44 height 10
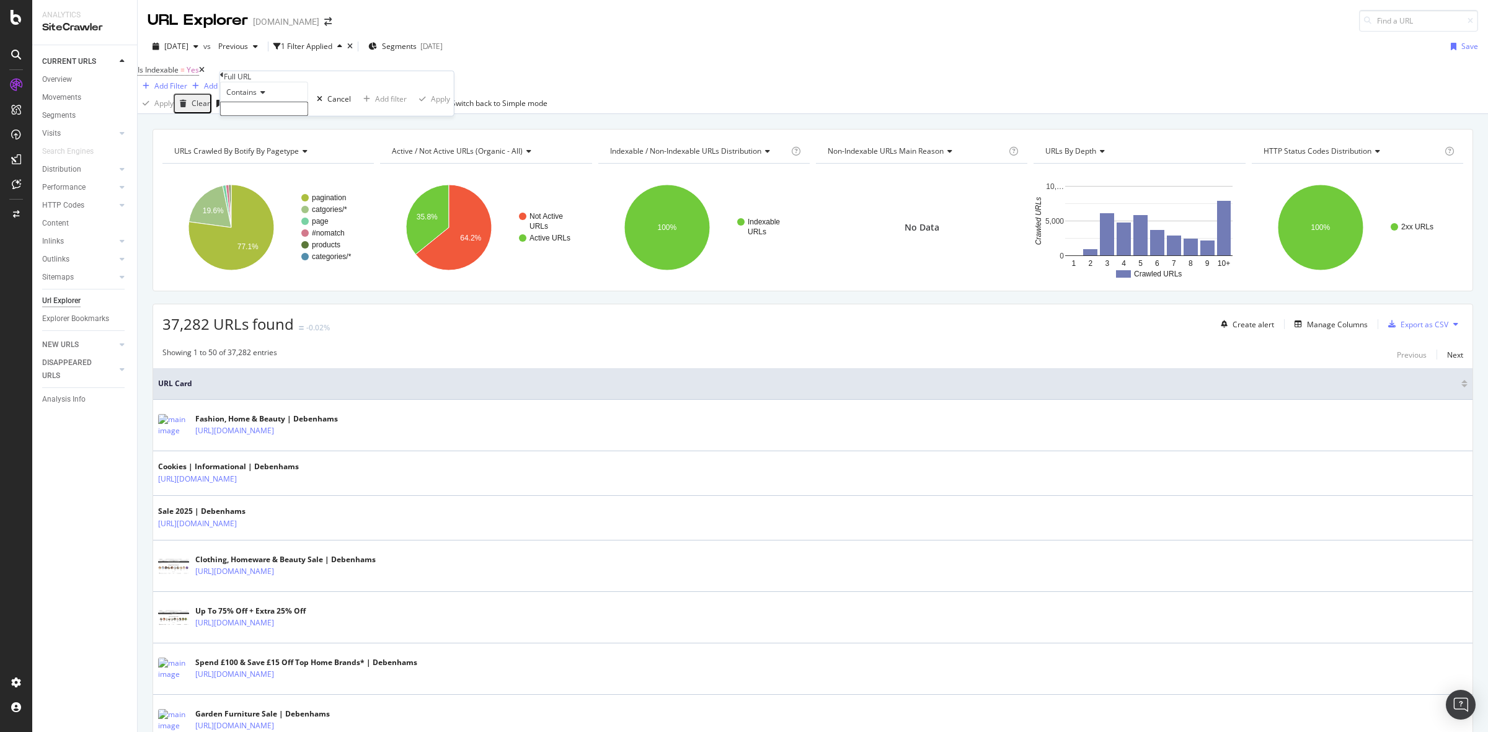
click at [290, 116] on input "text" at bounding box center [264, 109] width 88 height 14
type input "womens"
click at [367, 123] on div "Contains womens Cancel Add filter Apply" at bounding box center [337, 103] width 234 height 42
click at [431, 108] on div "Apply" at bounding box center [440, 102] width 19 height 11
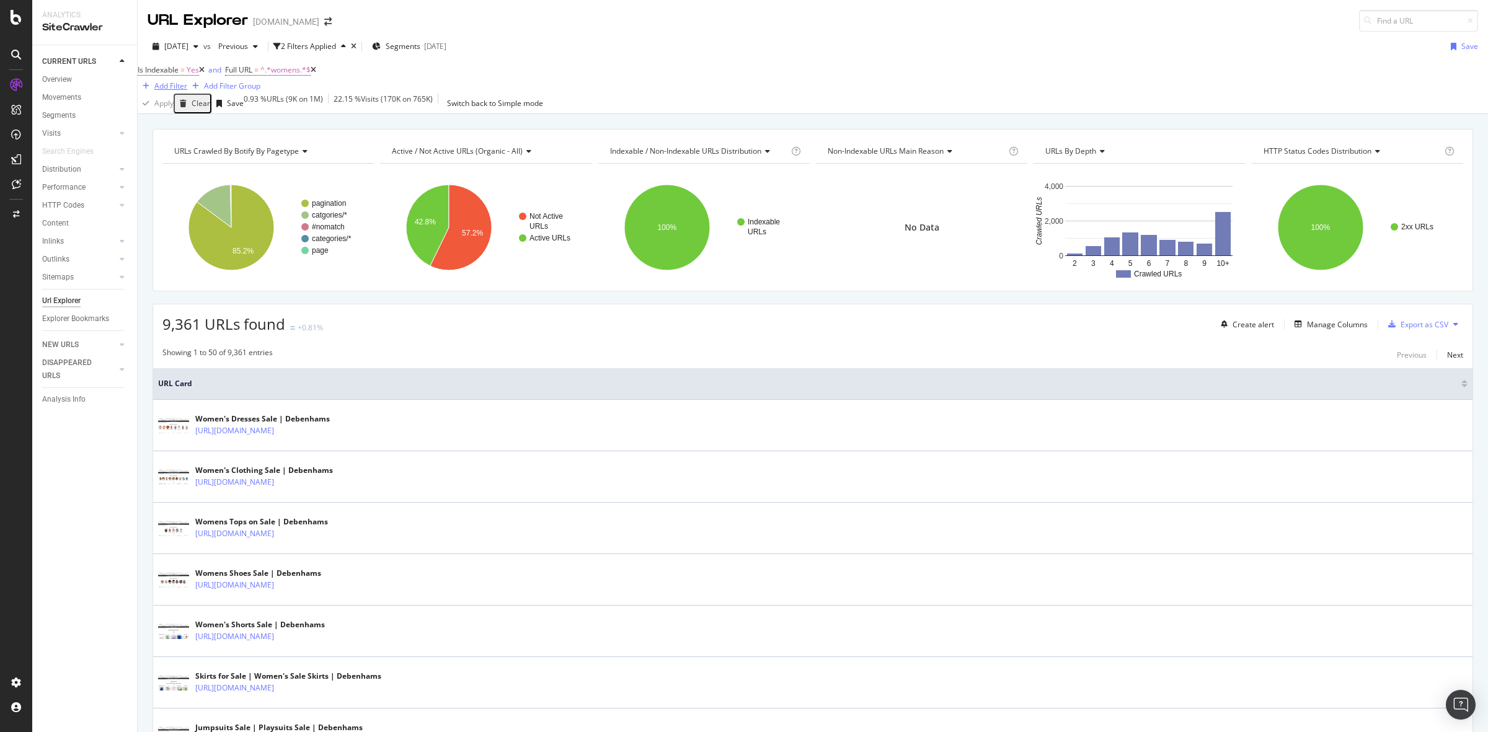
click at [187, 81] on div "Add Filter" at bounding box center [170, 86] width 33 height 11
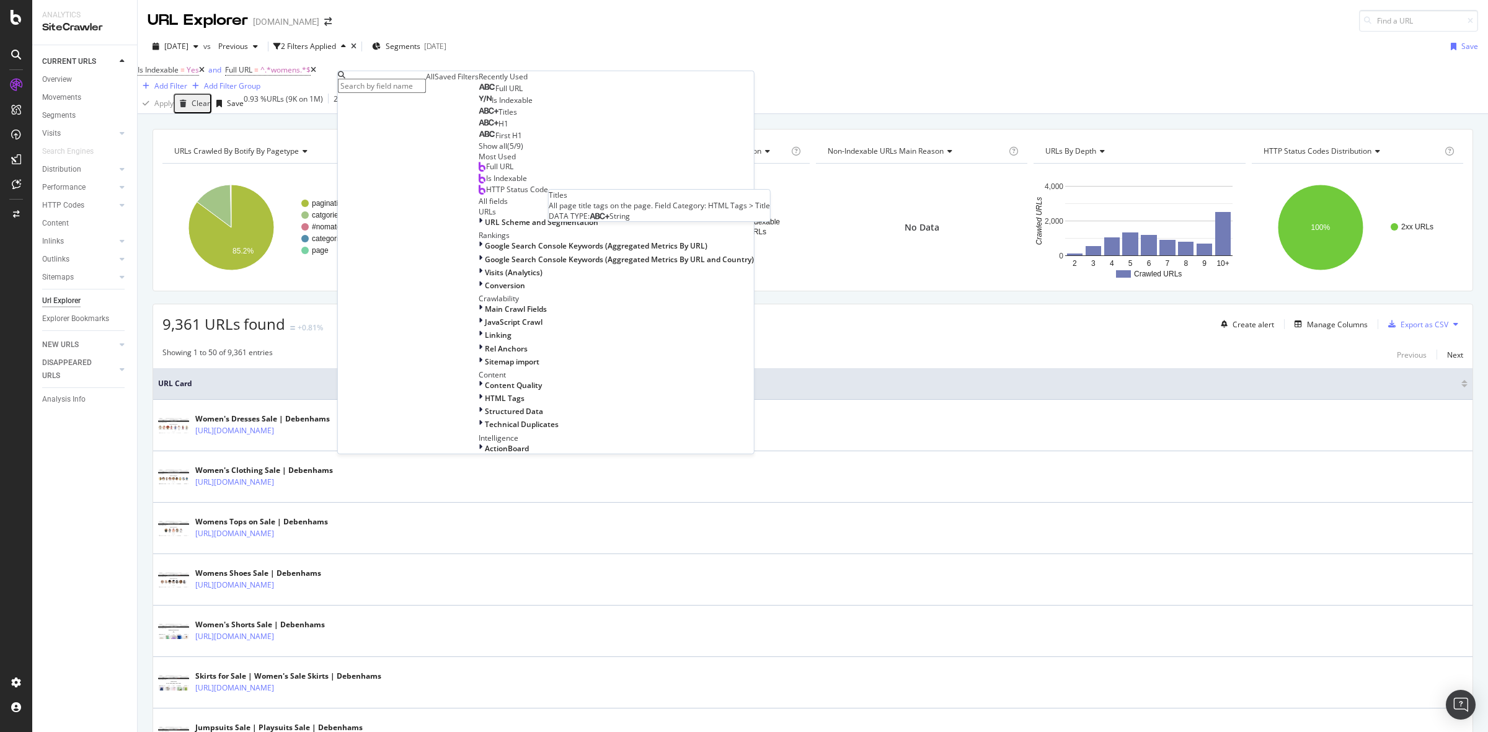
click at [479, 117] on div "Titles" at bounding box center [498, 112] width 38 height 10
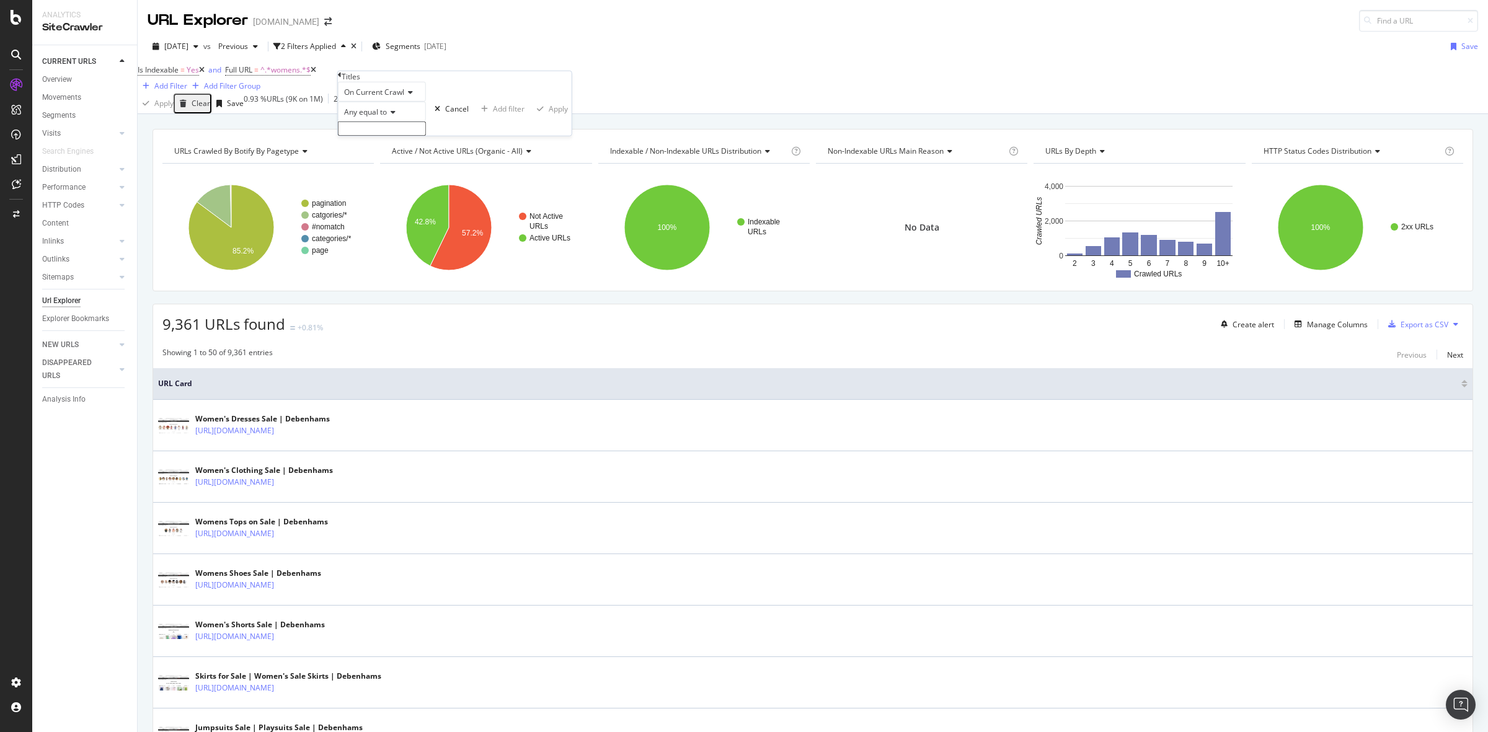
click at [392, 116] on icon at bounding box center [391, 111] width 9 height 7
click at [537, 113] on div "Apply Clear Save 0.93 % URLs ( 9K on 1M ) 22.15 % Visits ( 170K on 765K ) Switc…" at bounding box center [813, 104] width 1350 height 20
click at [407, 79] on span "Titles = missing value" at bounding box center [380, 69] width 87 height 17
click at [409, 75] on div "missing value" at bounding box center [394, 69] width 47 height 11
click at [431, 99] on div "On Current Crawl" at bounding box center [403, 89] width 88 height 20
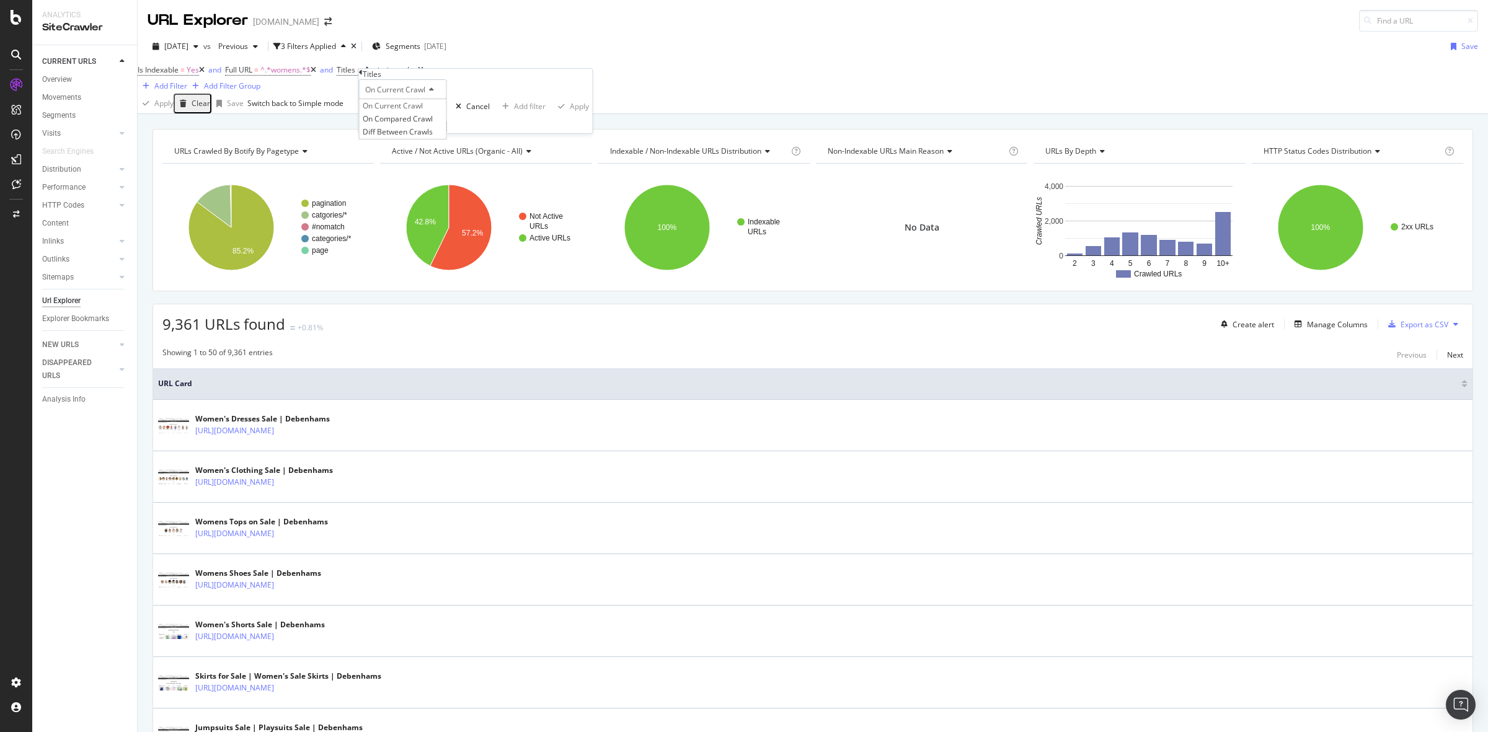
click at [606, 103] on div "Apply Clear Save Switch back to Simple mode" at bounding box center [813, 104] width 1350 height 20
click at [418, 75] on div "missing value" at bounding box center [394, 69] width 47 height 11
click at [413, 113] on icon at bounding box center [412, 109] width 9 height 7
click at [422, 211] on div "Any contains" at bounding box center [403, 204] width 87 height 13
click at [394, 133] on input "text" at bounding box center [403, 126] width 88 height 14
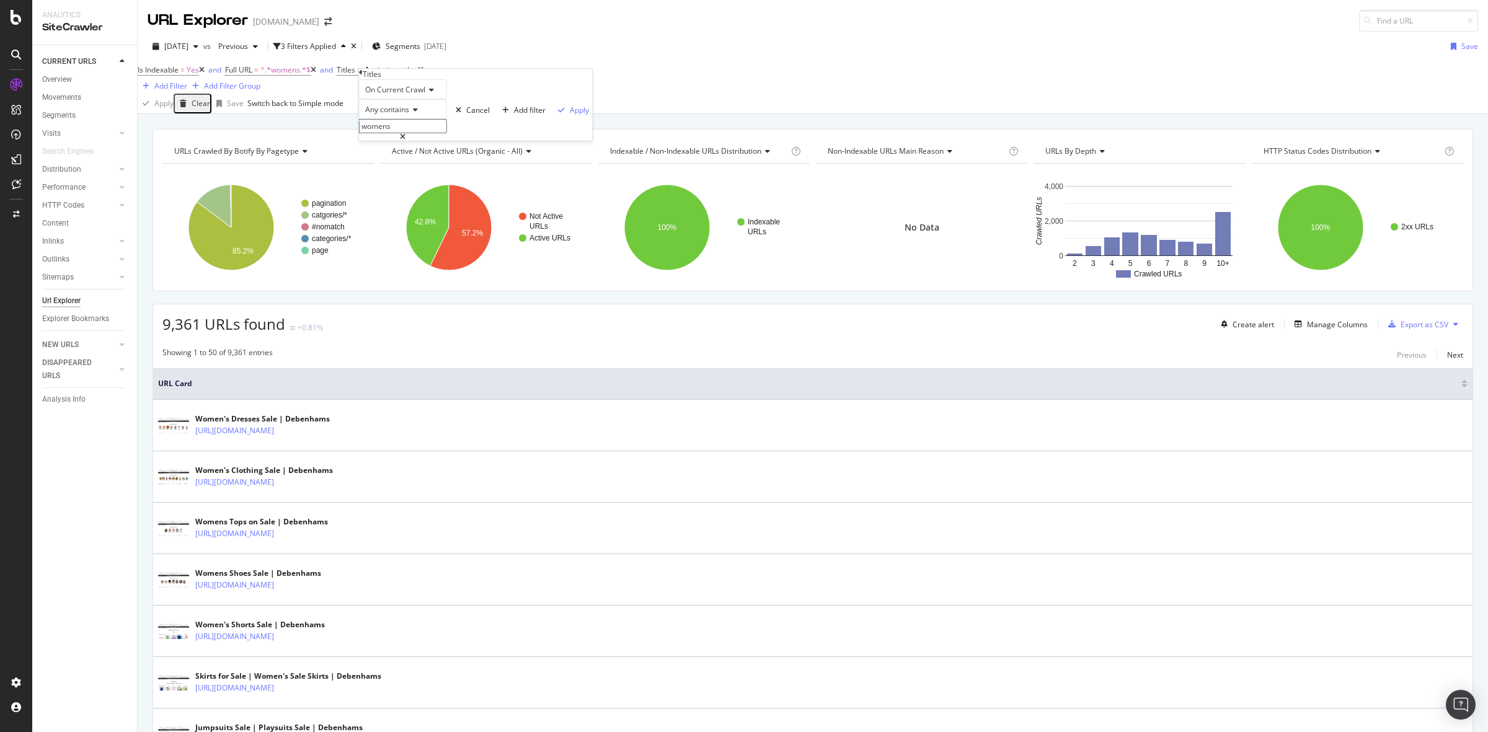
type input "womens"
click at [570, 115] on div "Apply" at bounding box center [579, 110] width 19 height 11
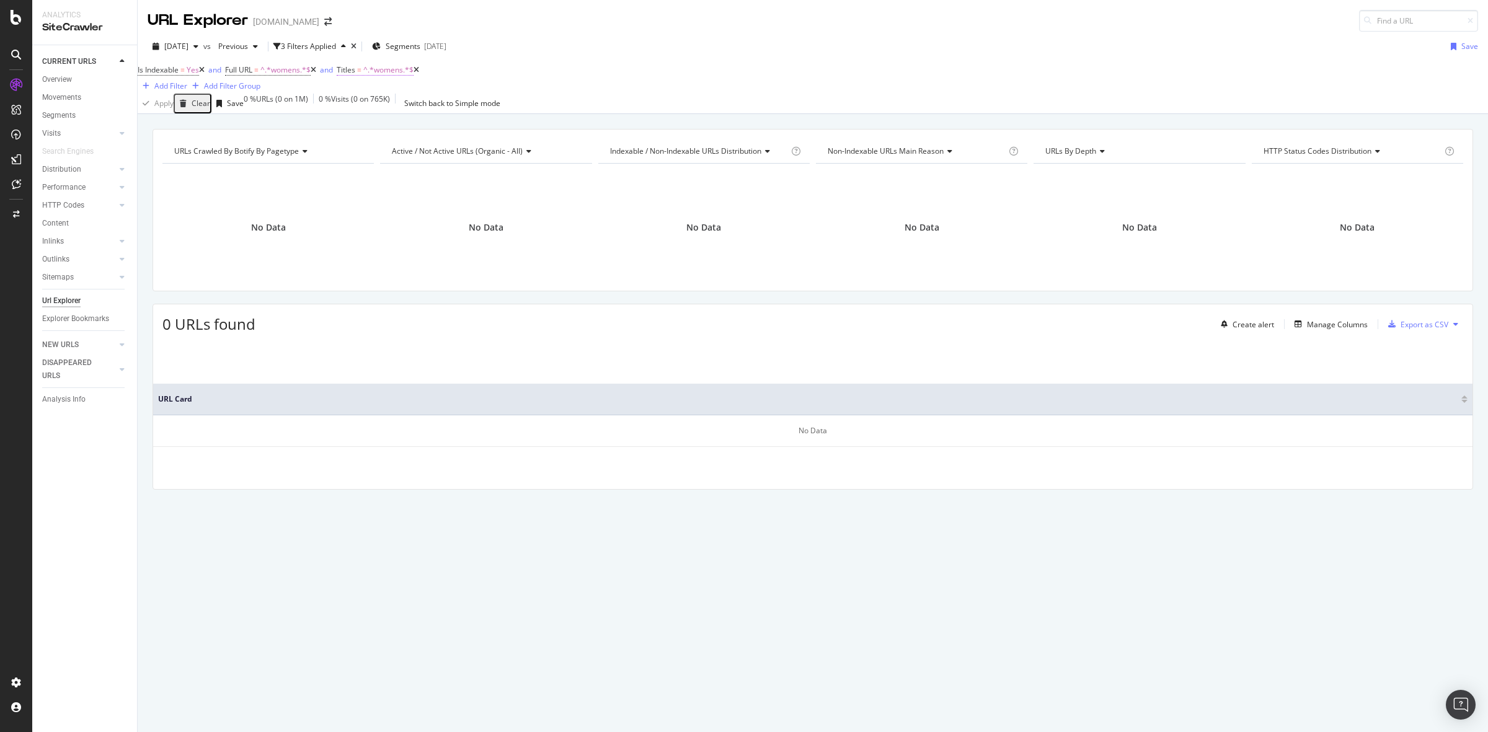
click at [402, 75] on span "^.*womens.*$" at bounding box center [388, 69] width 50 height 11
click at [377, 133] on input "womens" at bounding box center [403, 126] width 88 height 14
click at [379, 133] on input "womens" at bounding box center [403, 126] width 88 height 14
type input "Womens"
click at [570, 115] on div "Apply" at bounding box center [579, 110] width 19 height 11
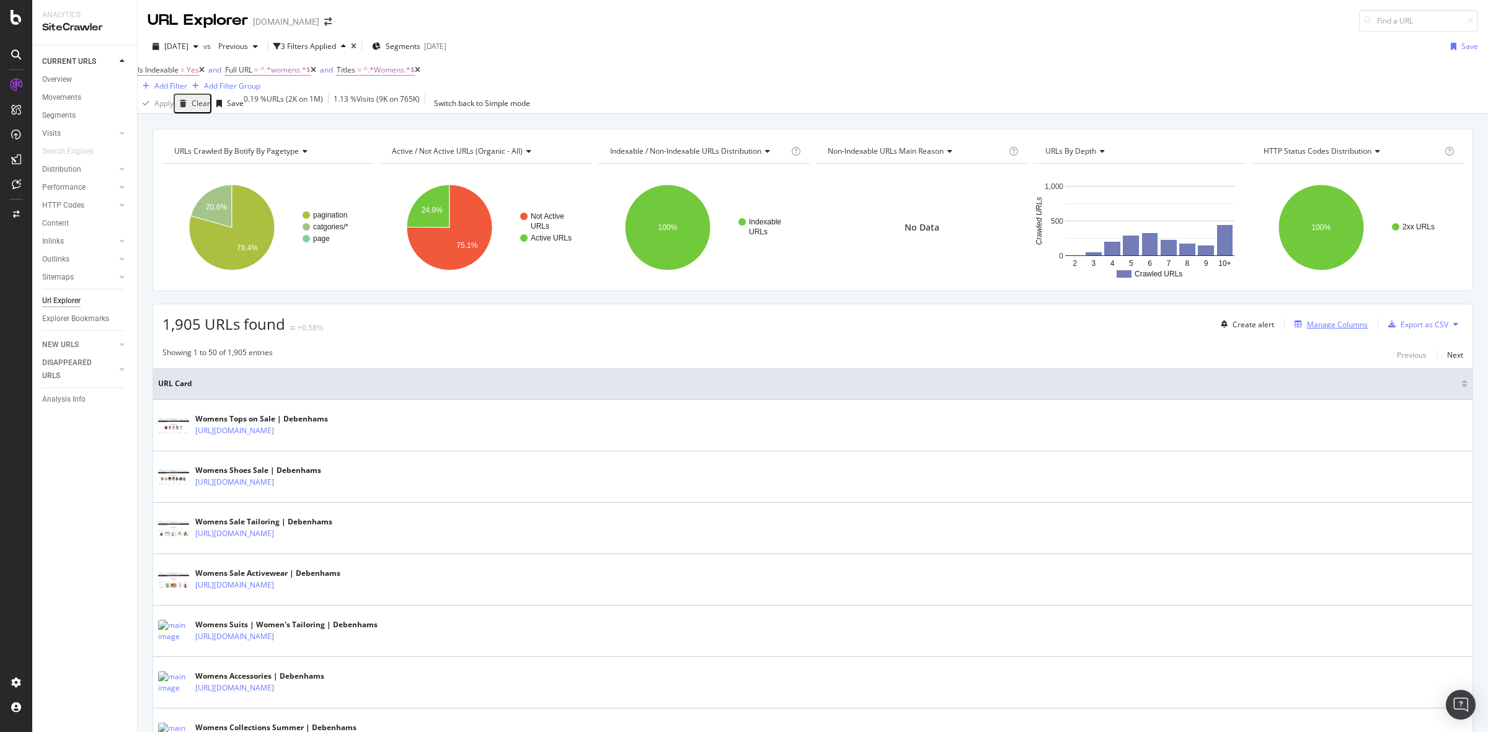
click at [1335, 329] on div "Manage Columns" at bounding box center [1337, 324] width 61 height 11
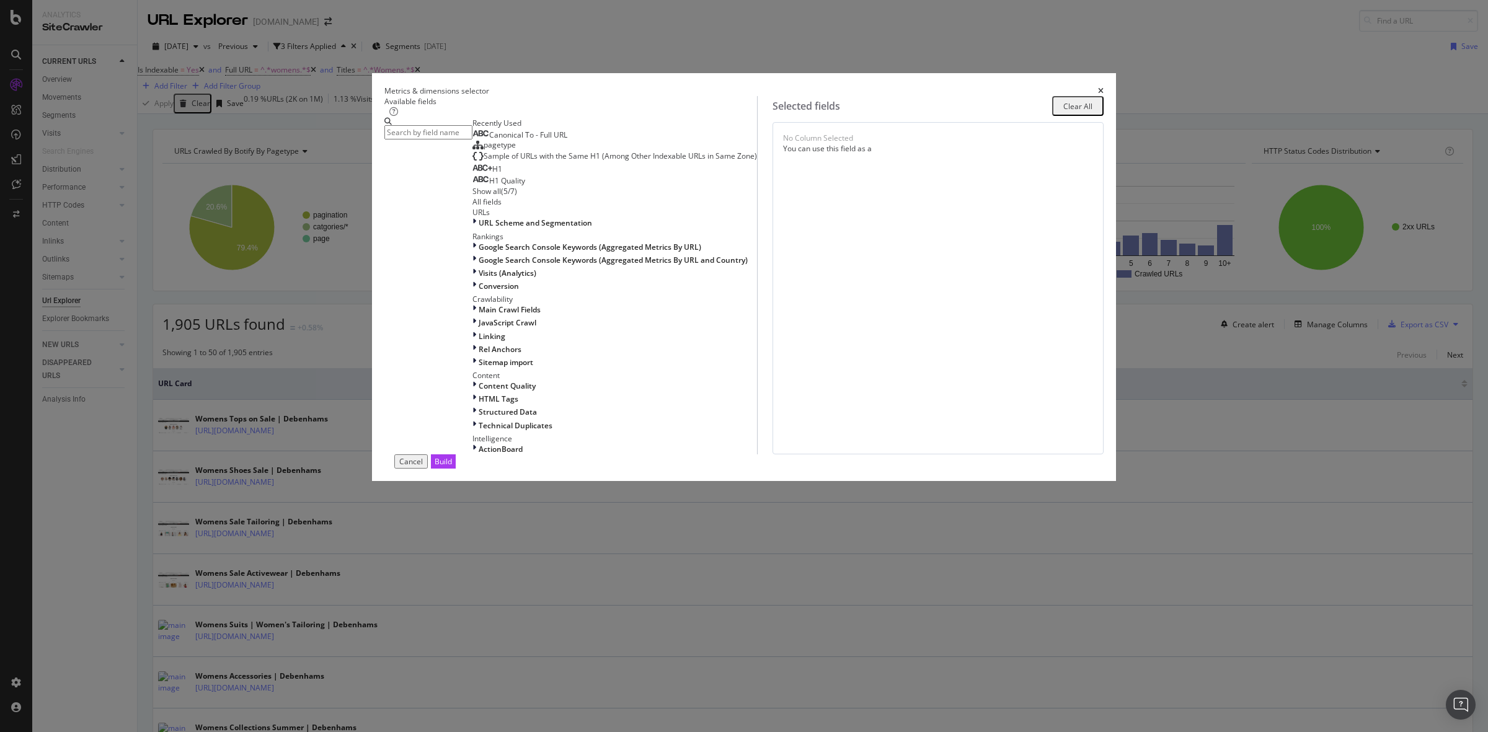
scroll to position [245, 0]
click at [580, 404] on div "HTML Tags" at bounding box center [614, 399] width 285 height 11
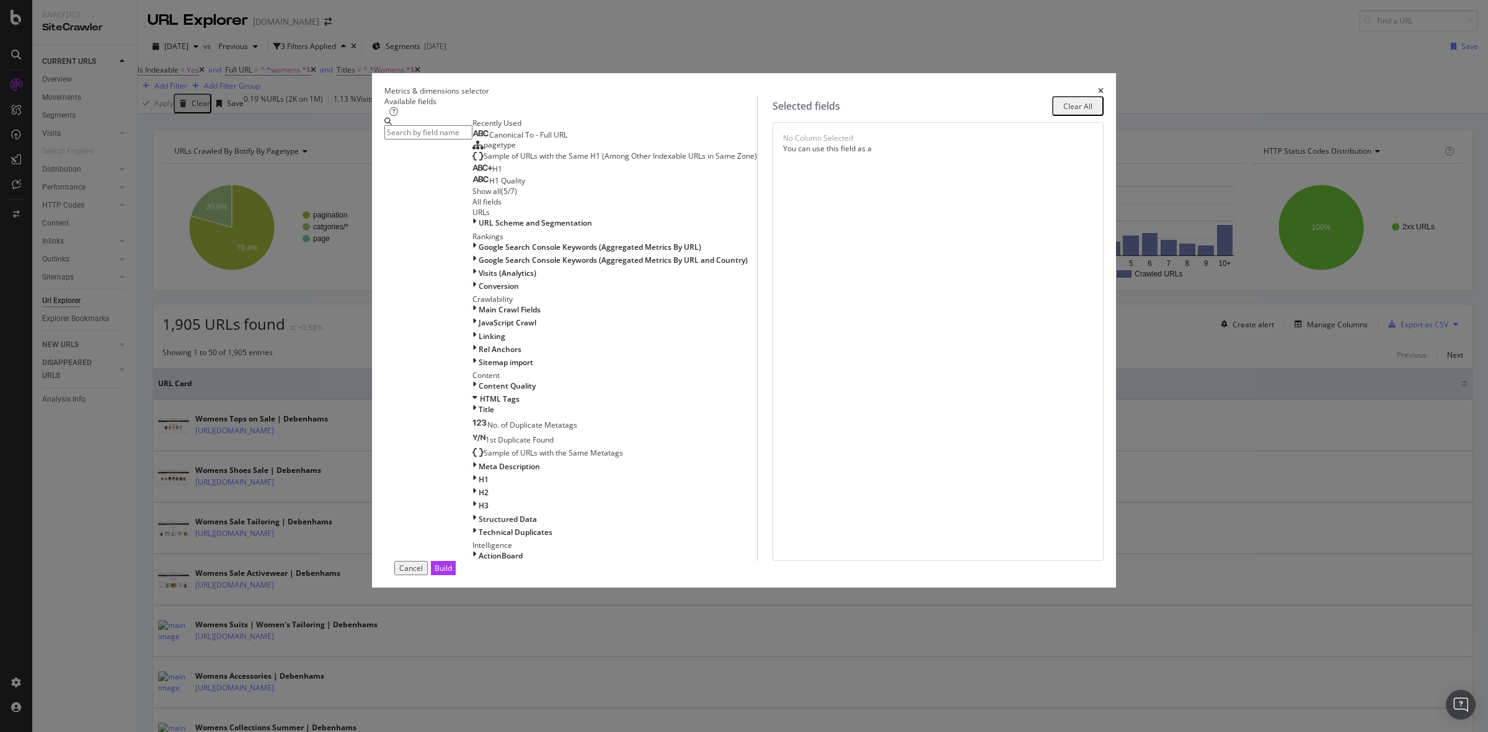
scroll to position [336, 0]
click at [617, 461] on div "Meta Description" at bounding box center [614, 466] width 285 height 11
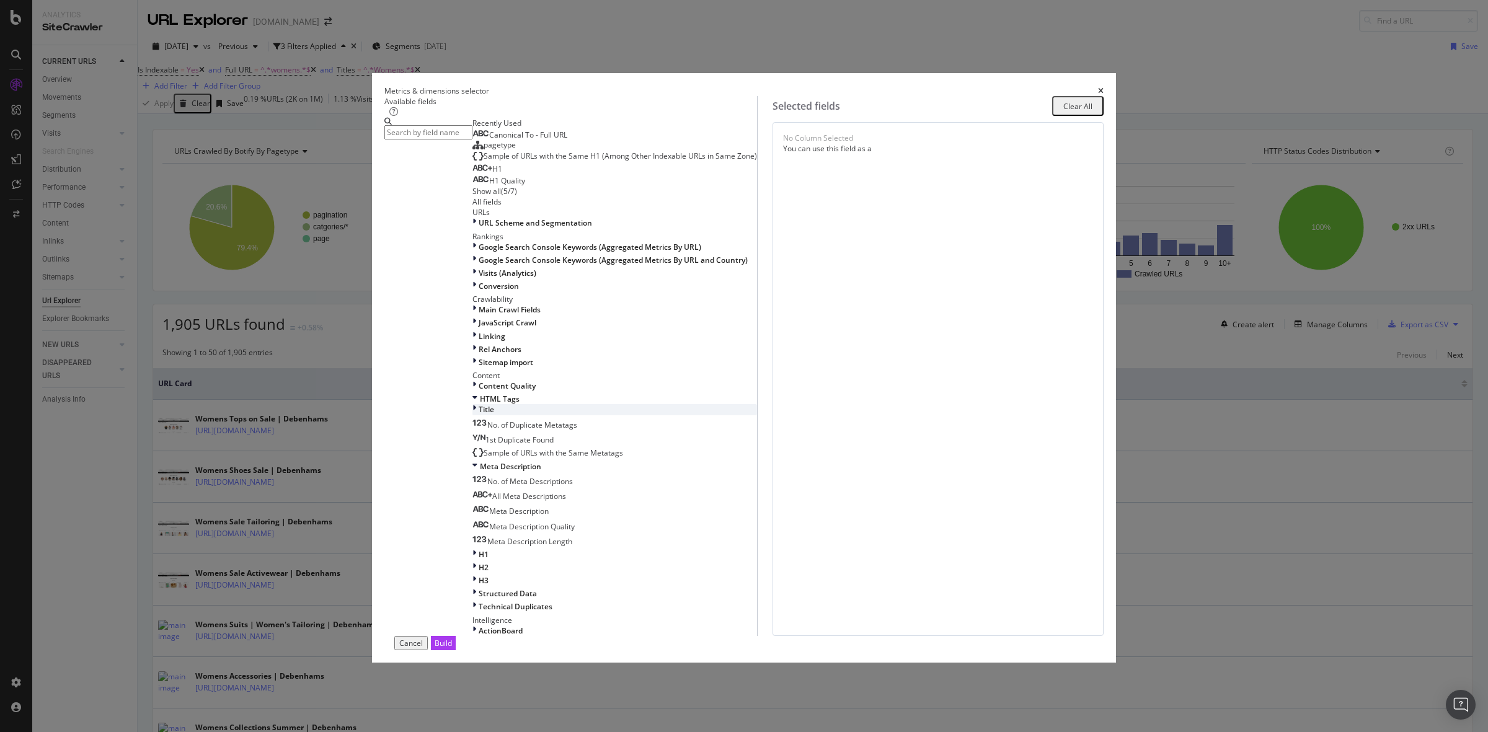
click at [626, 404] on div "Title" at bounding box center [614, 409] width 285 height 11
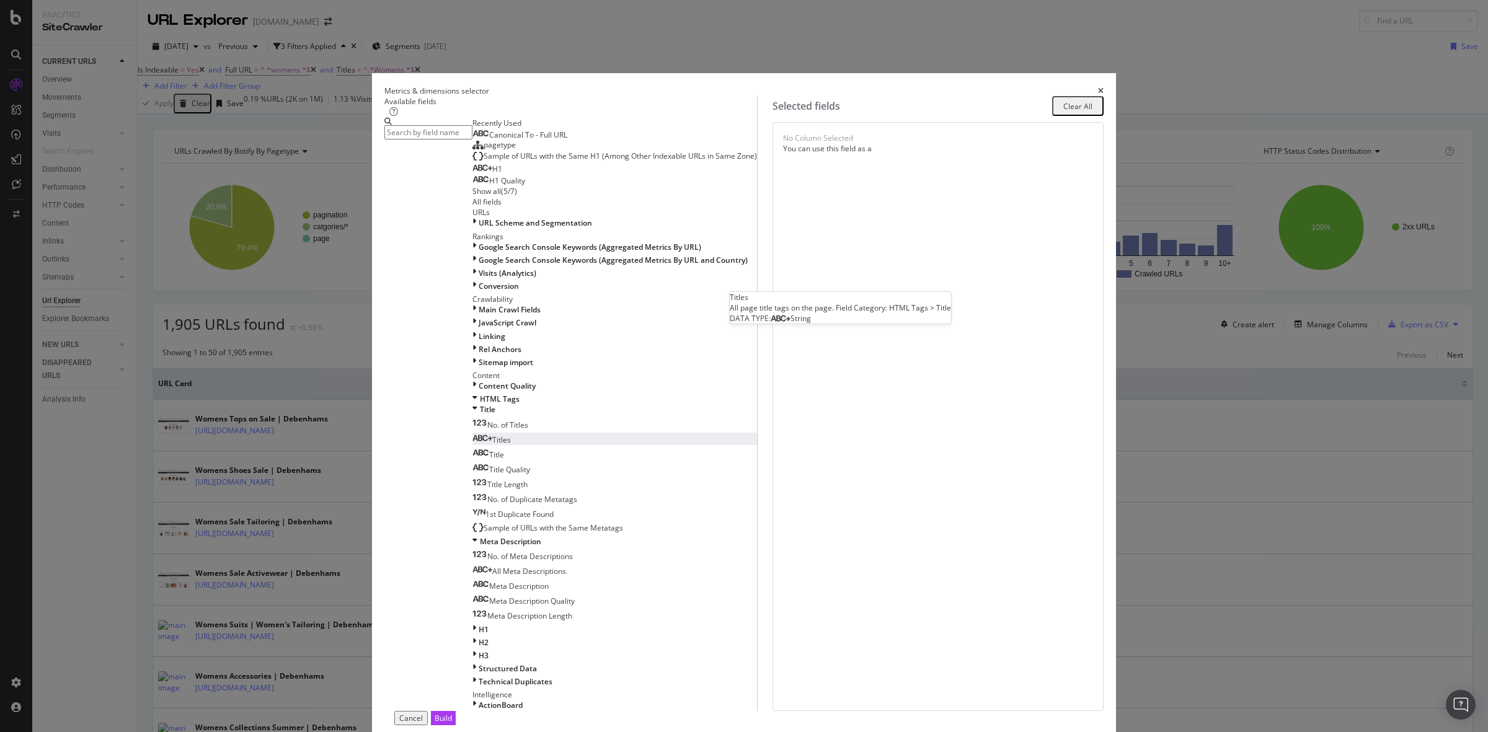
click at [511, 435] on div "Titles" at bounding box center [491, 440] width 38 height 11
click at [456, 711] on button "Build" at bounding box center [443, 718] width 25 height 14
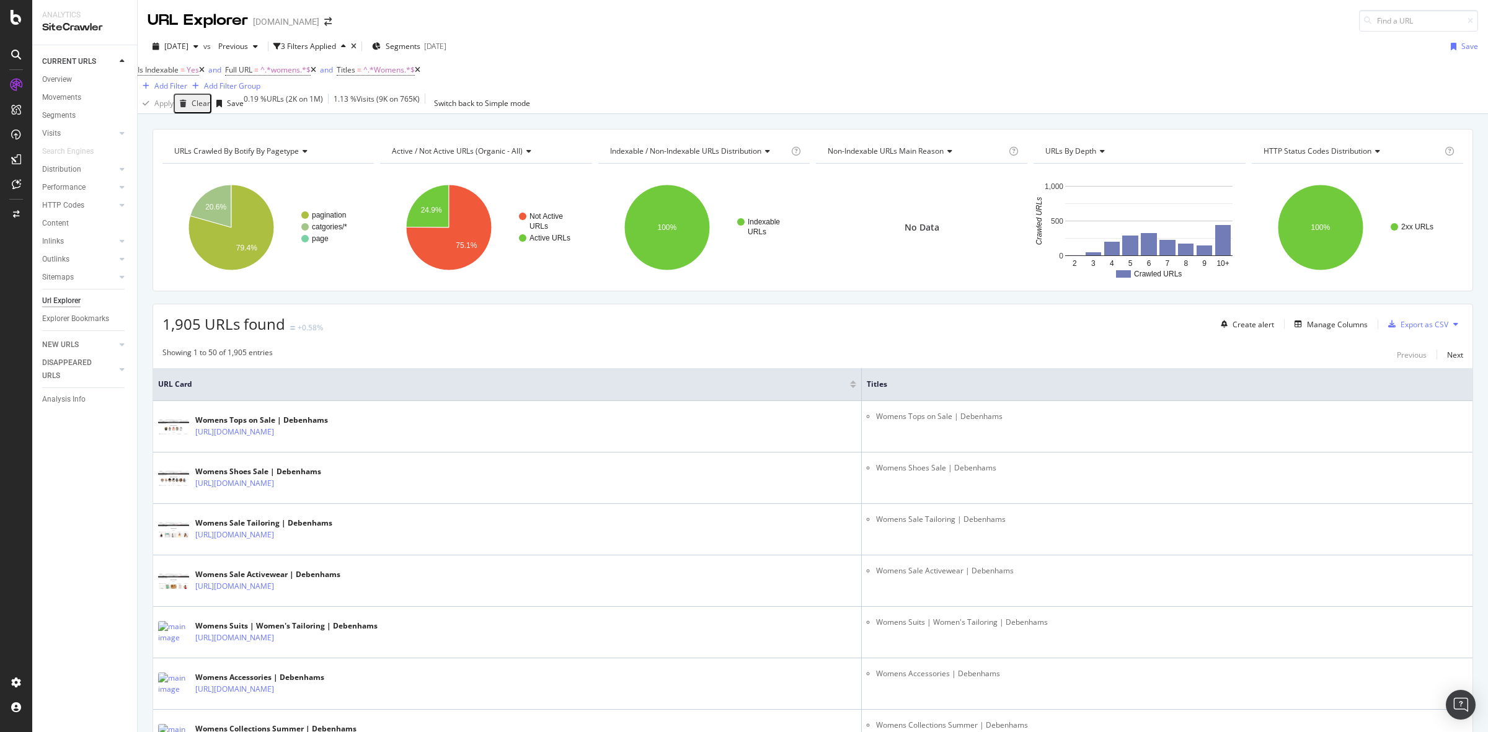
drag, startPoint x: 888, startPoint y: 394, endPoint x: 806, endPoint y: 383, distance: 82.6
click at [806, 383] on th "URL Card" at bounding box center [507, 384] width 709 height 33
drag, startPoint x: 887, startPoint y: 400, endPoint x: 794, endPoint y: 395, distance: 93.2
click at [794, 395] on th "URL Card" at bounding box center [507, 384] width 709 height 33
click at [187, 81] on div "Add Filter" at bounding box center [170, 86] width 33 height 11
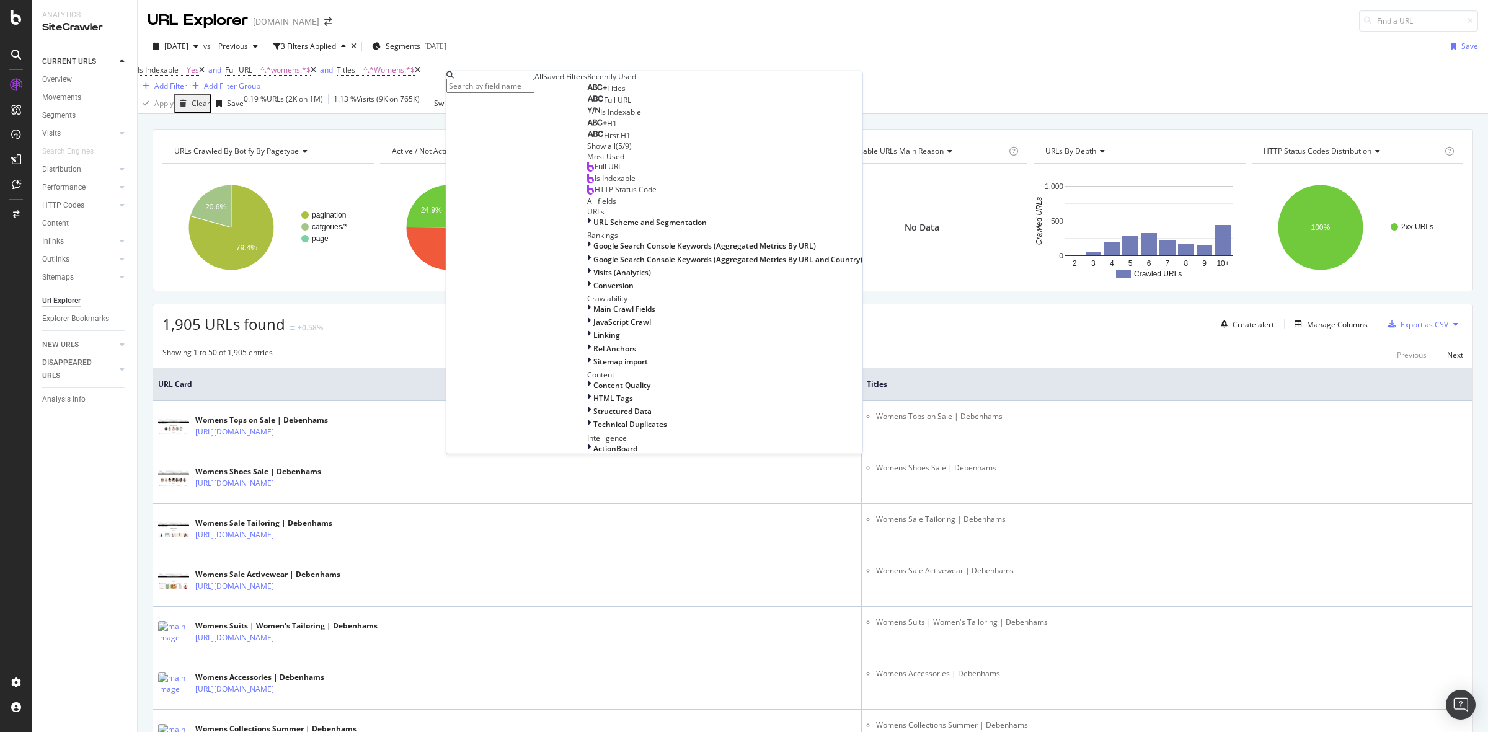
scroll to position [404, 0]
click at [587, 393] on div "HTML Tags" at bounding box center [724, 398] width 275 height 11
click at [587, 446] on div "Meta Description" at bounding box center [724, 451] width 275 height 11
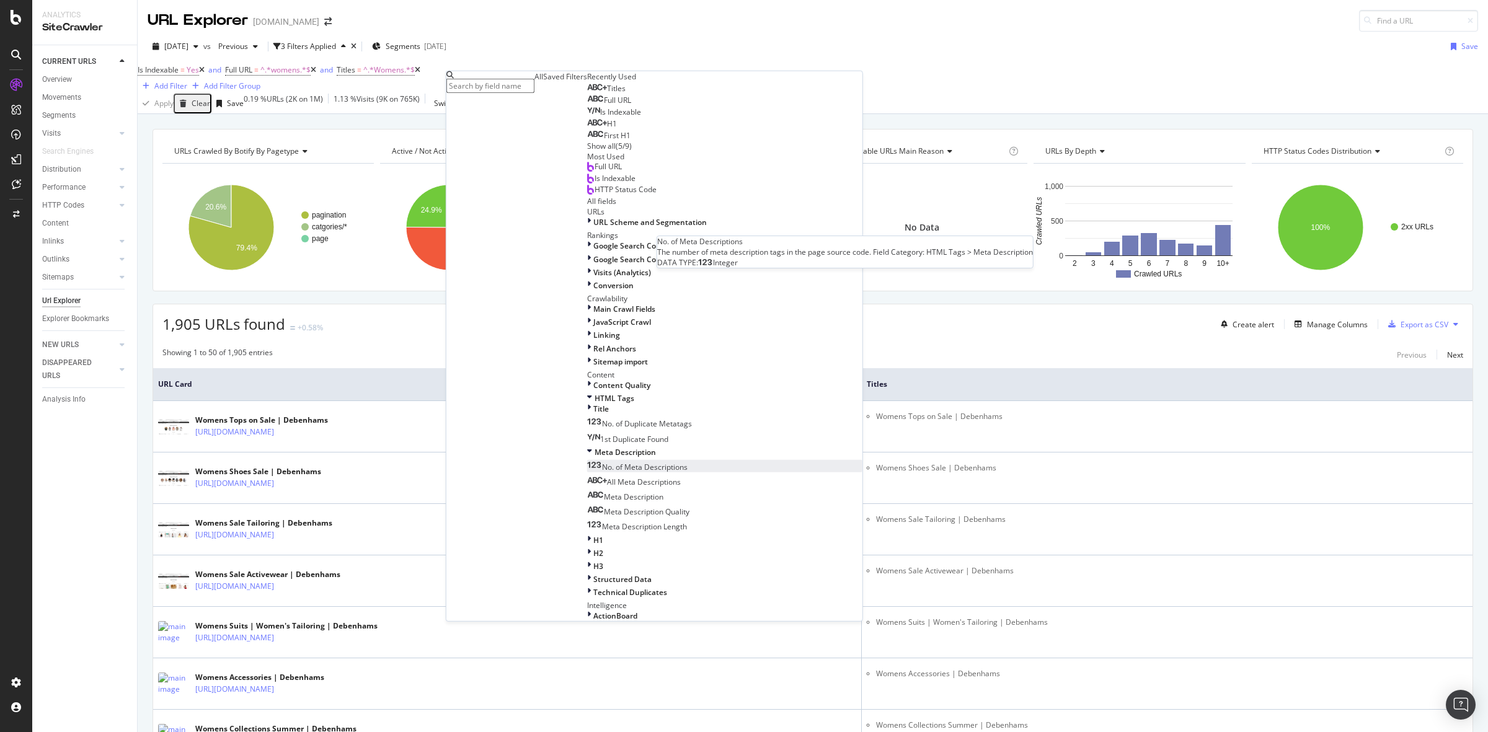
click at [616, 462] on div "No. of Meta Descriptions" at bounding box center [637, 467] width 100 height 11
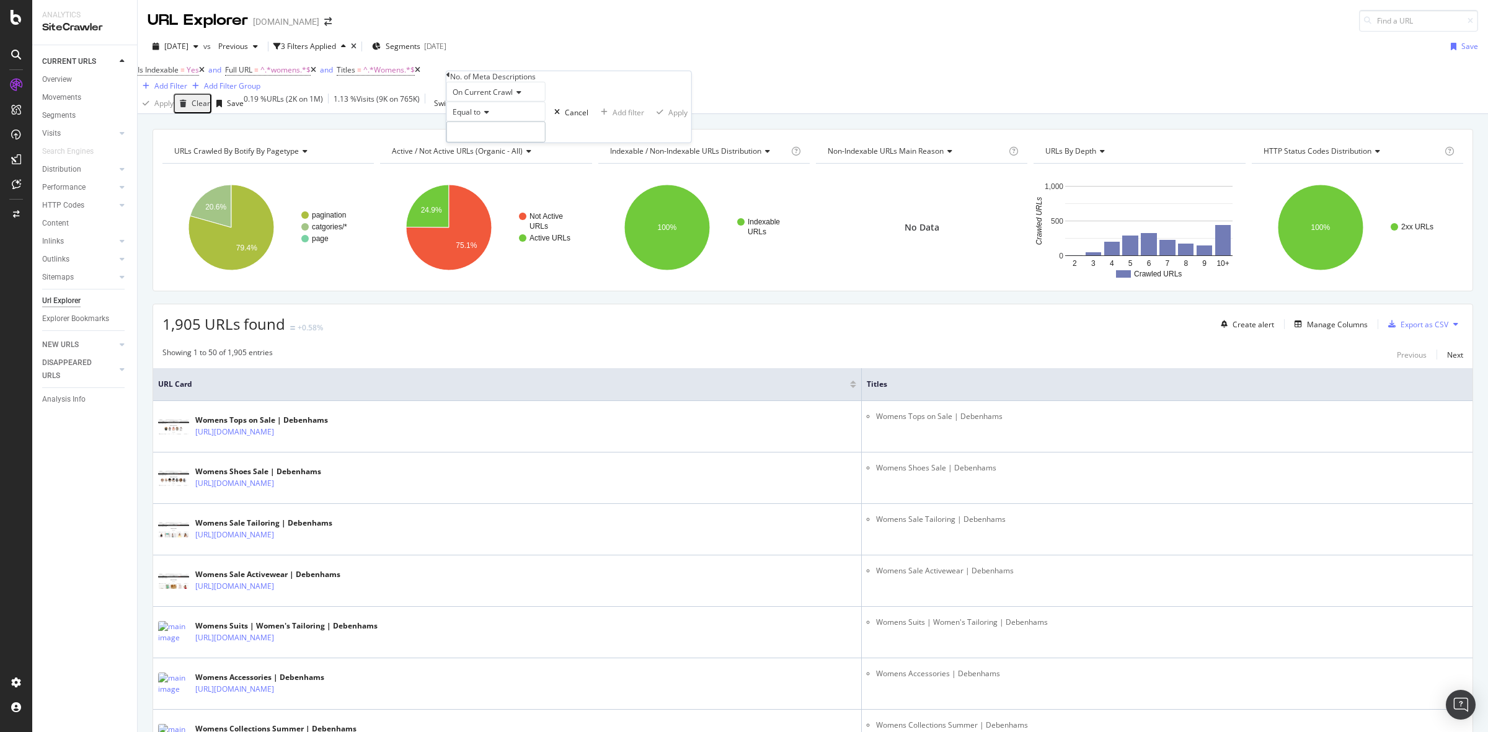
click at [525, 143] on input "number" at bounding box center [495, 132] width 99 height 21
type input "0"
click at [668, 117] on div "Apply" at bounding box center [677, 112] width 19 height 11
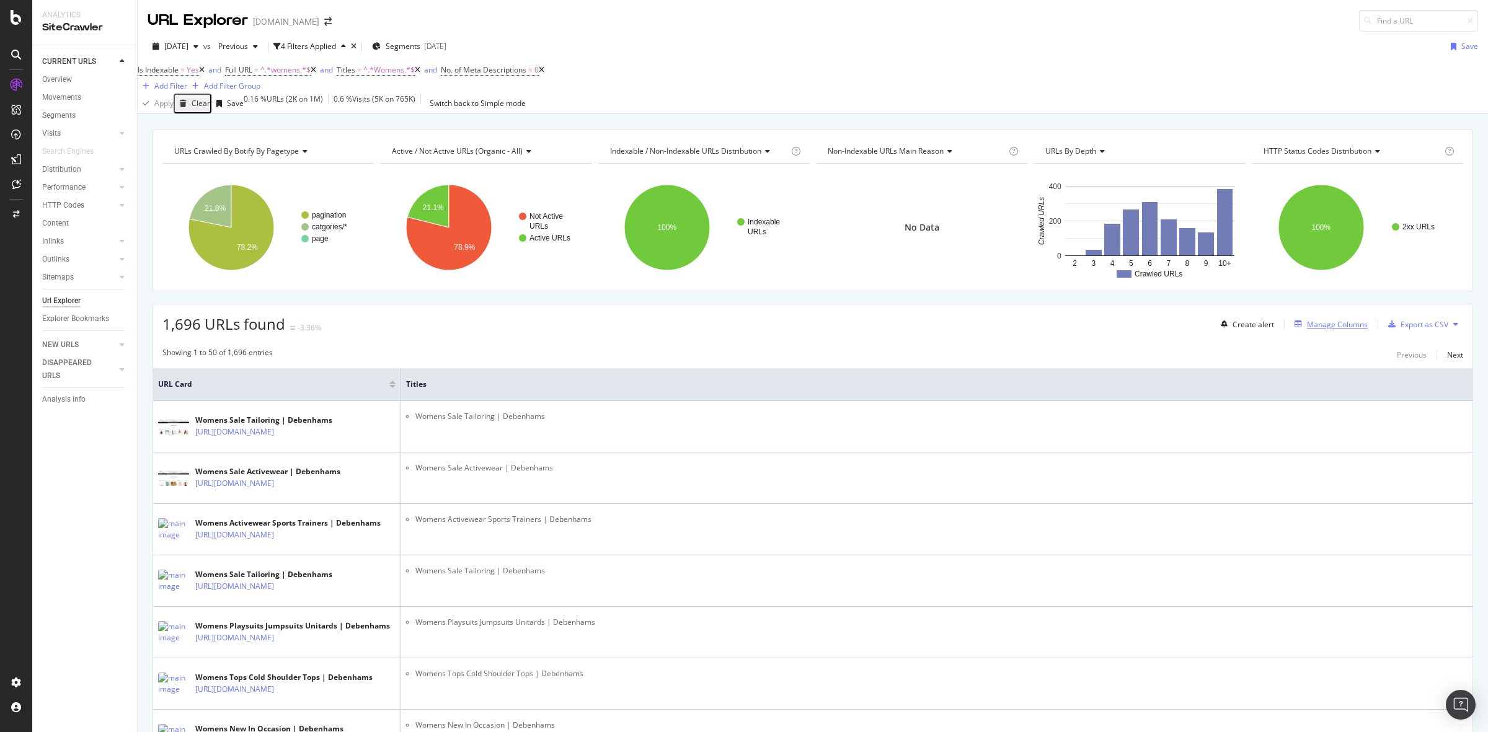
click at [1307, 330] on div "Manage Columns" at bounding box center [1337, 324] width 61 height 11
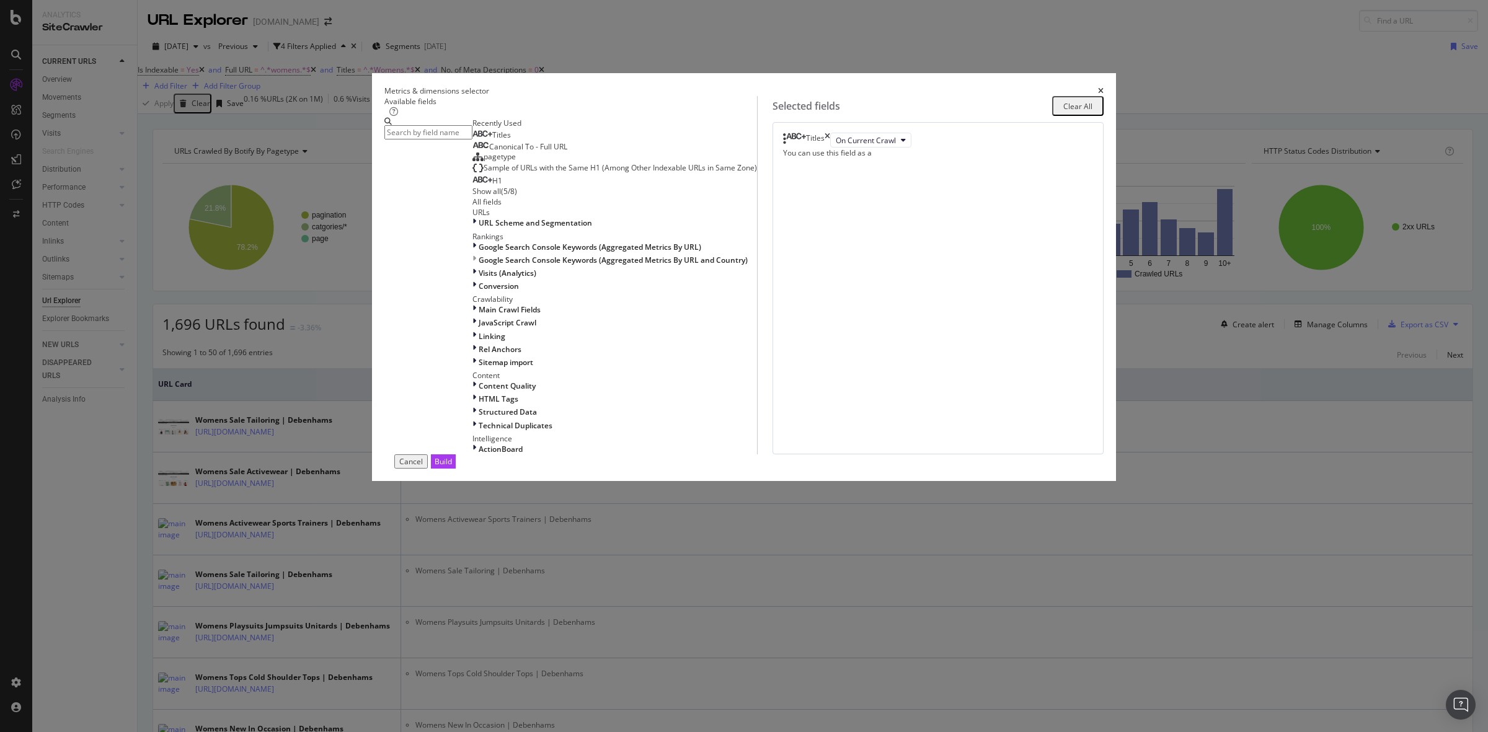
scroll to position [245, 0]
click at [614, 404] on div "HTML Tags" at bounding box center [614, 399] width 285 height 11
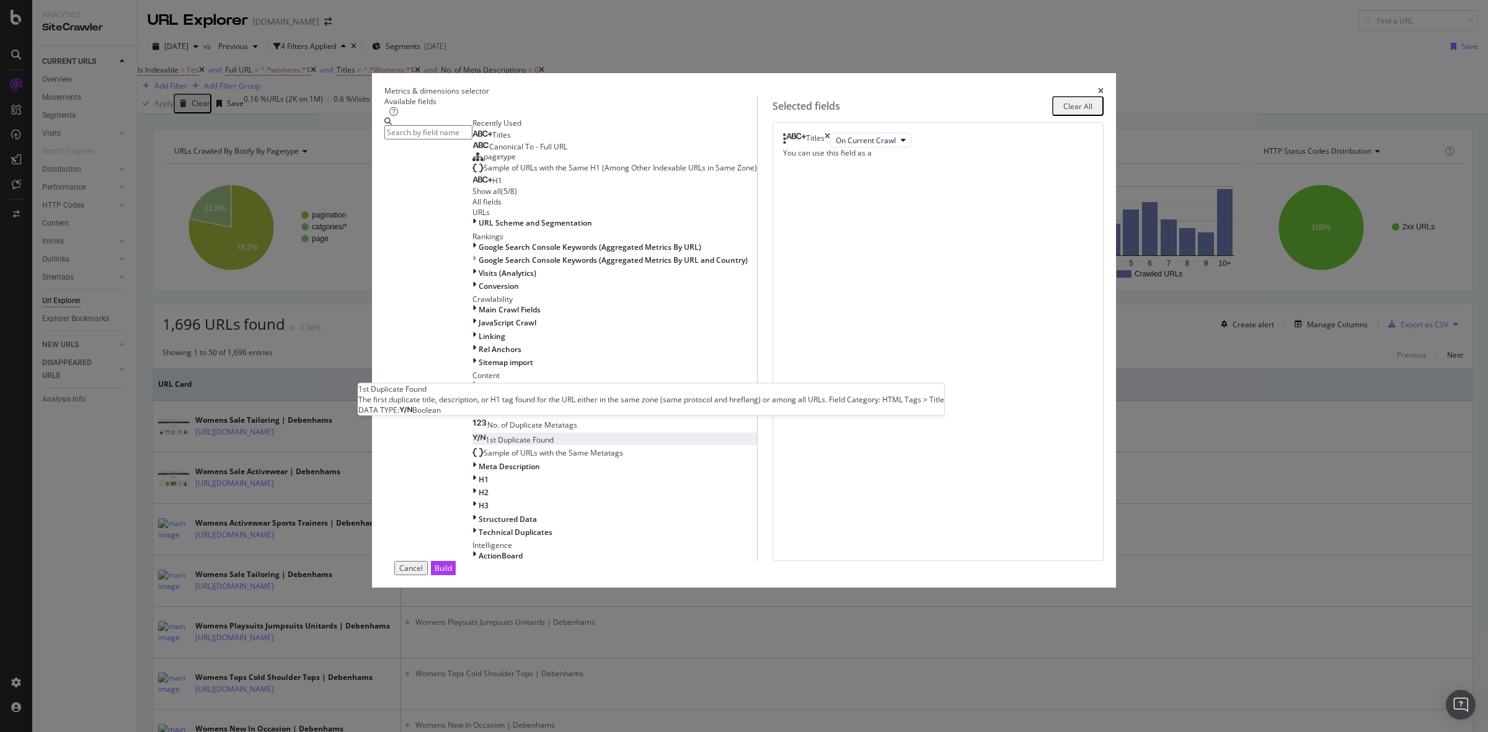
scroll to position [387, 0]
click at [588, 461] on div "Meta Description" at bounding box center [614, 466] width 285 height 11
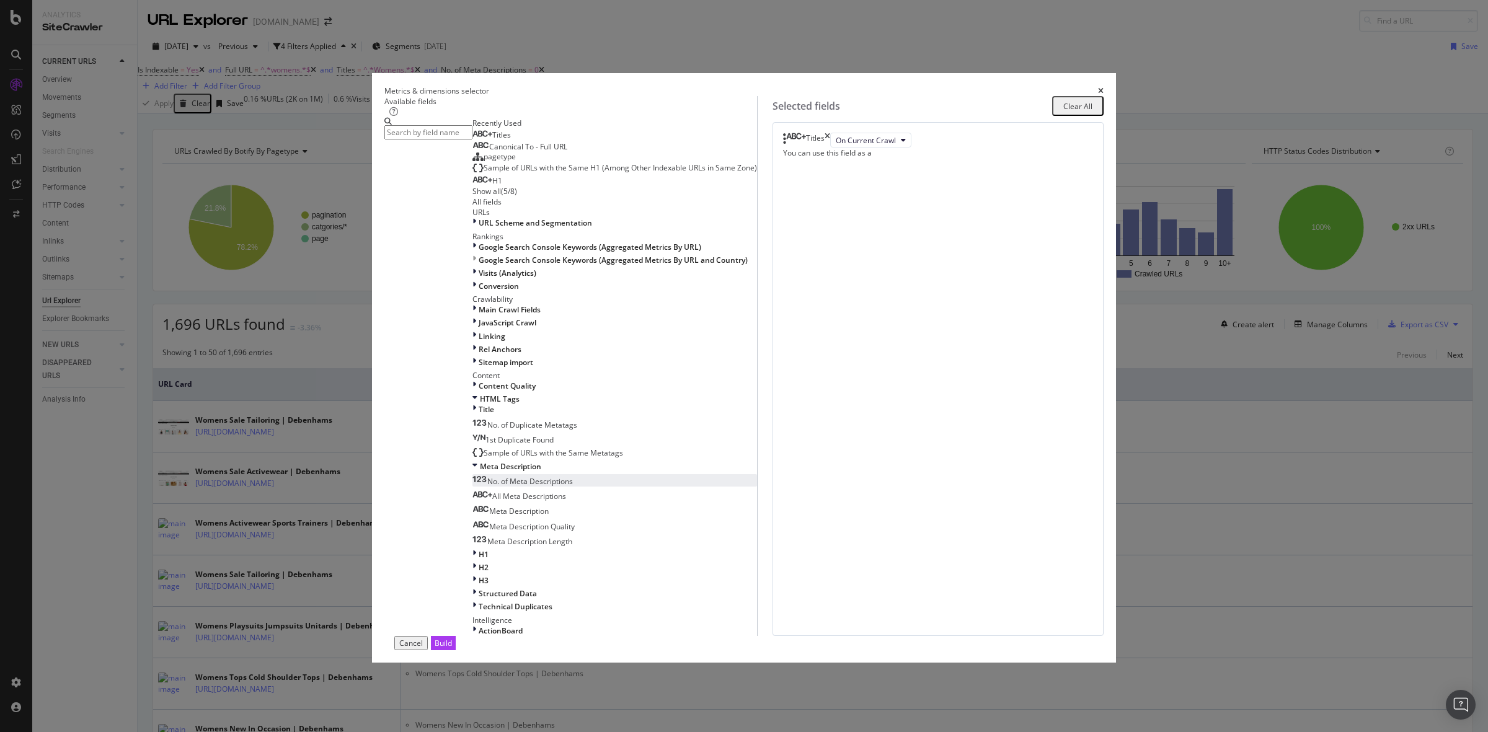
click at [573, 476] on div "No. of Meta Descriptions" at bounding box center [522, 481] width 100 height 11
click at [452, 638] on div "Build" at bounding box center [443, 643] width 17 height 11
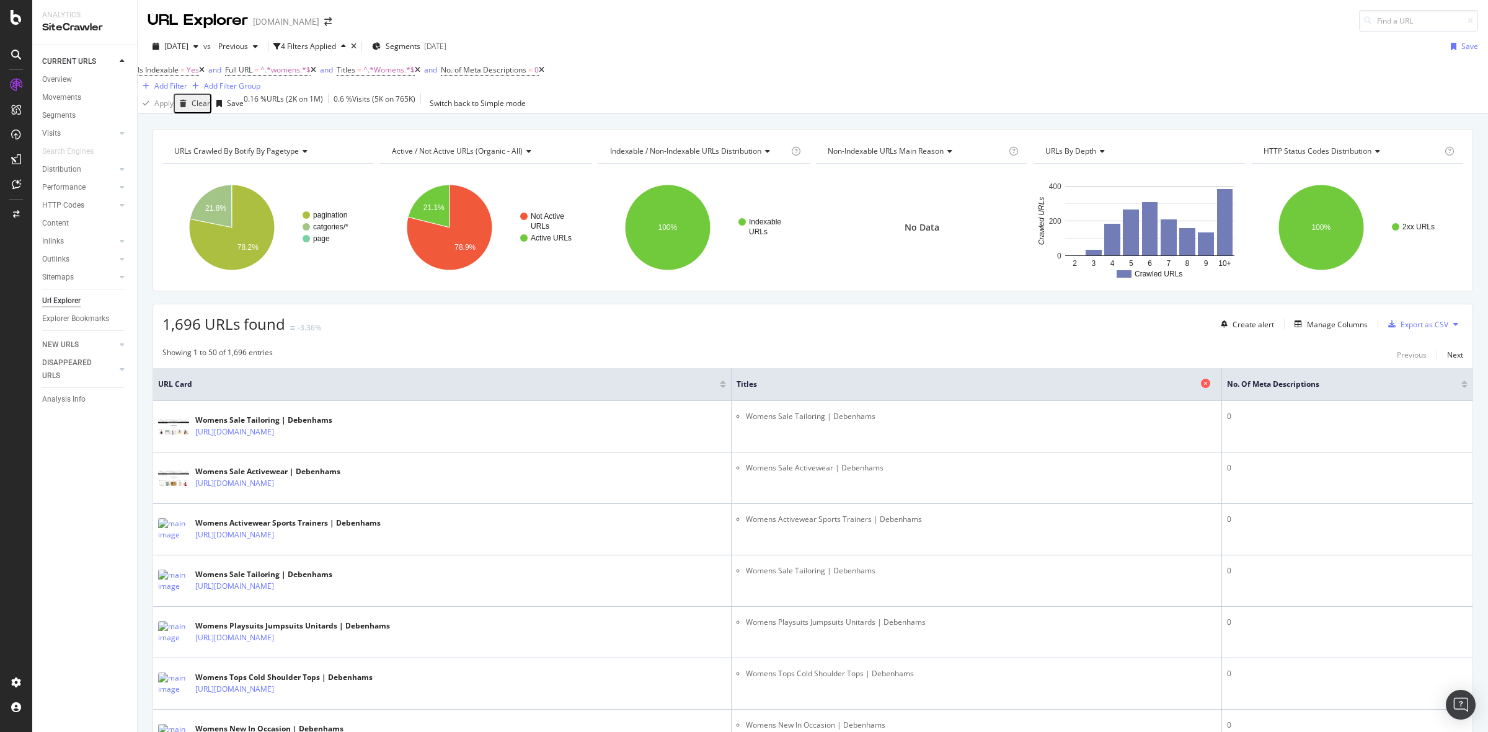
drag, startPoint x: 1213, startPoint y: 392, endPoint x: 1153, endPoint y: 396, distance: 60.3
click at [1153, 396] on th "Titles" at bounding box center [977, 384] width 490 height 33
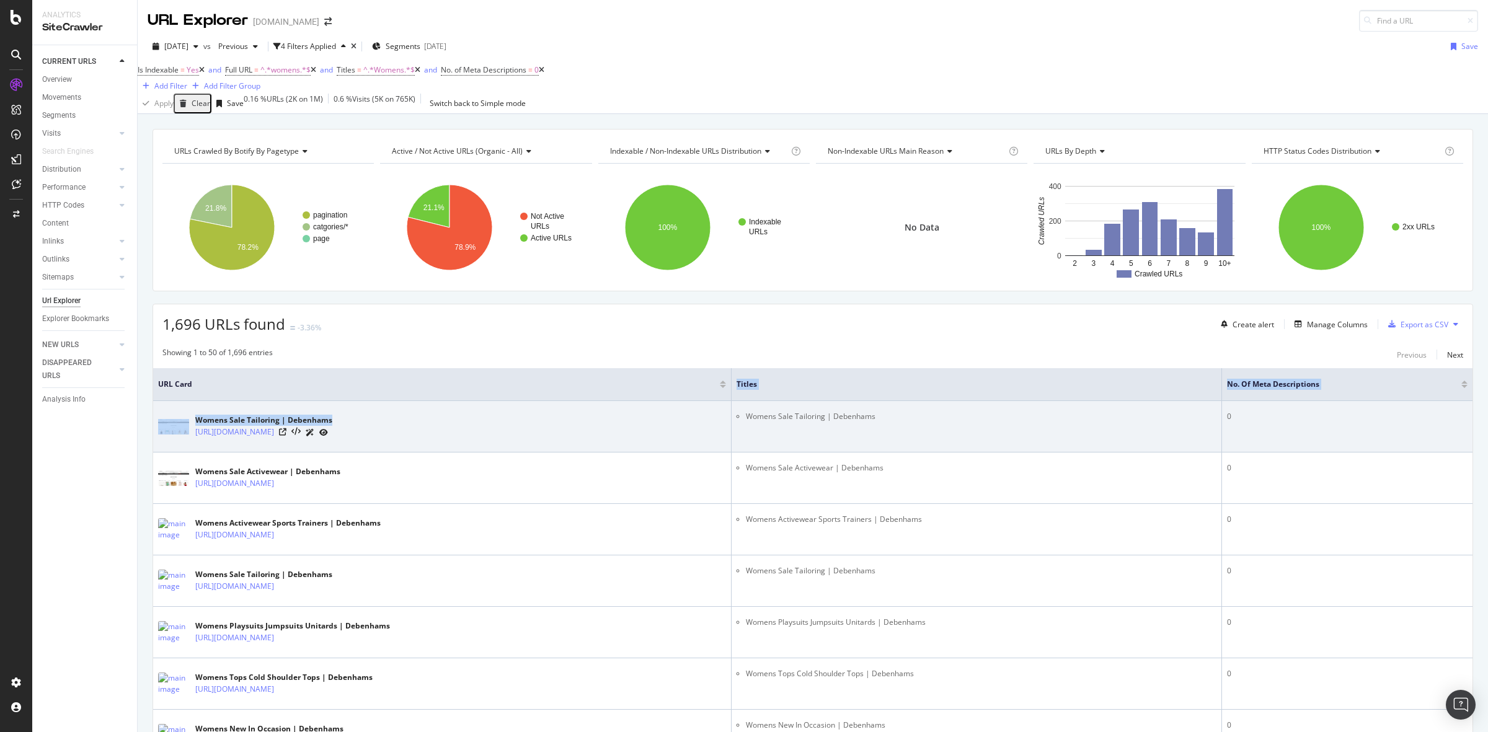
drag, startPoint x: 742, startPoint y: 404, endPoint x: 685, endPoint y: 409, distance: 57.3
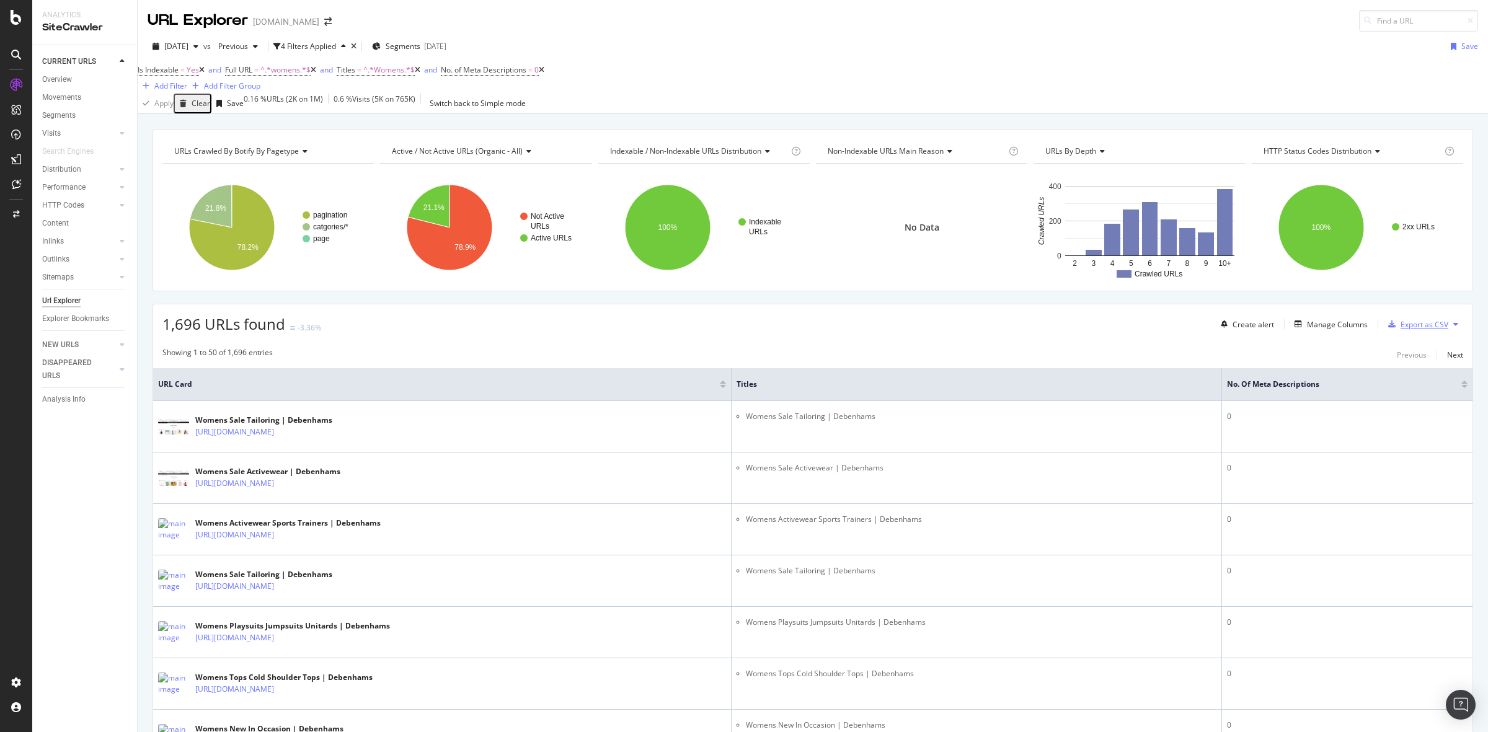
click at [1400, 330] on div "Export as CSV" at bounding box center [1424, 324] width 48 height 11
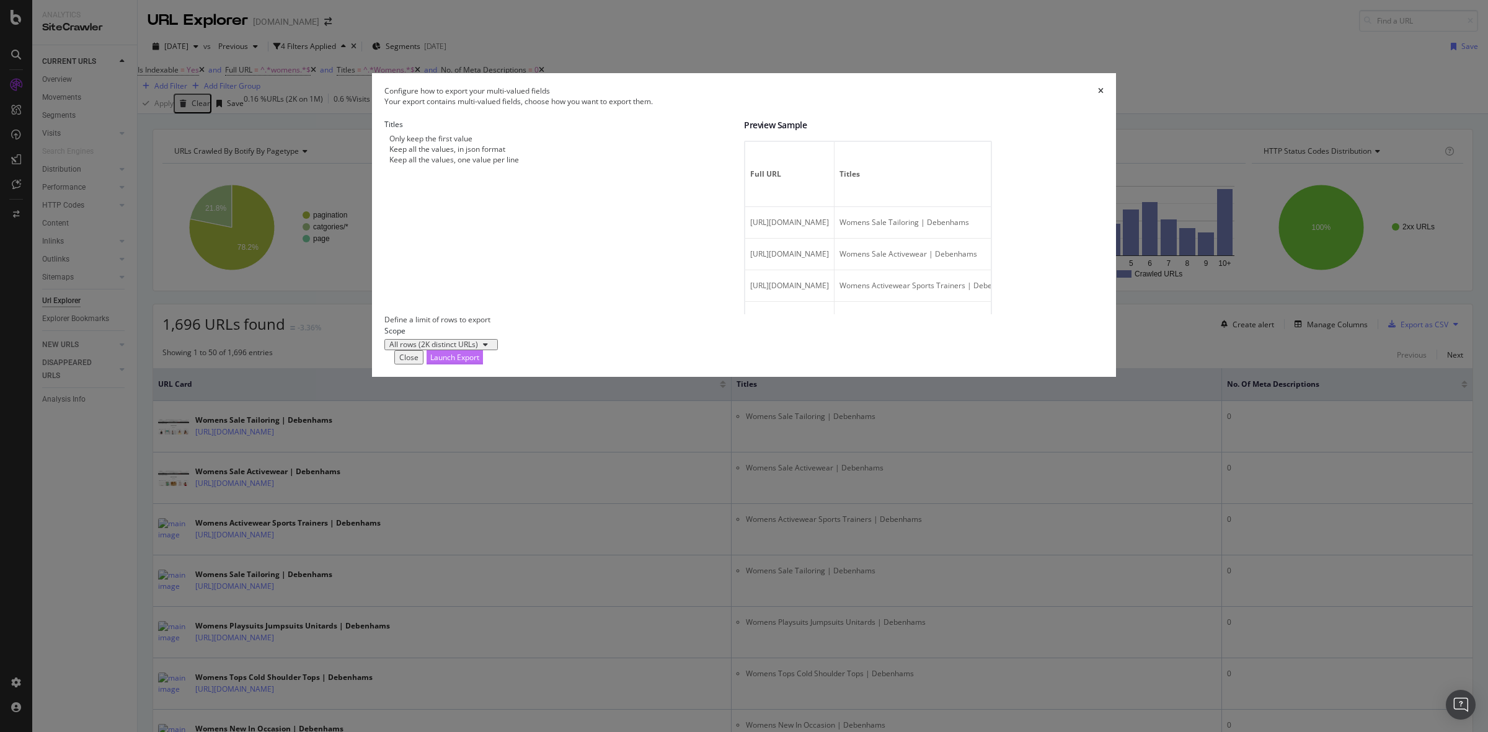
click at [479, 364] on div "Launch Export" at bounding box center [454, 357] width 49 height 13
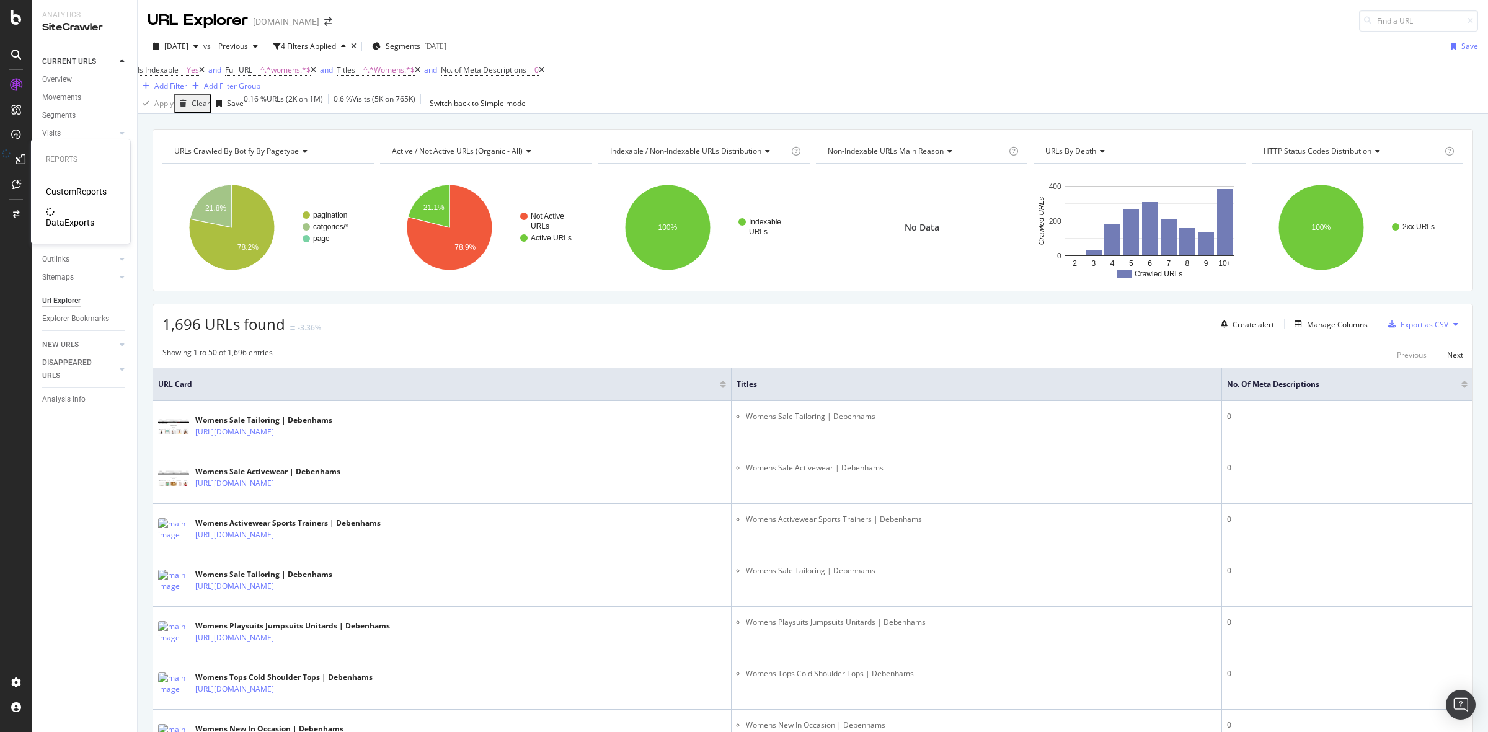
click at [19, 155] on body "Reports CustomReports DataExports Analytics SiteCrawler CURRENT URLS Overview M…" at bounding box center [744, 366] width 1488 height 732
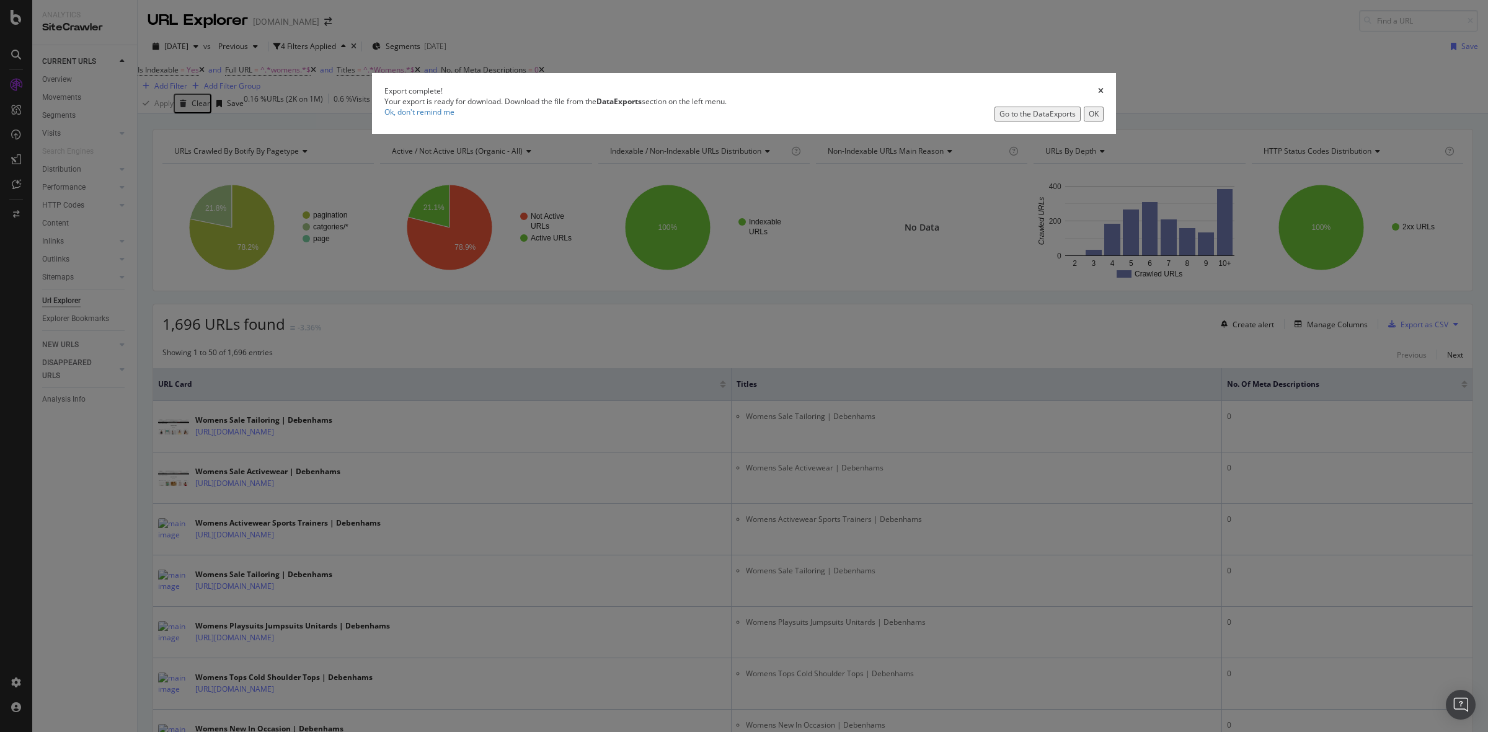
click at [999, 119] on div "Go to the DataExports" at bounding box center [1037, 113] width 76 height 11
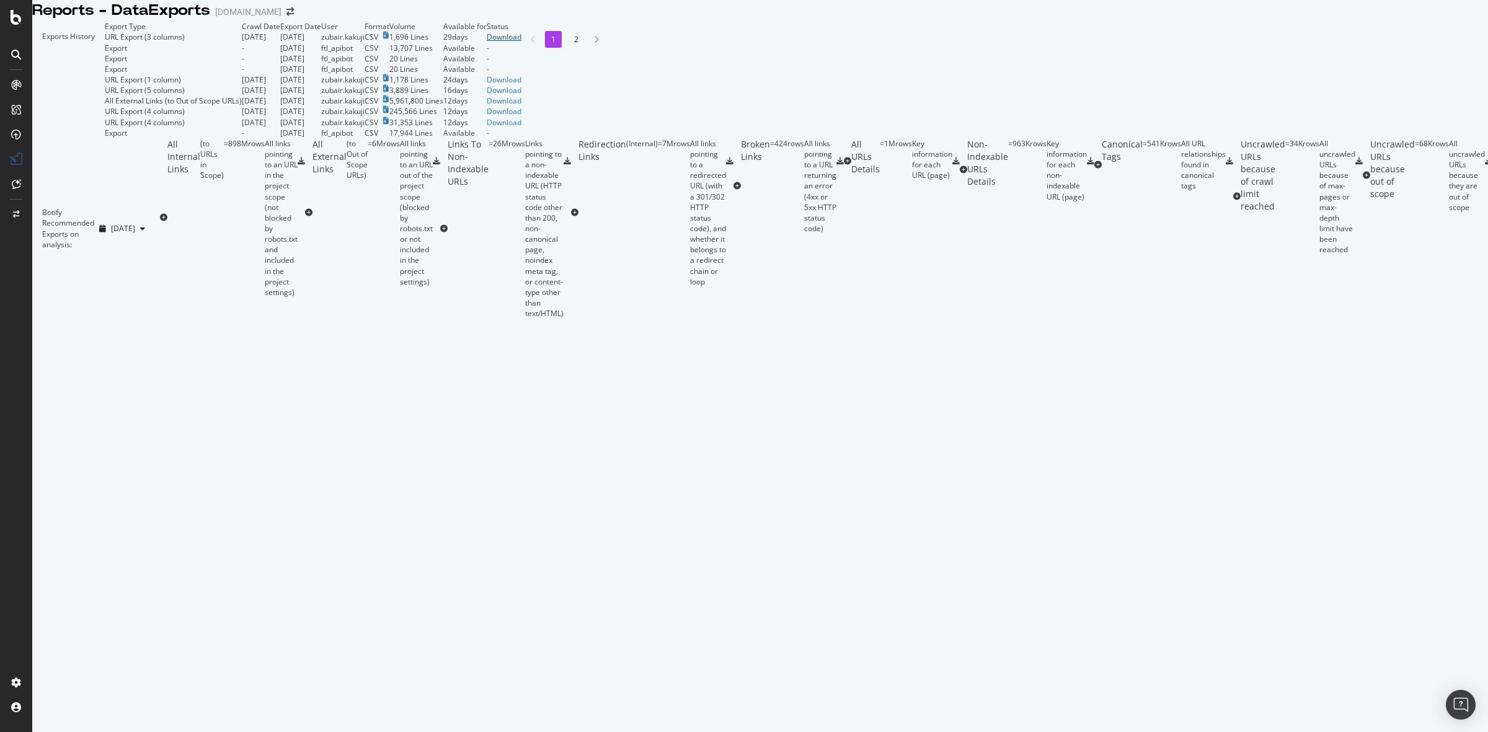
click at [521, 42] on div "Download" at bounding box center [504, 37] width 35 height 11
click at [501, 14] on div "Reports - DataExports [DOMAIN_NAME]" at bounding box center [760, 10] width 1456 height 21
click at [105, 70] on div "Exports History" at bounding box center [68, 79] width 73 height 117
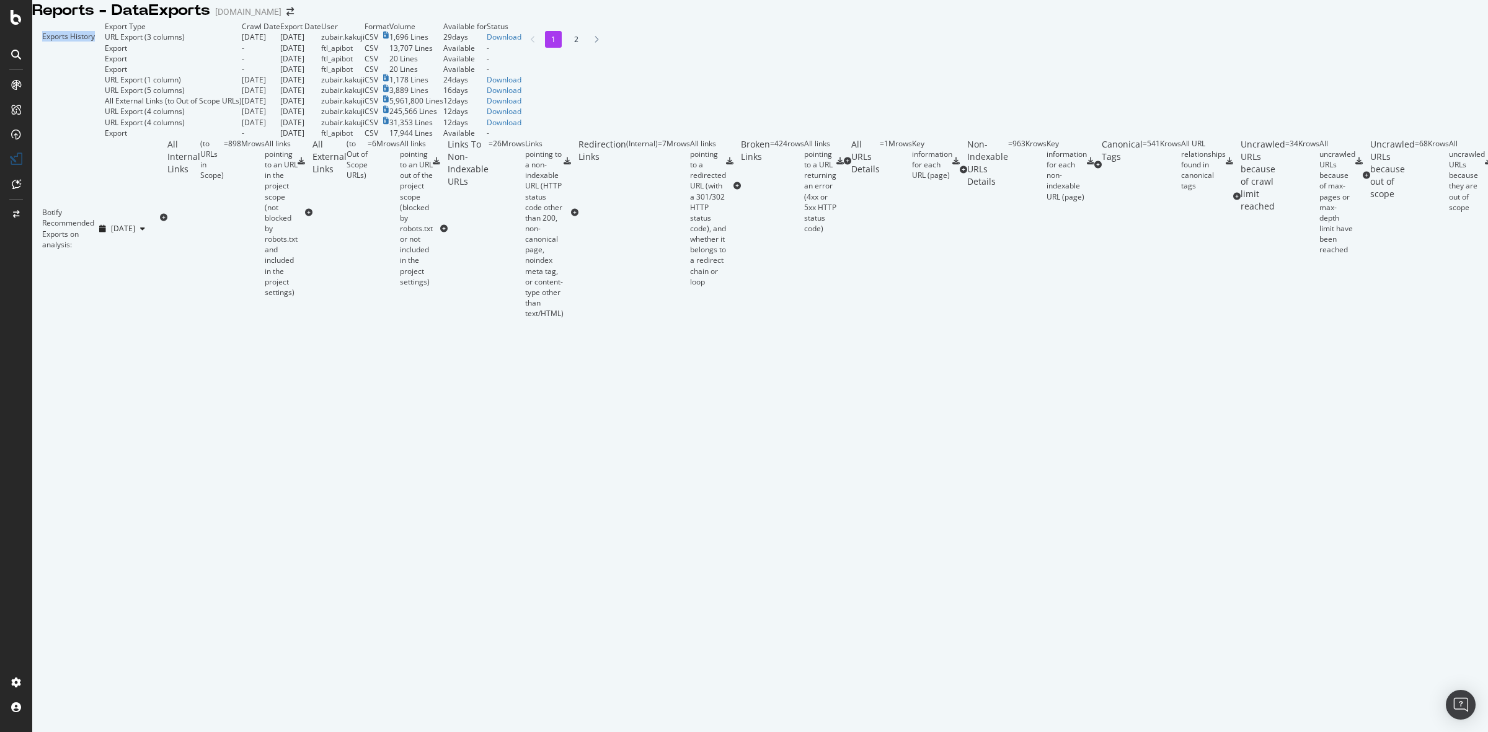
click at [105, 50] on div "Exports History" at bounding box center [68, 79] width 73 height 117
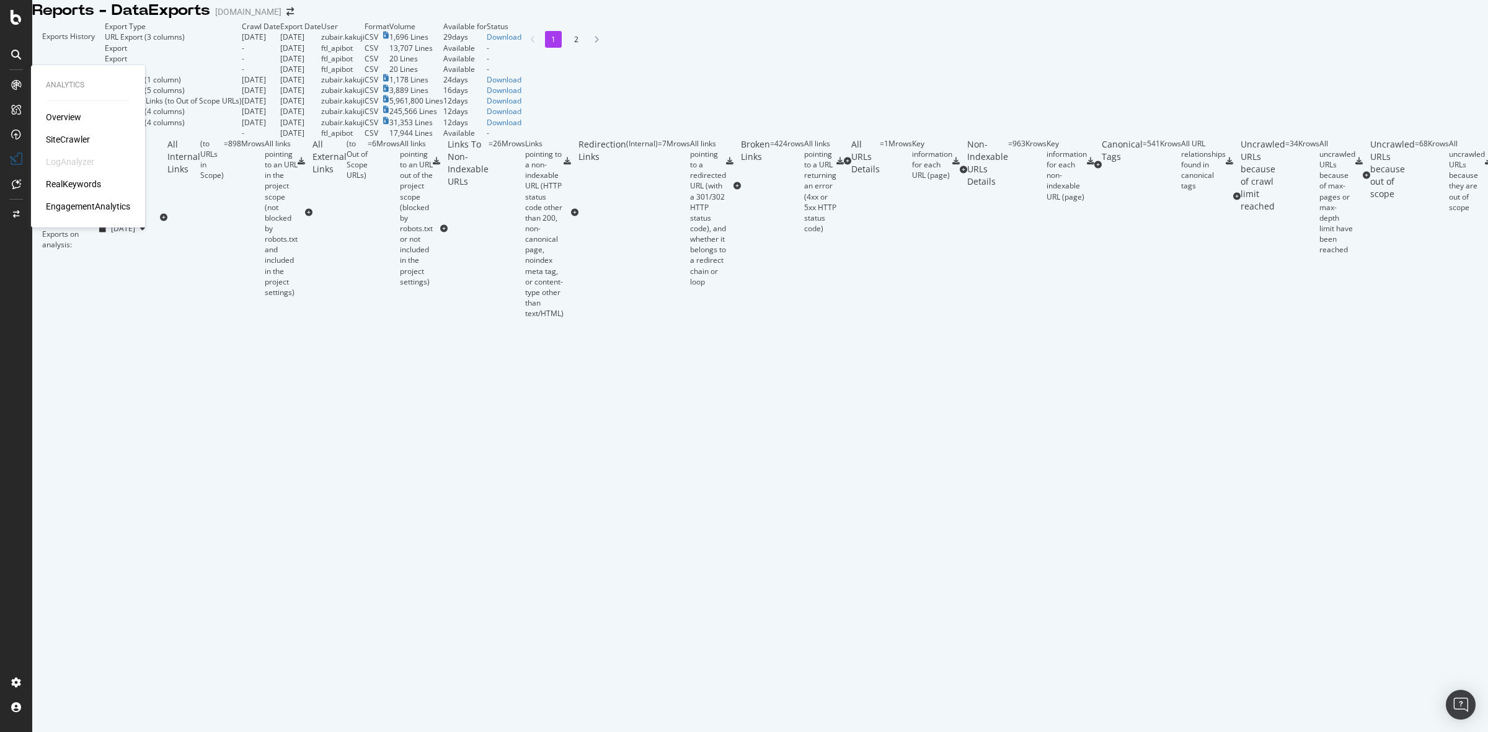
click at [70, 136] on div "SiteCrawler" at bounding box center [68, 139] width 44 height 12
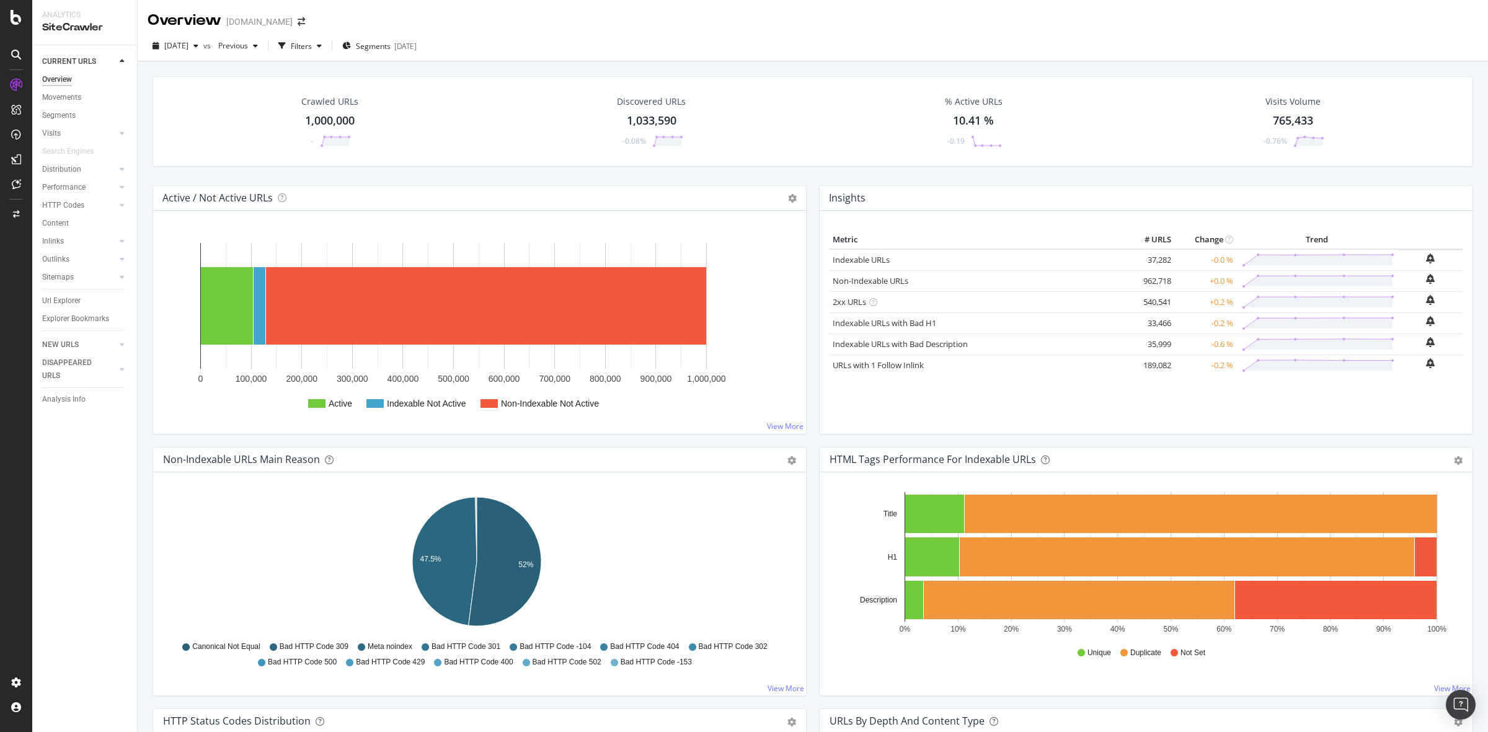
click at [332, 118] on div "1,000,000" at bounding box center [330, 121] width 50 height 16
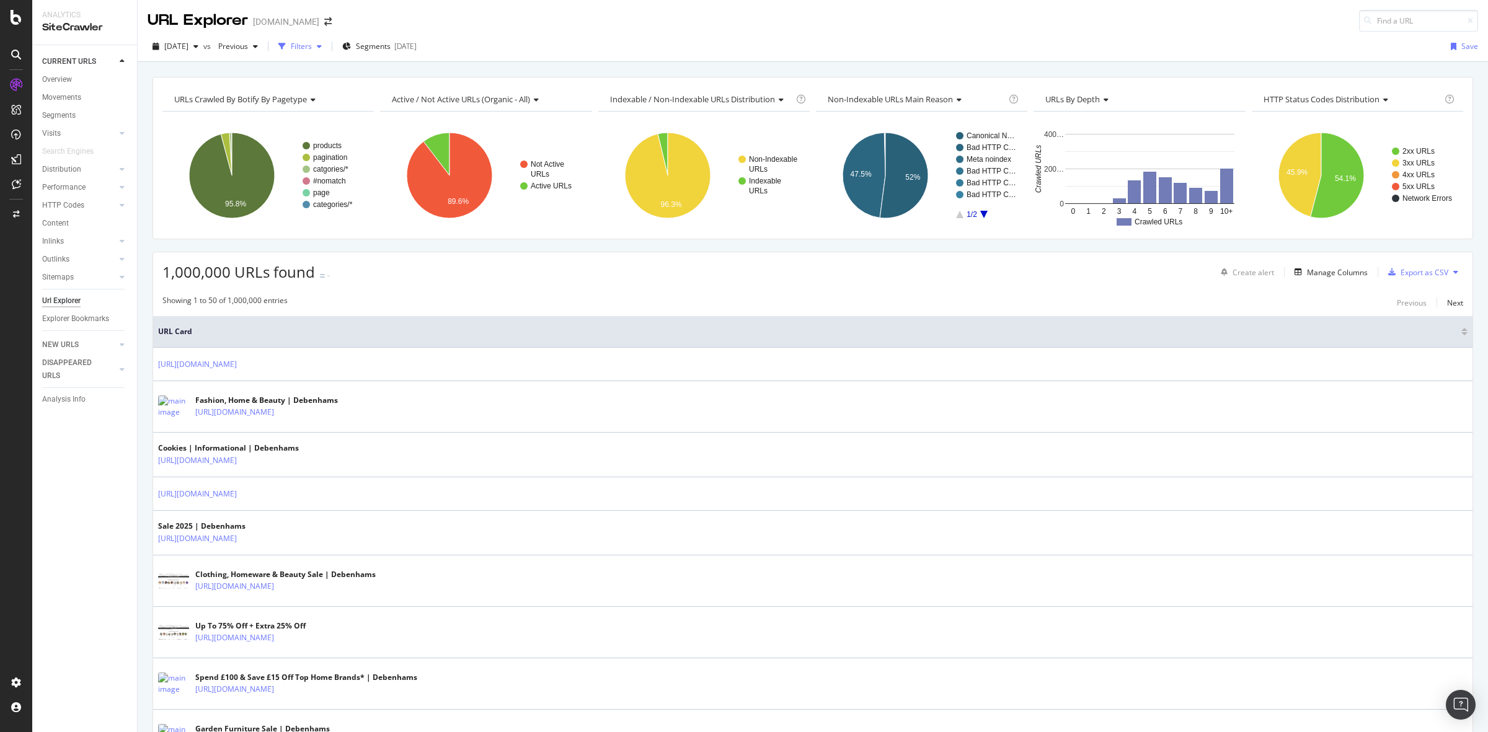
click at [312, 46] on div "Filters" at bounding box center [301, 46] width 21 height 11
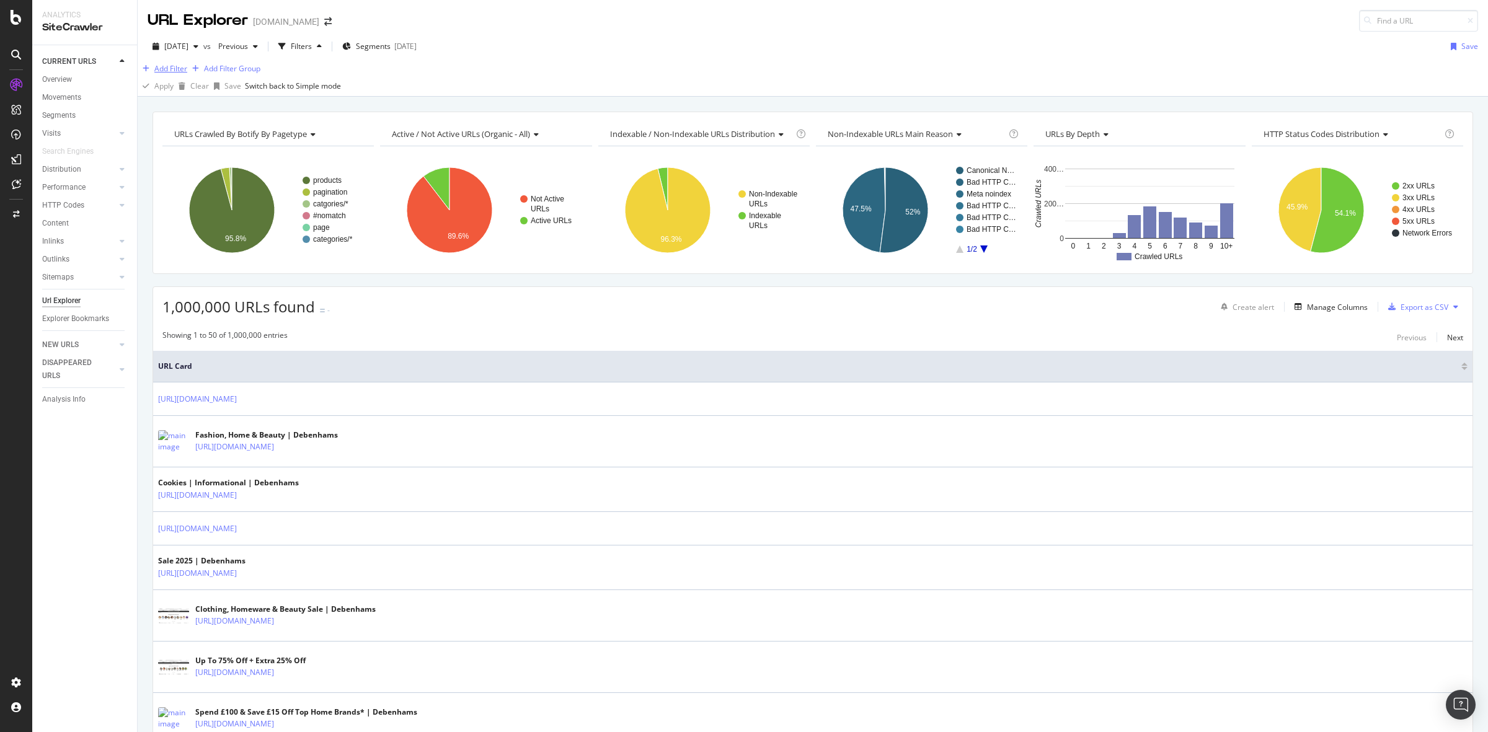
click at [179, 74] on div "Add Filter" at bounding box center [170, 68] width 33 height 11
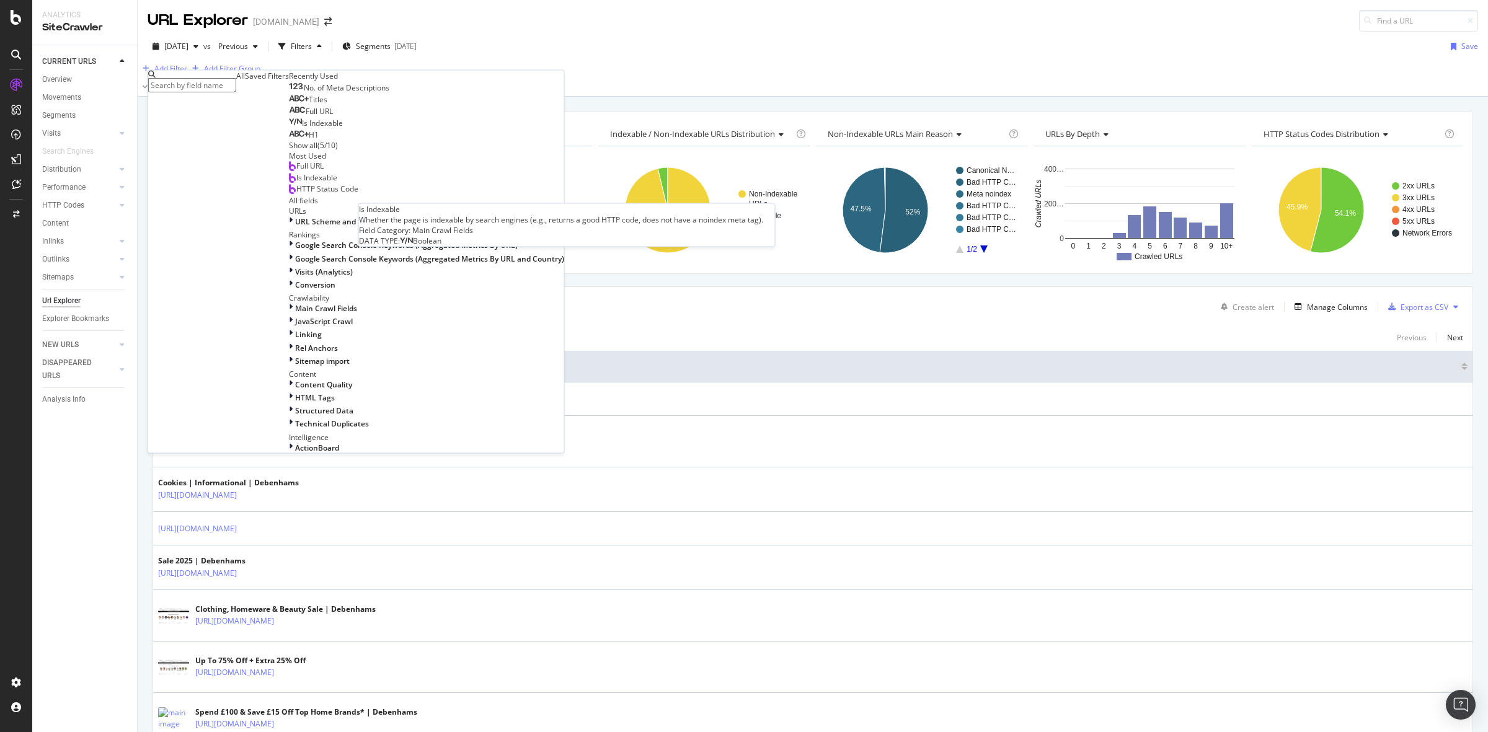
click at [289, 128] on div "Is Indexable" at bounding box center [316, 123] width 54 height 10
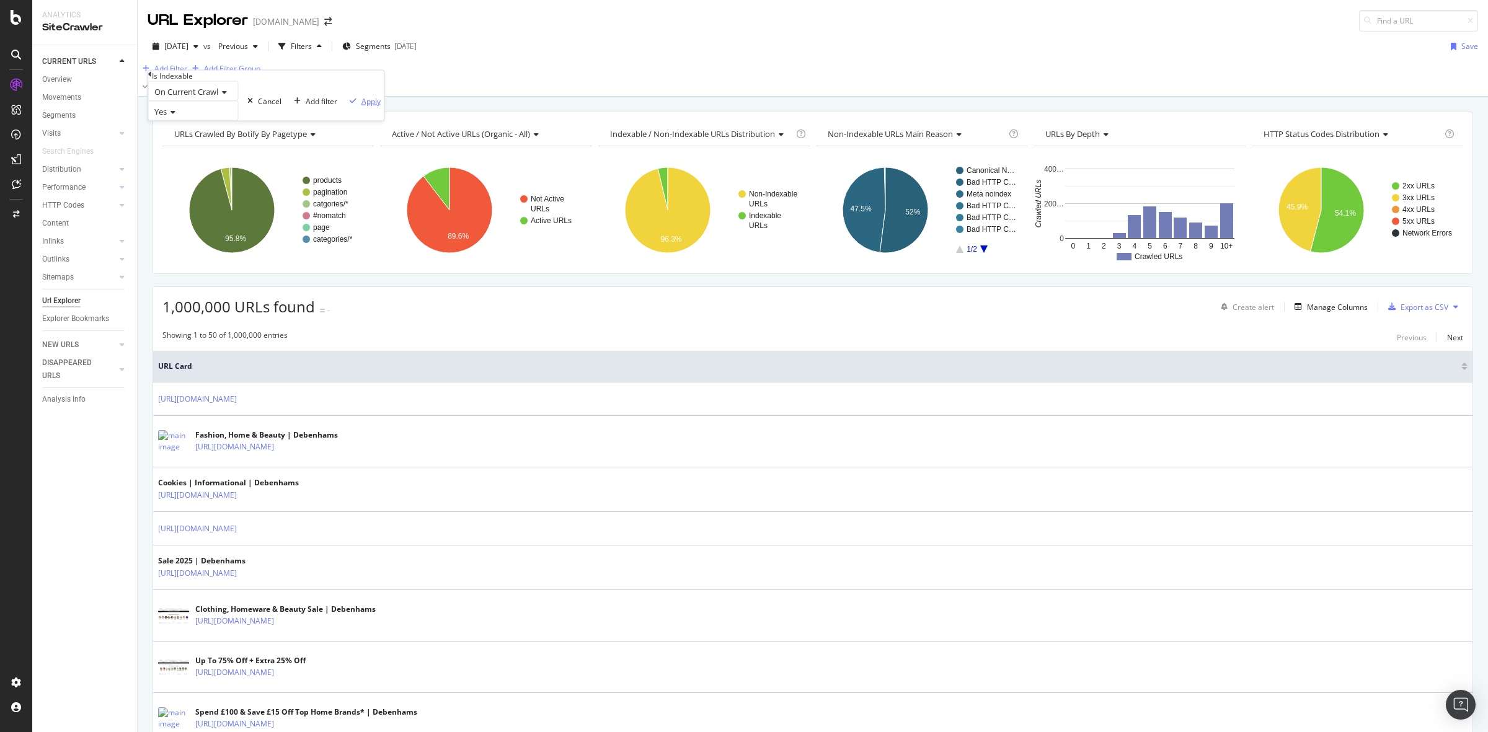
click at [361, 106] on div "Apply" at bounding box center [370, 100] width 19 height 11
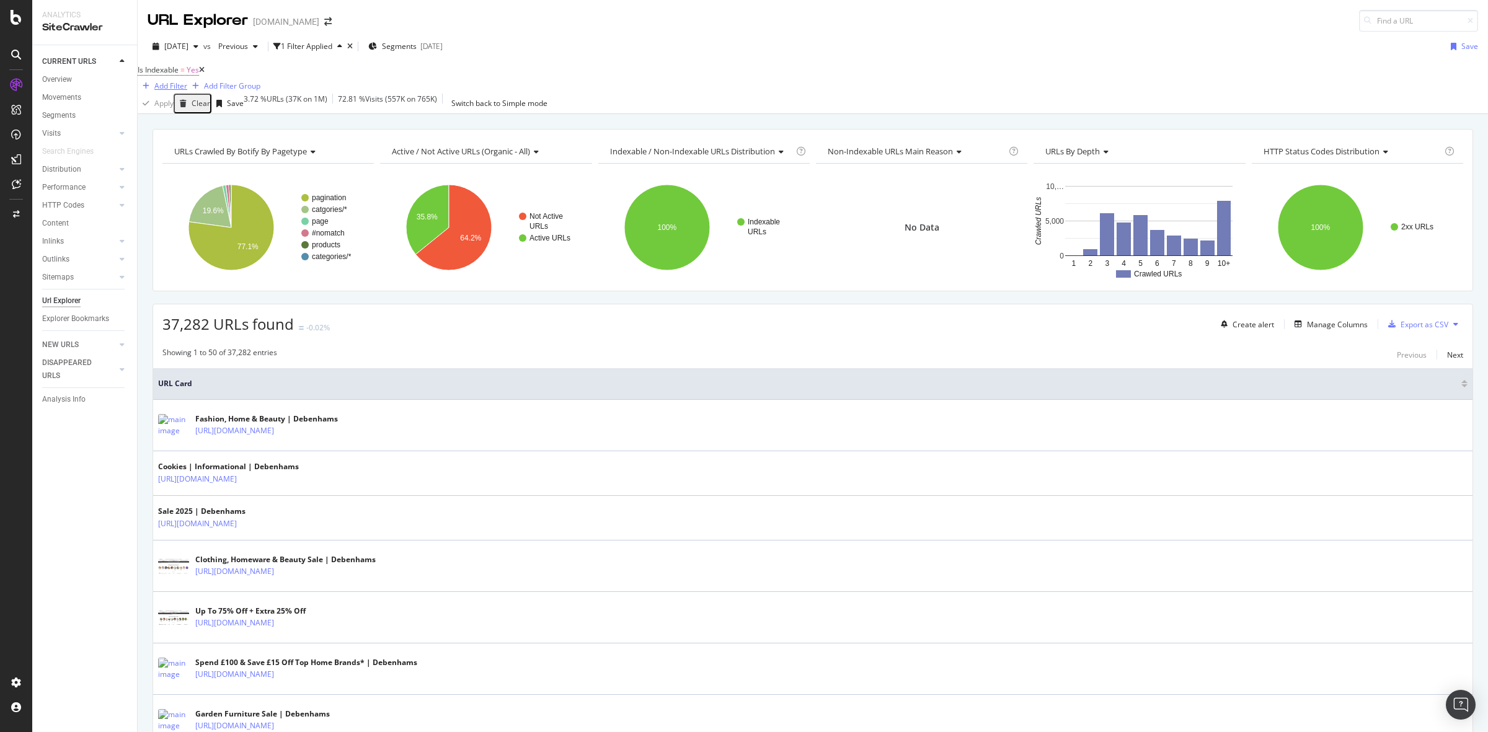
click at [154, 82] on div "button" at bounding box center [146, 85] width 17 height 7
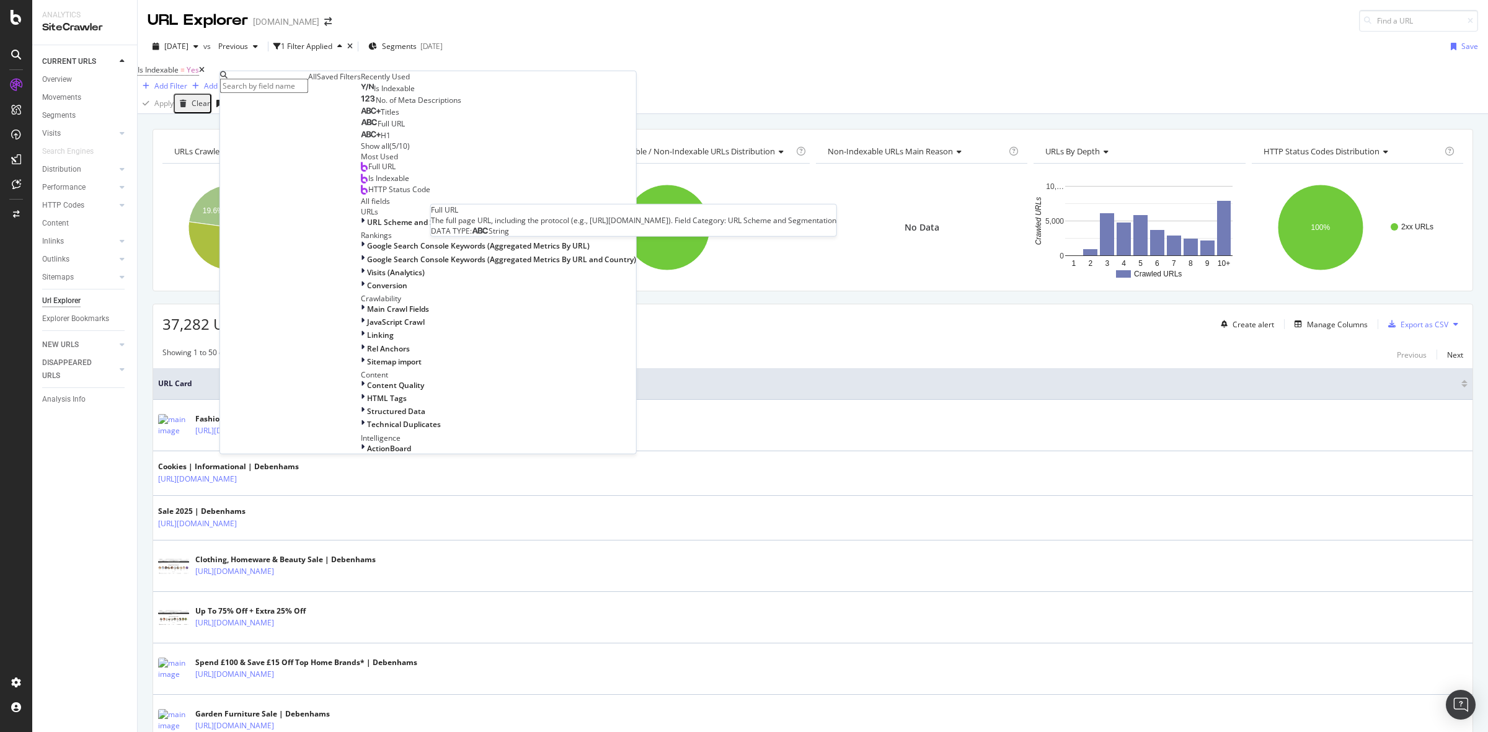
click at [361, 129] on div "Full URL" at bounding box center [383, 124] width 44 height 10
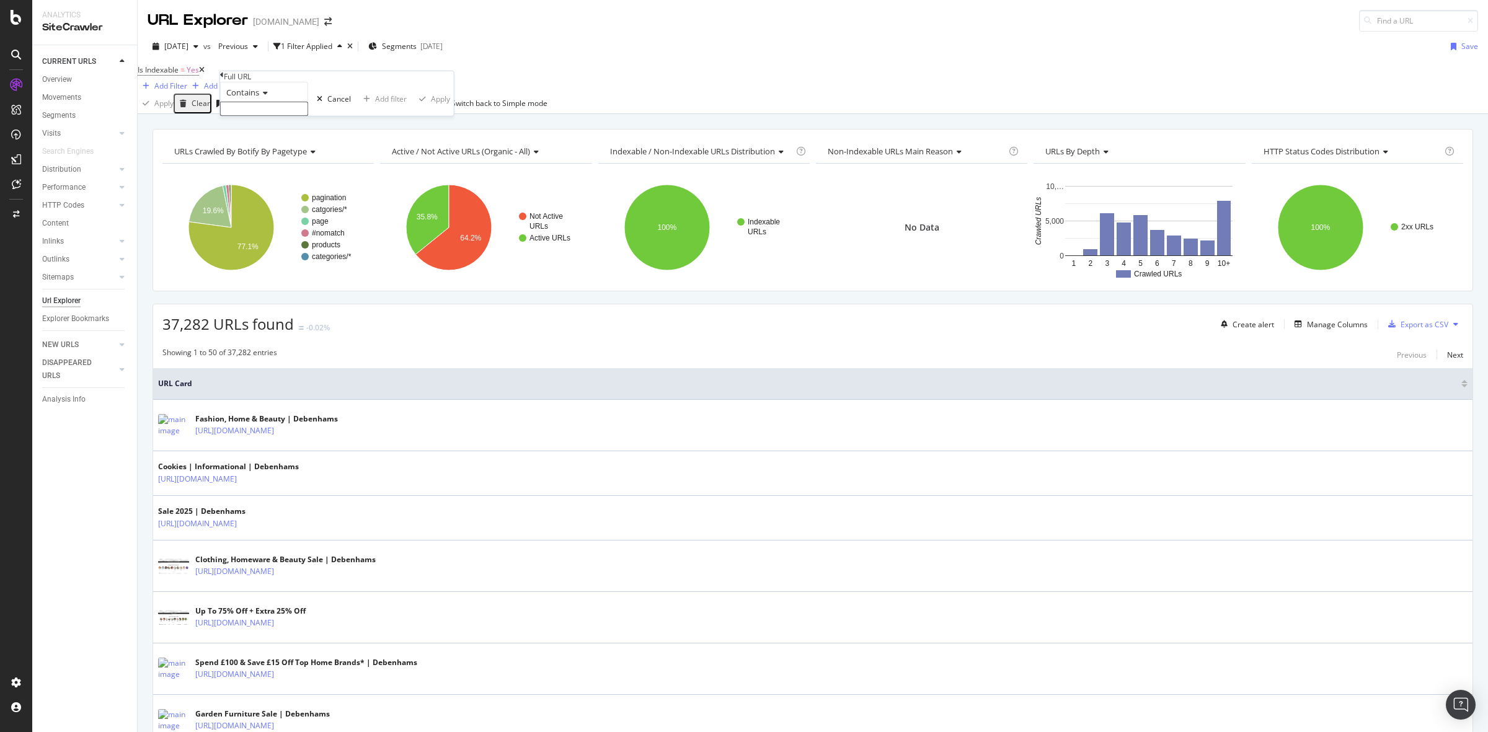
click at [298, 116] on input "text" at bounding box center [264, 109] width 88 height 14
type input "womens"
click at [431, 108] on div "Apply" at bounding box center [440, 102] width 19 height 11
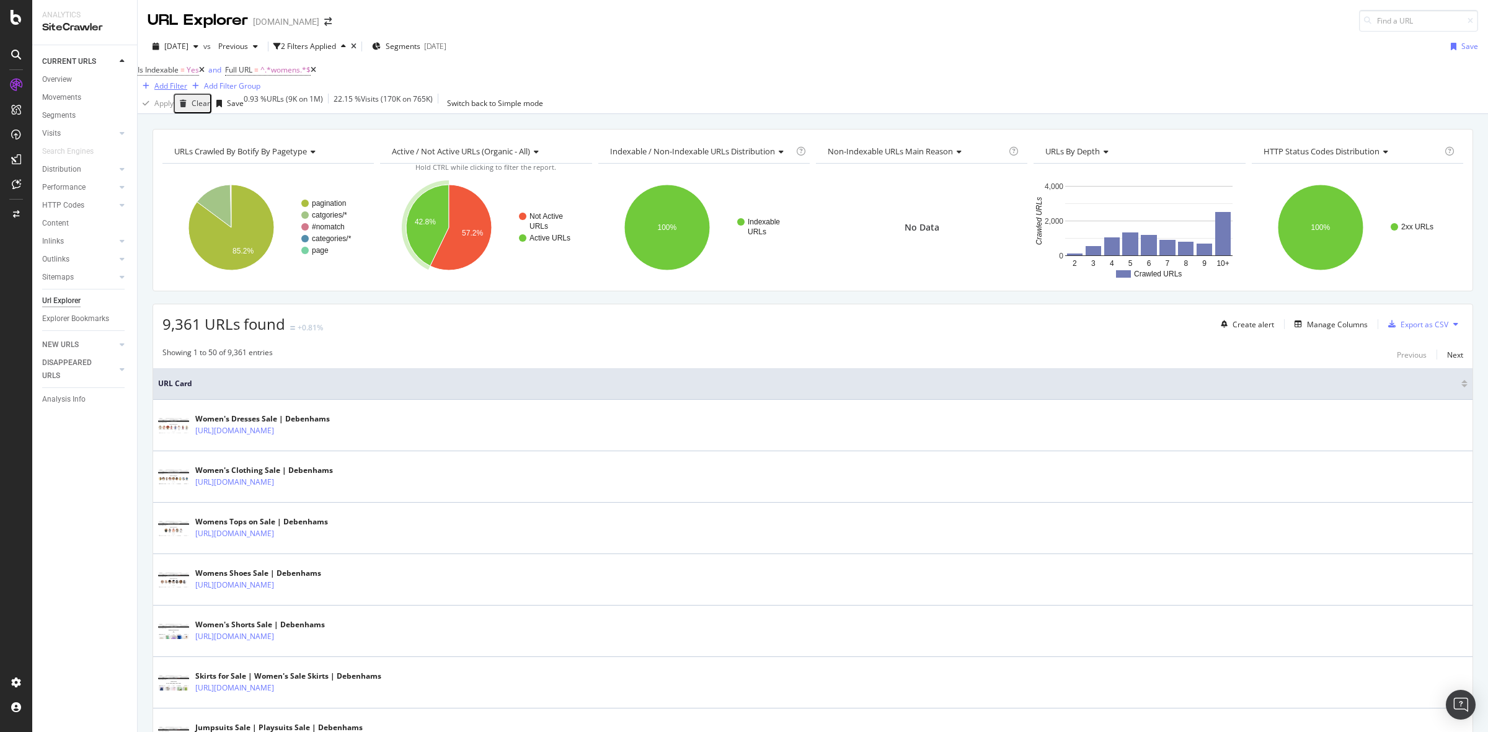
click at [187, 81] on div "Add Filter" at bounding box center [170, 86] width 33 height 11
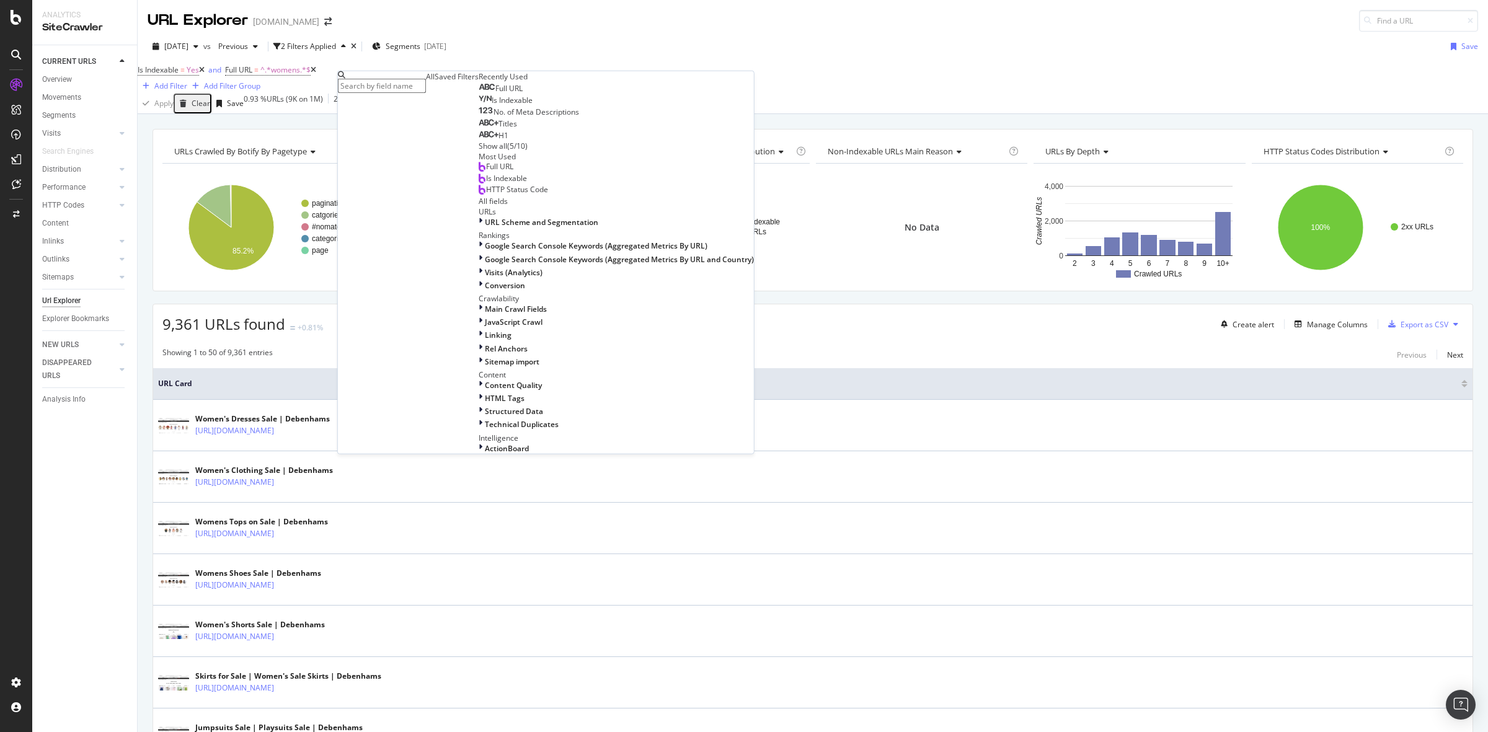
scroll to position [387, 0]
click at [479, 393] on div "HTML Tags" at bounding box center [616, 398] width 275 height 11
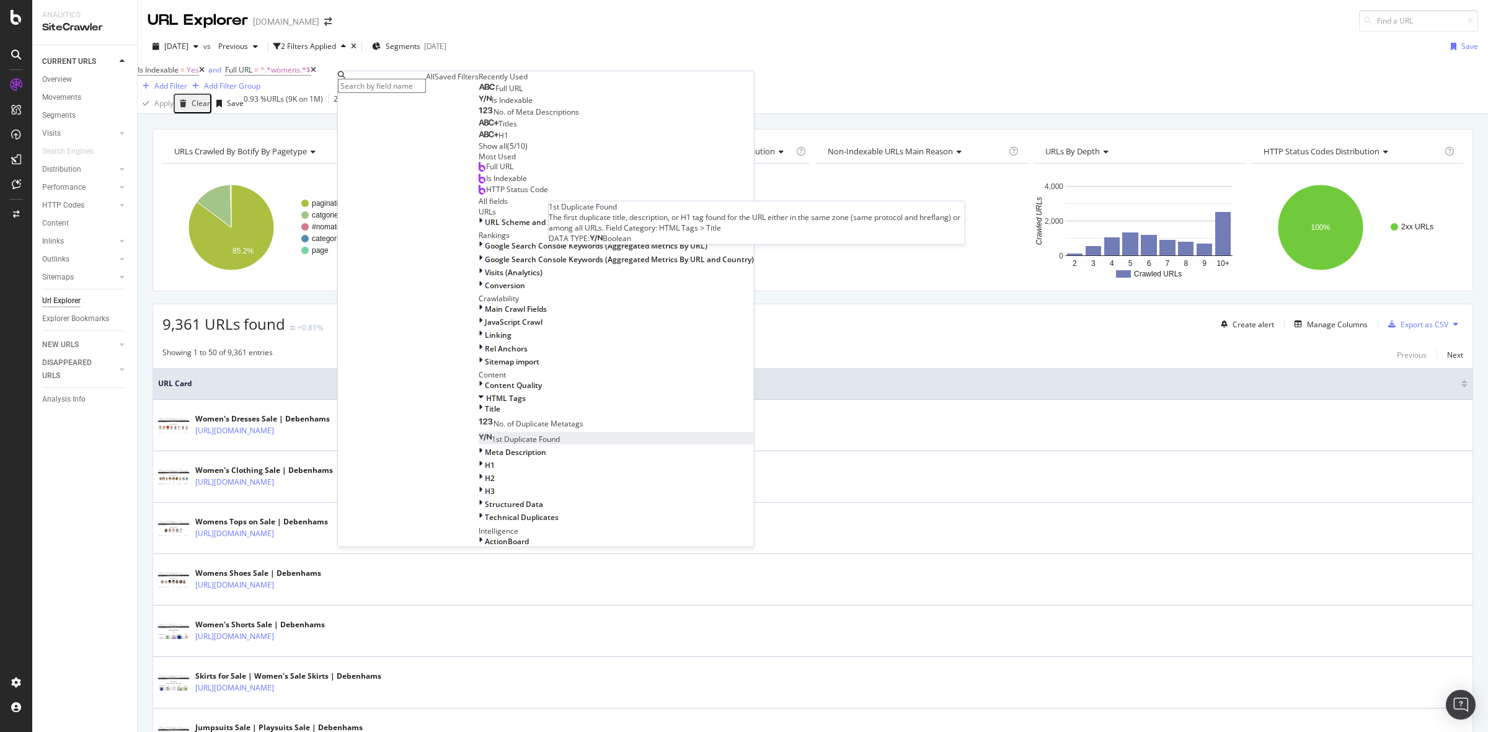
scroll to position [531, 0]
click at [481, 460] on div "H1" at bounding box center [616, 465] width 275 height 11
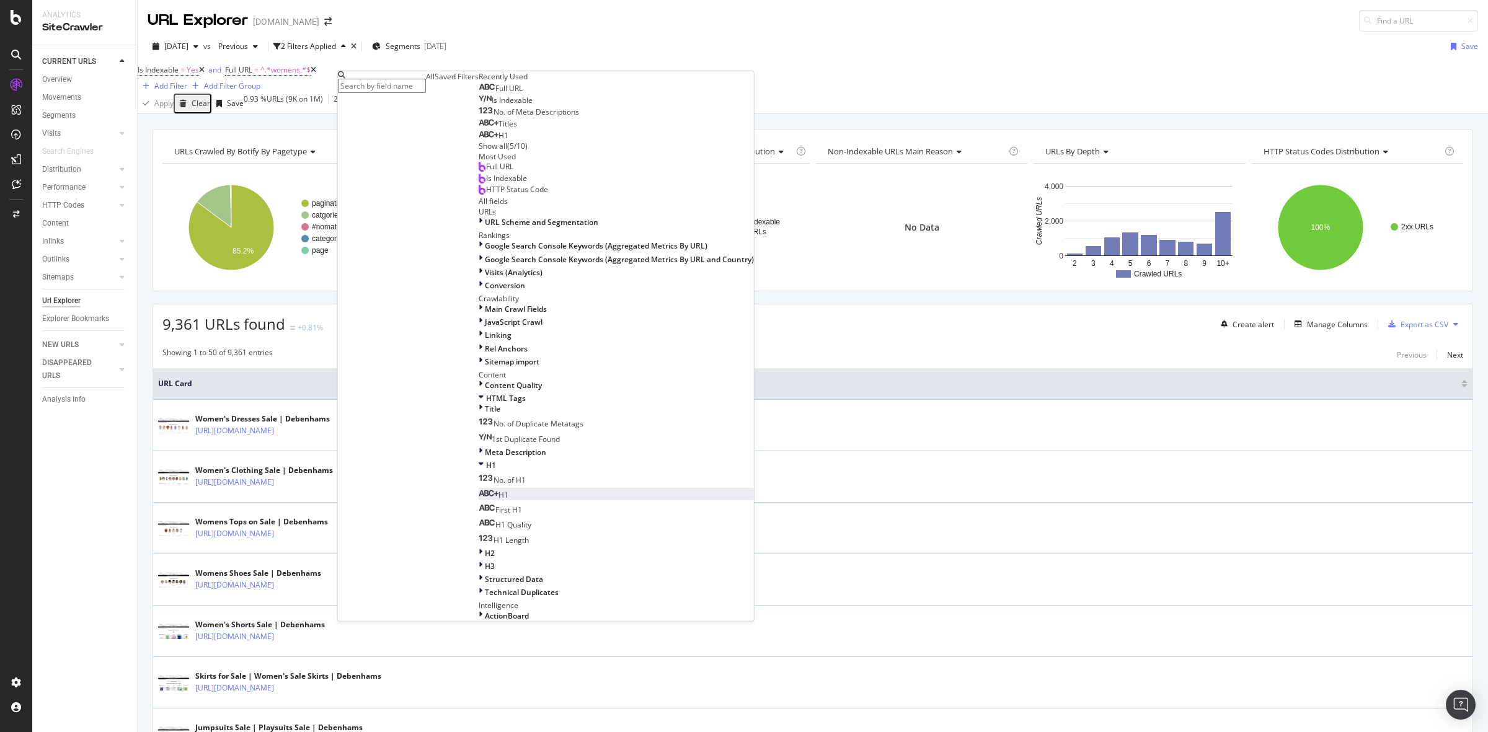
scroll to position [605, 0]
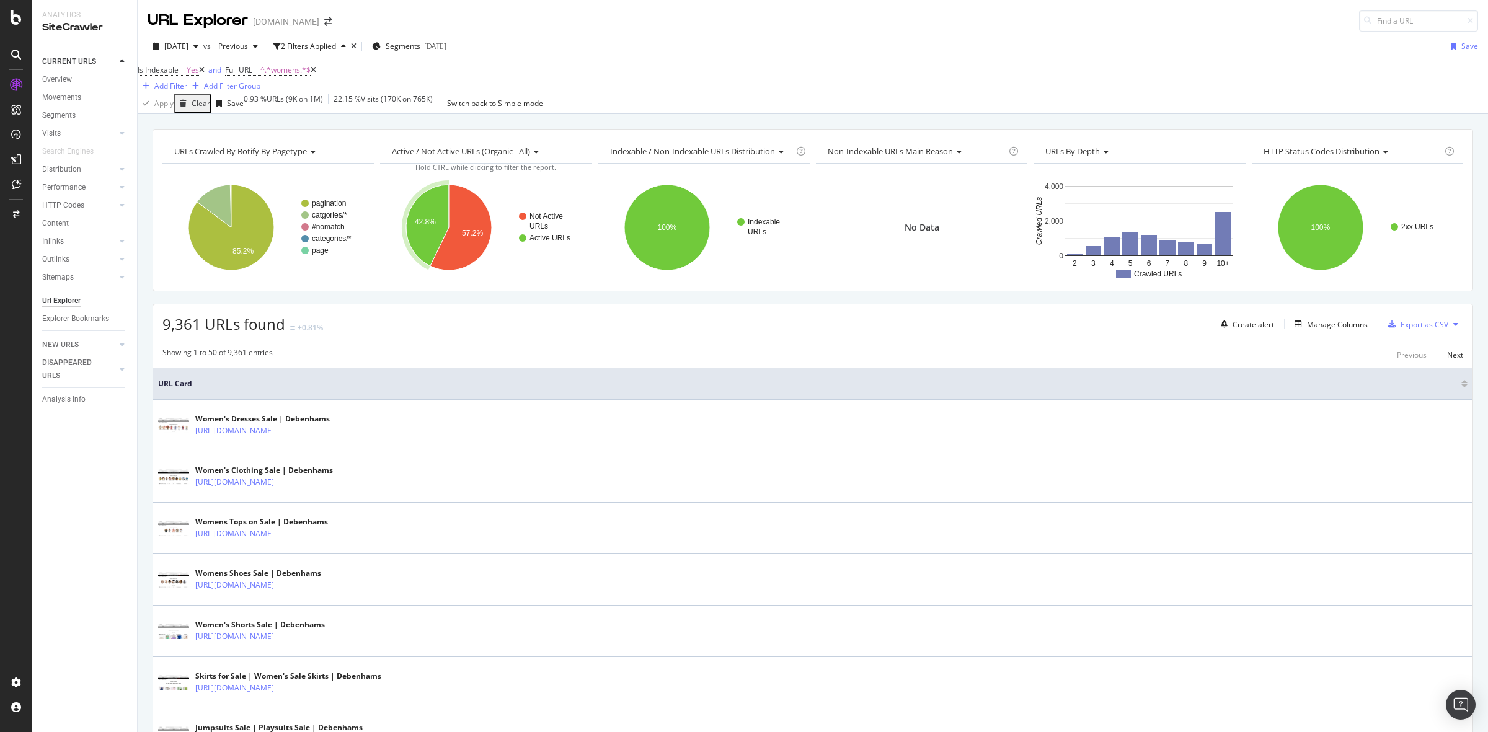
click at [938, 320] on div "9,361 URLs found +0.81% Create alert Manage Columns Export as CSV" at bounding box center [812, 319] width 1319 height 30
click at [187, 81] on div "Add Filter" at bounding box center [170, 86] width 33 height 11
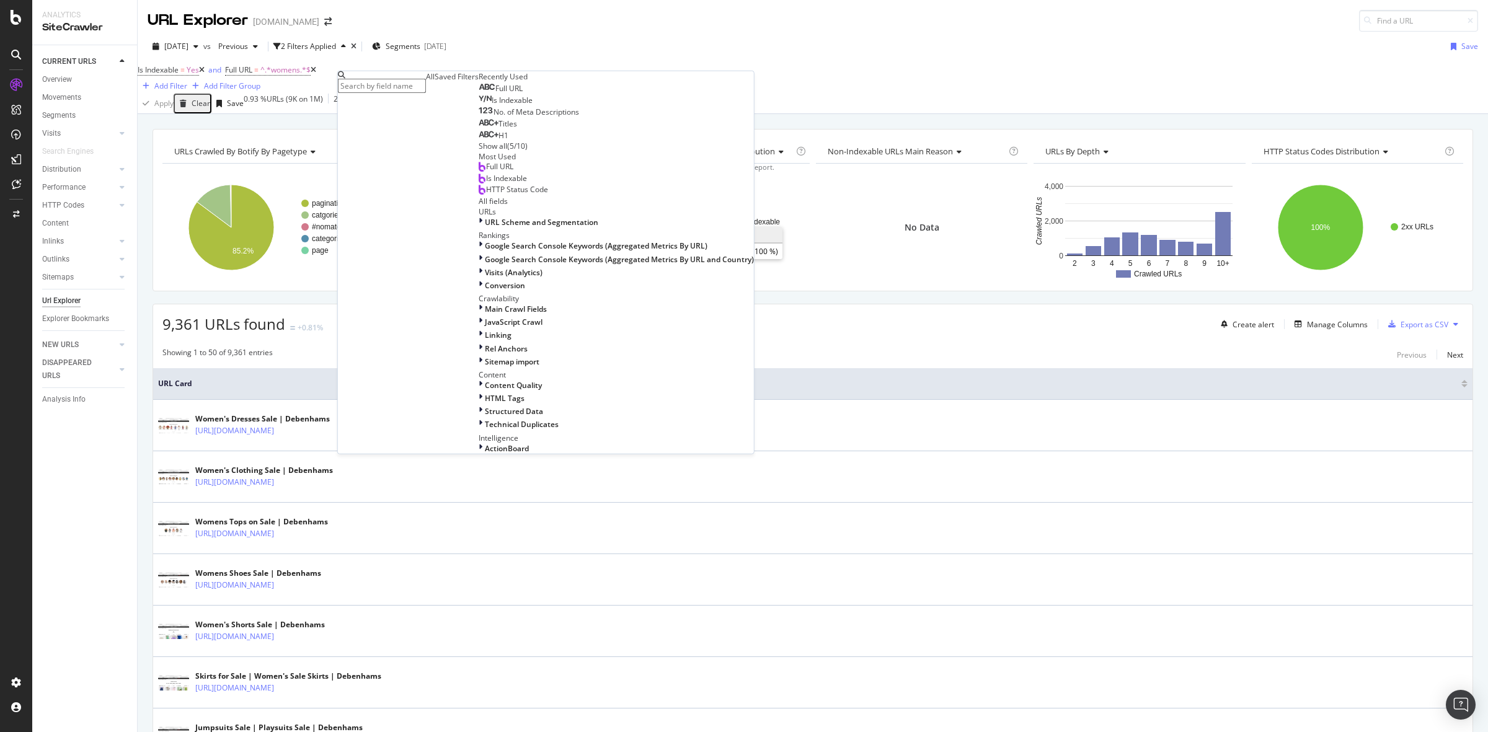
click at [479, 141] on div "H1" at bounding box center [494, 136] width 30 height 10
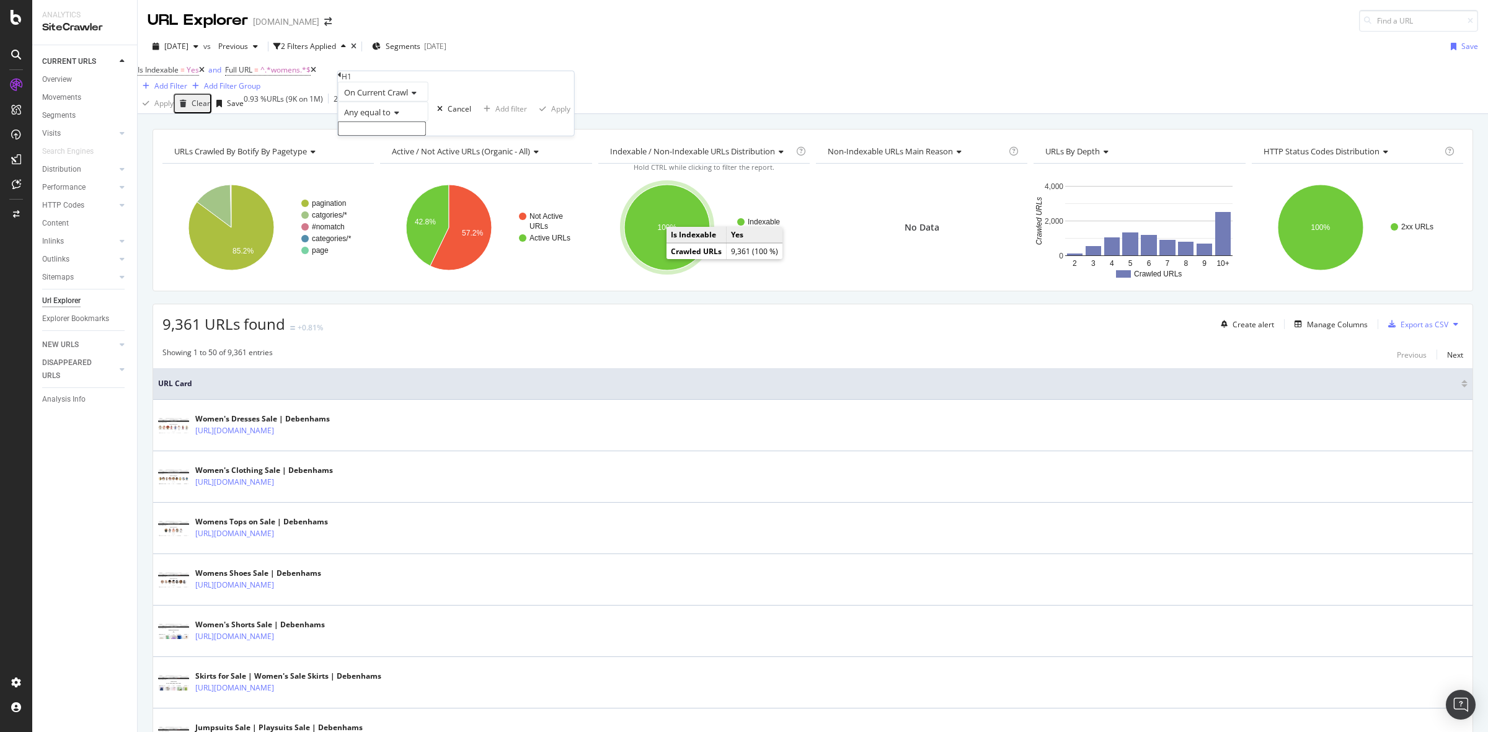
click at [418, 136] on input "text" at bounding box center [382, 129] width 88 height 14
type input "Womens"
click at [551, 118] on div "Apply" at bounding box center [560, 112] width 19 height 11
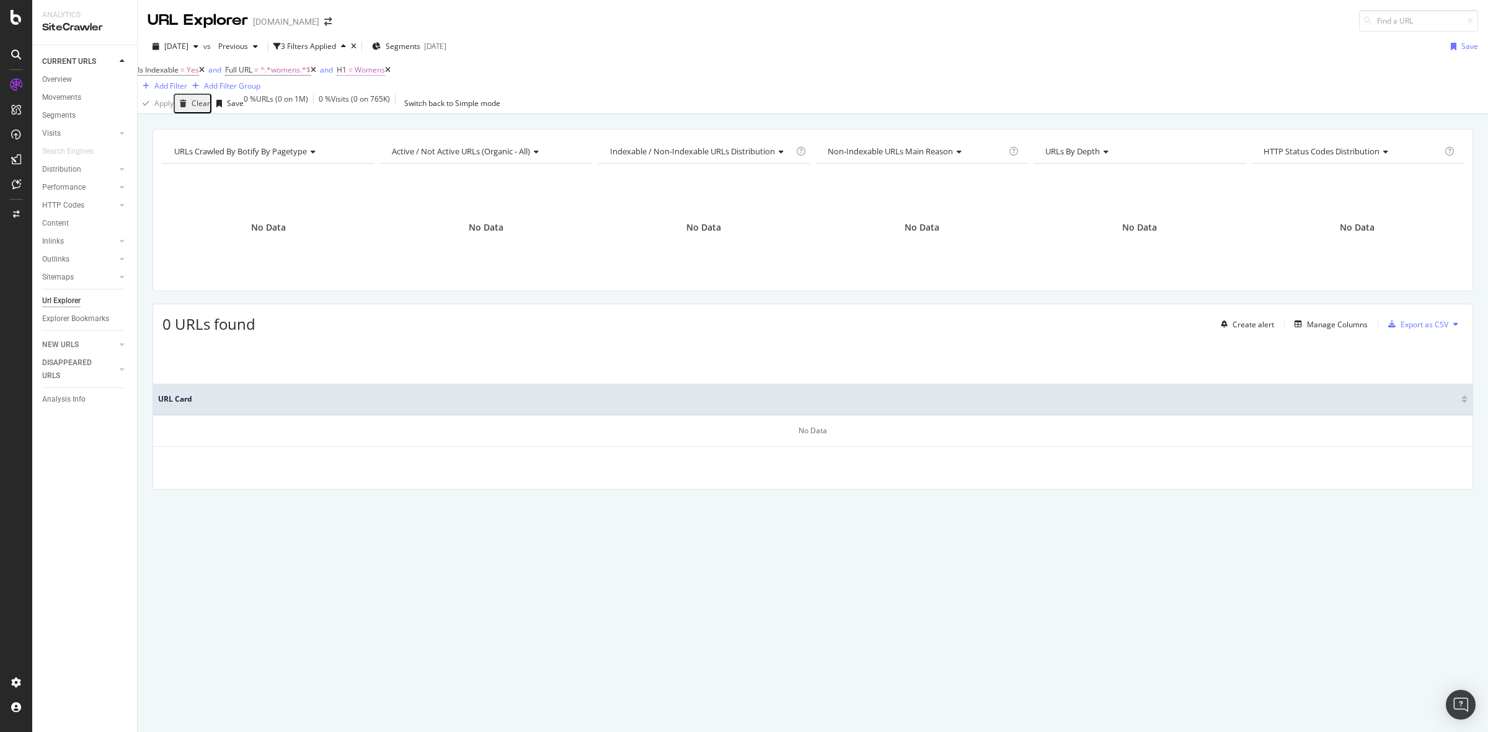
click at [385, 75] on span "Womens" at bounding box center [370, 69] width 30 height 11
click at [412, 115] on span "Any equal to" at bounding box center [388, 109] width 46 height 11
click at [422, 211] on div "Any contains" at bounding box center [404, 204] width 89 height 13
click at [572, 115] on div "Apply" at bounding box center [581, 110] width 19 height 11
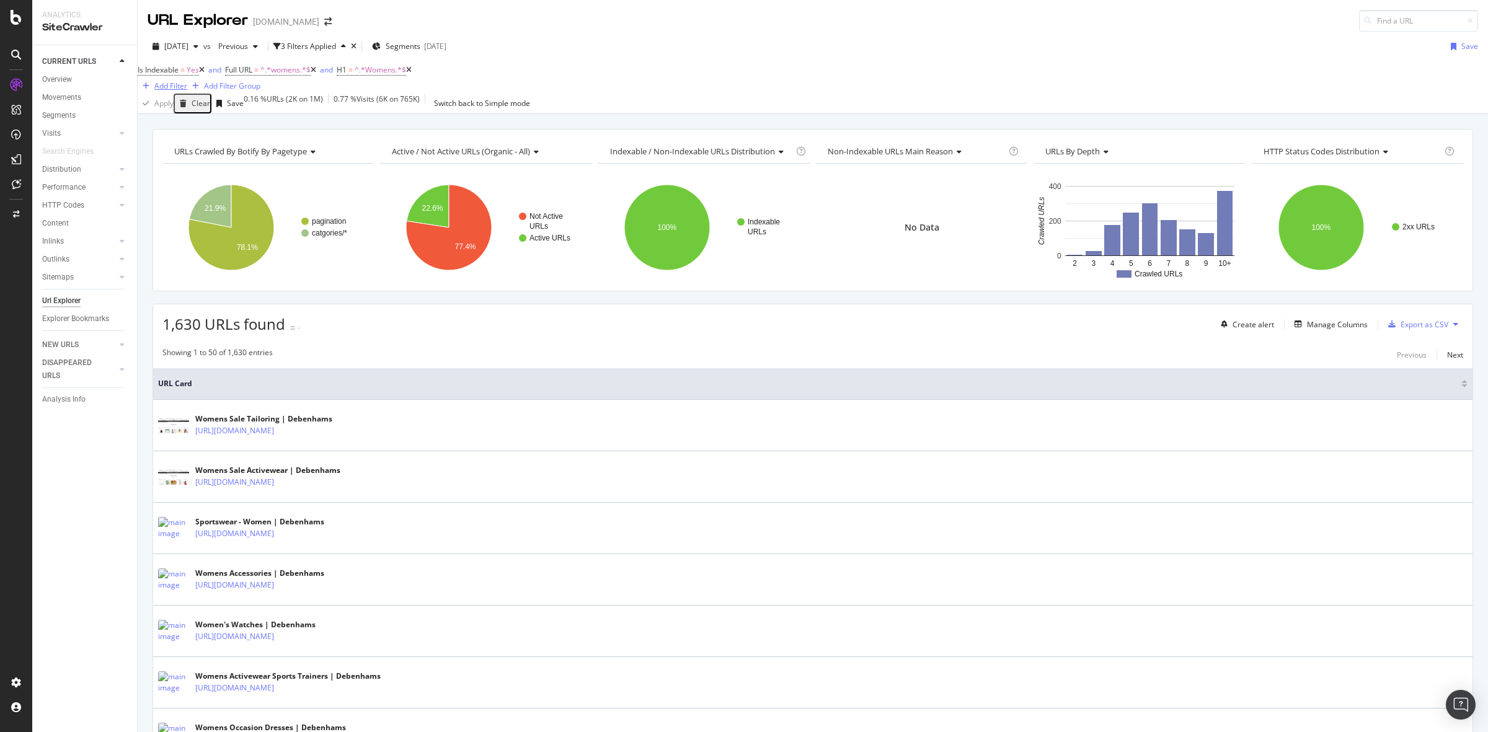
click at [187, 81] on div "Add Filter" at bounding box center [170, 86] width 33 height 11
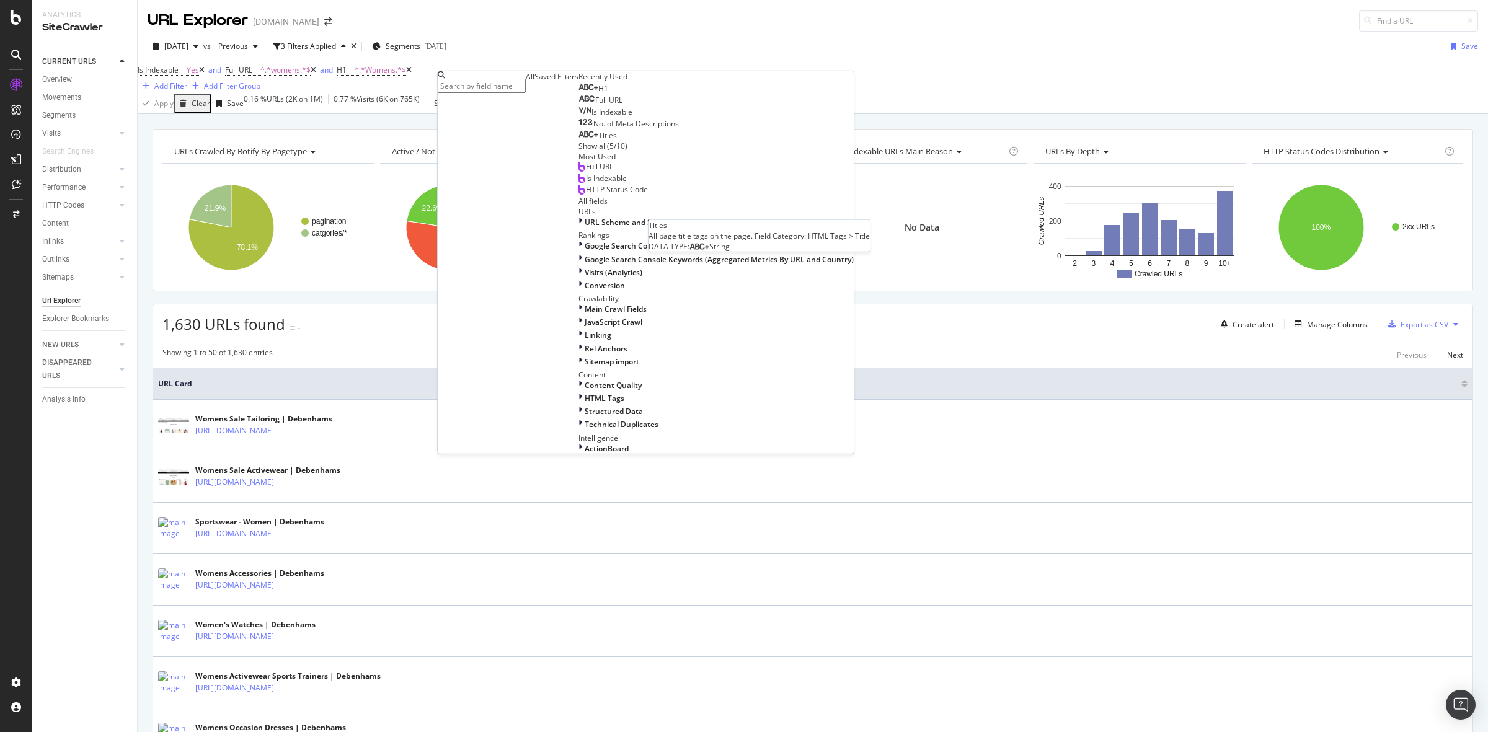
click at [578, 141] on div "Titles" at bounding box center [597, 136] width 38 height 10
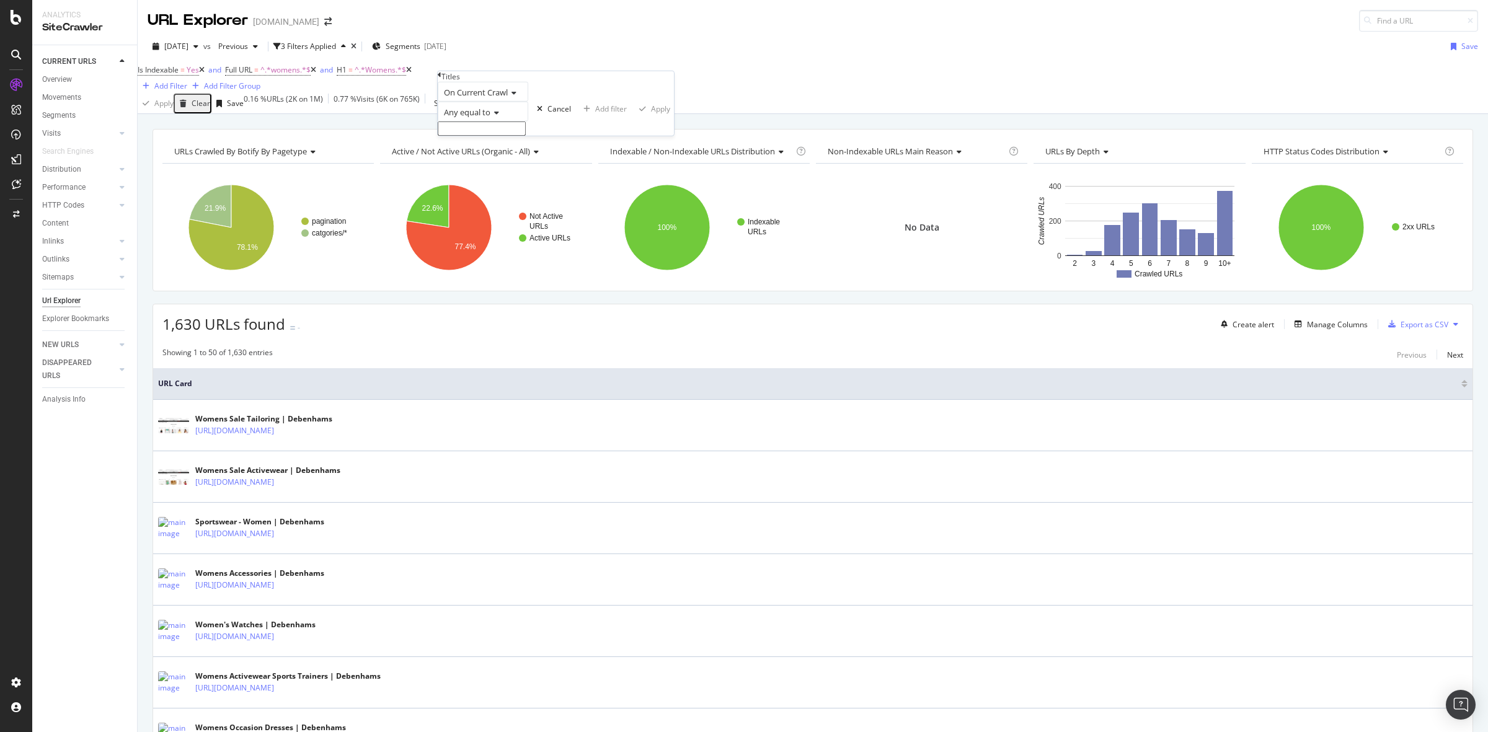
click at [511, 136] on input "text" at bounding box center [482, 129] width 88 height 14
type input "womens"
click at [651, 118] on div "Apply" at bounding box center [660, 112] width 19 height 11
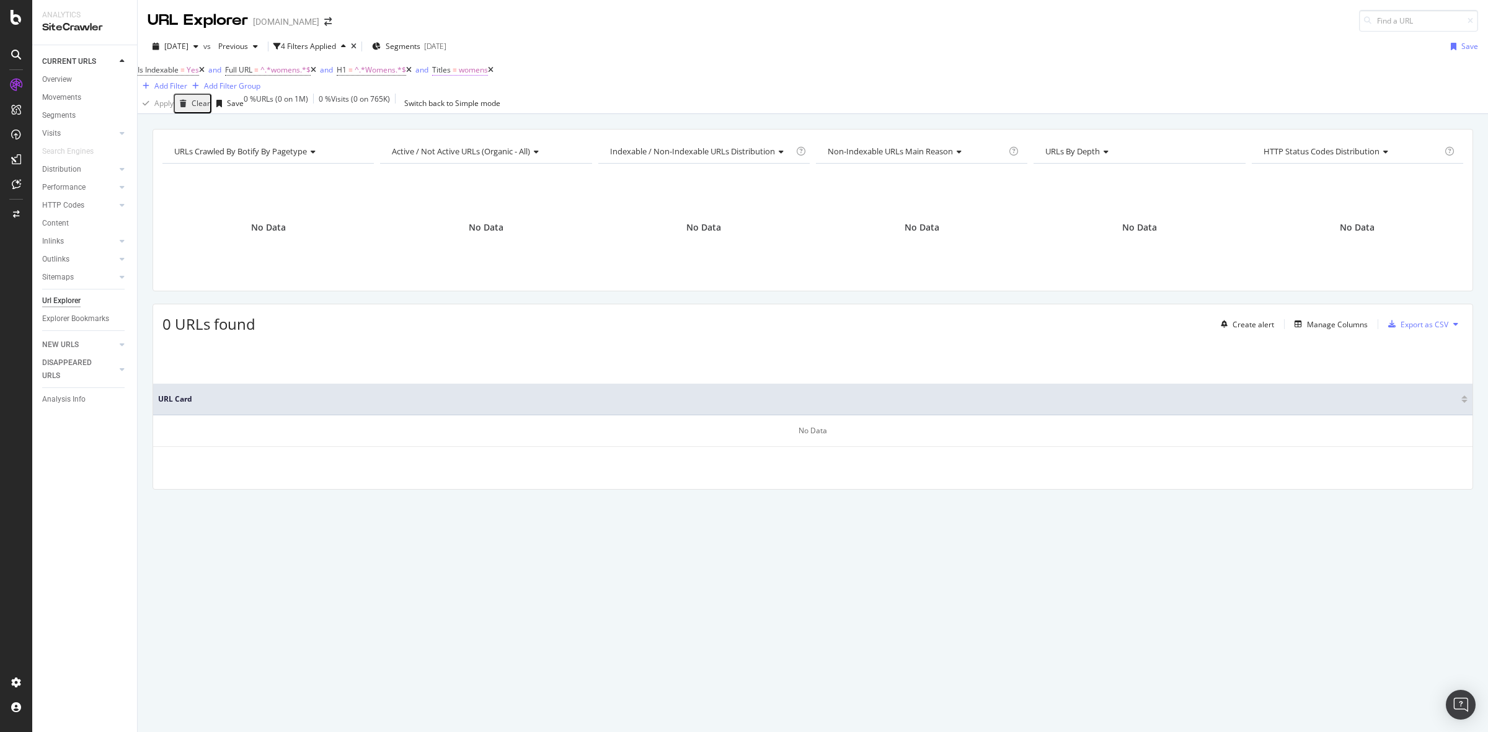
click at [488, 75] on span "womens" at bounding box center [473, 69] width 29 height 11
click at [509, 115] on span "Any equal to" at bounding box center [488, 109] width 46 height 11
click at [525, 211] on div "Any contains" at bounding box center [503, 204] width 89 height 13
click at [672, 115] on div "Apply" at bounding box center [681, 110] width 19 height 11
click at [507, 75] on span "^.*womens.*$" at bounding box center [484, 69] width 50 height 11
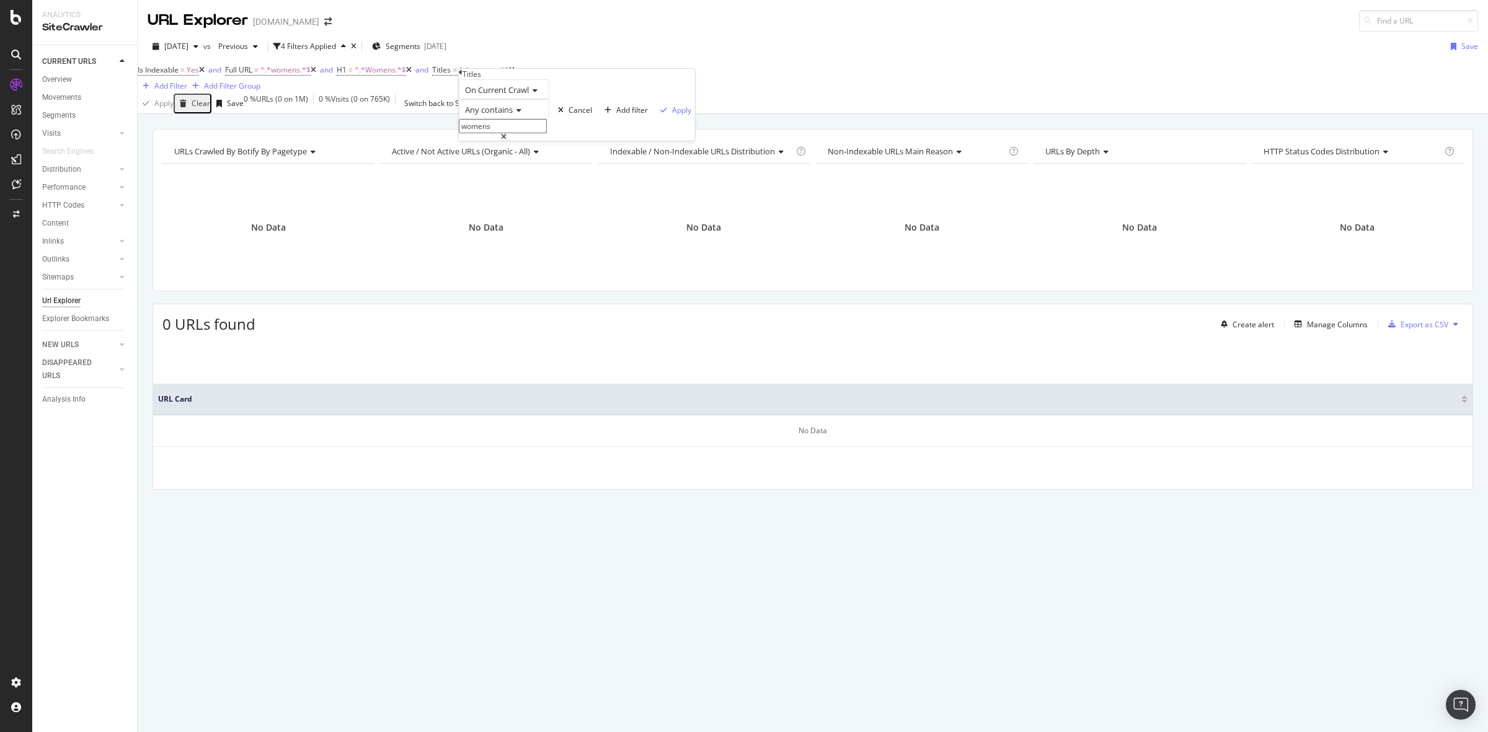
click at [518, 133] on input "womens" at bounding box center [503, 126] width 88 height 14
click at [475, 133] on input "womens" at bounding box center [503, 126] width 88 height 14
click at [482, 133] on input "womens" at bounding box center [503, 126] width 88 height 14
click at [481, 133] on input "womens" at bounding box center [503, 126] width 88 height 14
type input "Womens"
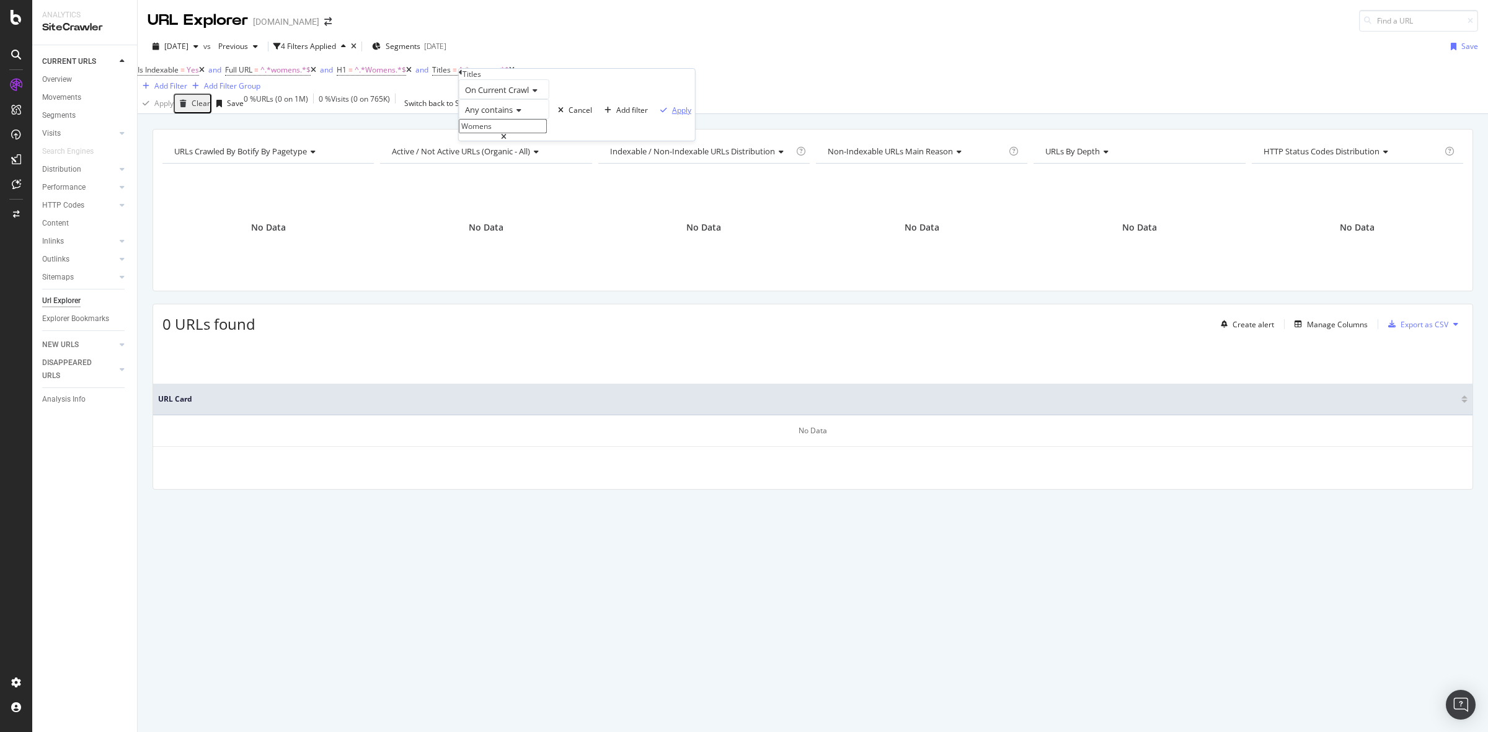
click at [672, 115] on div "Apply" at bounding box center [681, 110] width 19 height 11
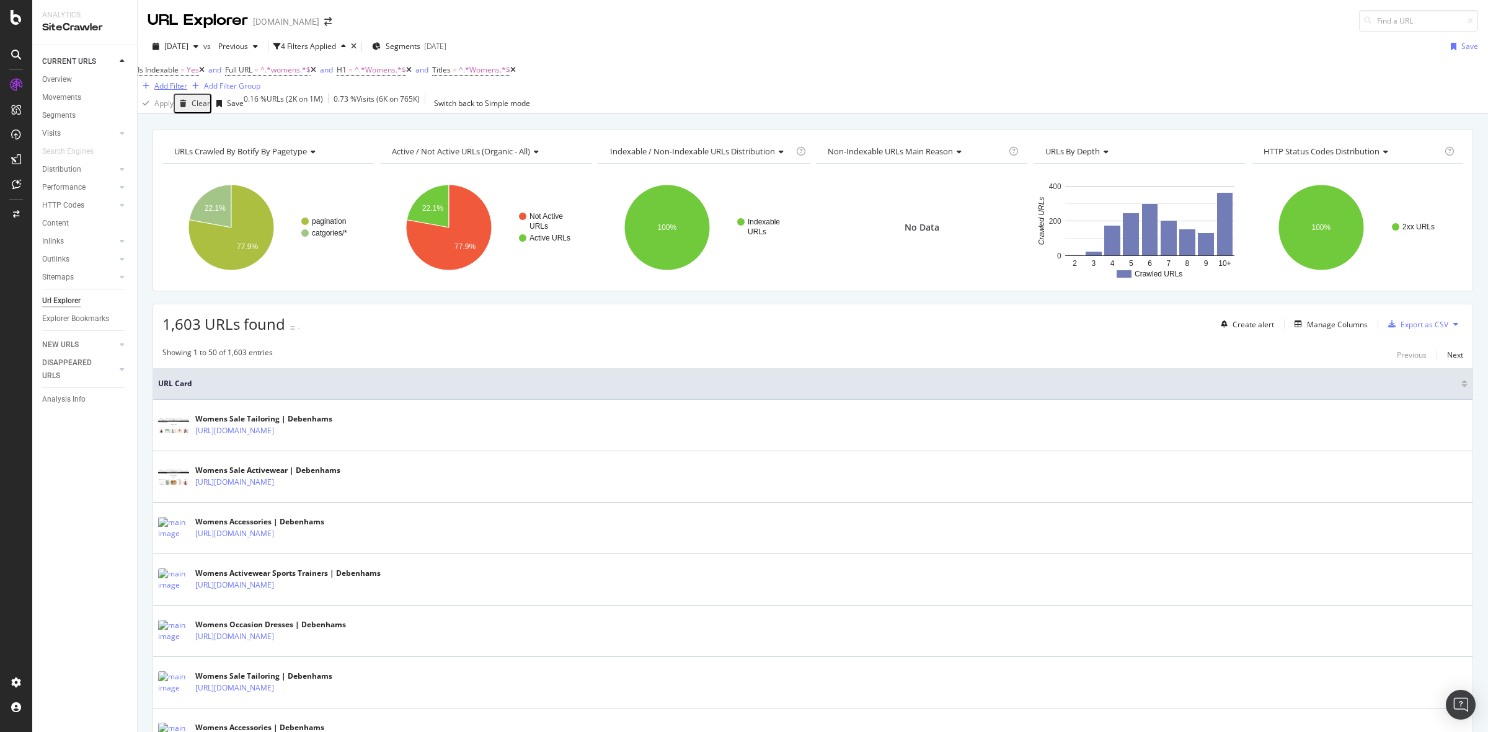
click at [187, 81] on div "Add Filter" at bounding box center [170, 86] width 33 height 11
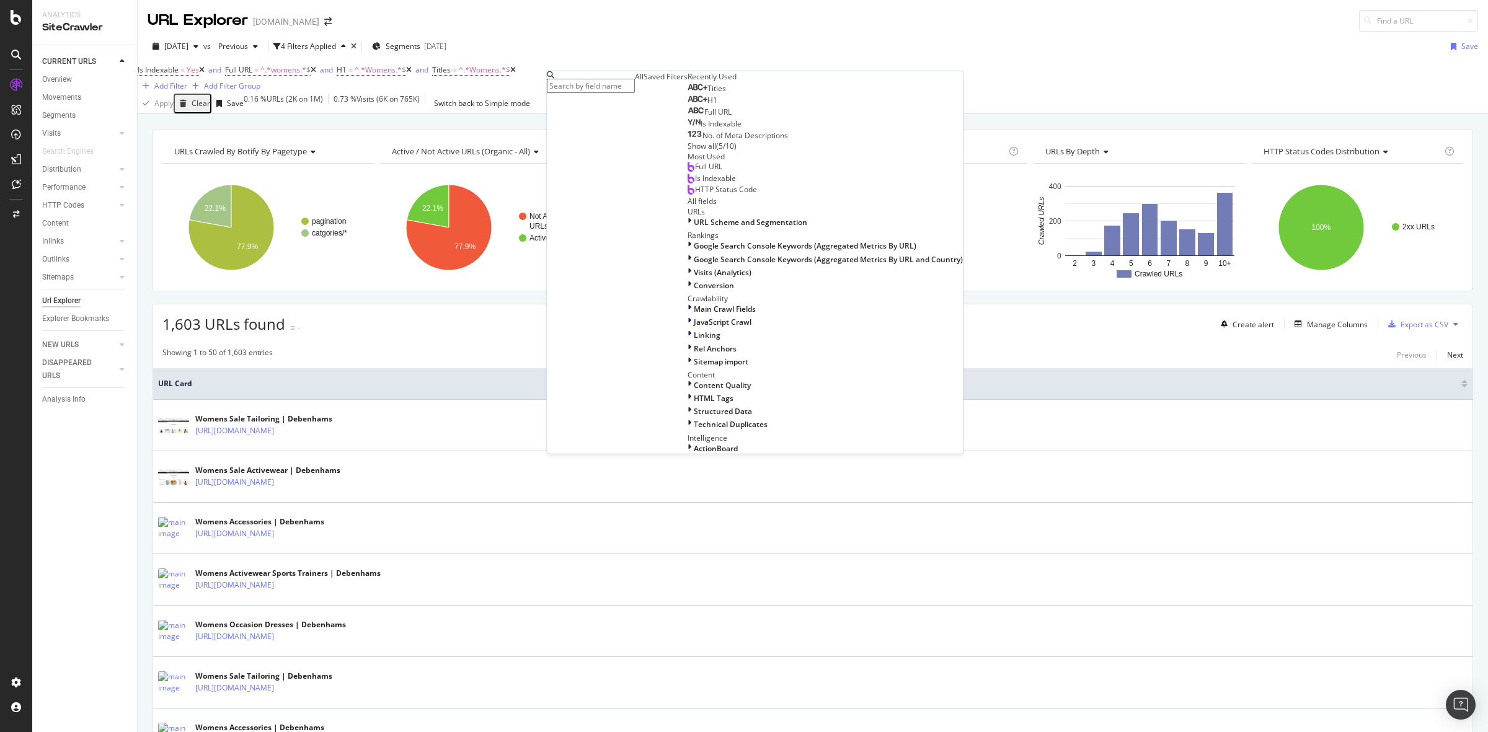
click at [688, 117] on div "Full URL" at bounding box center [710, 112] width 44 height 10
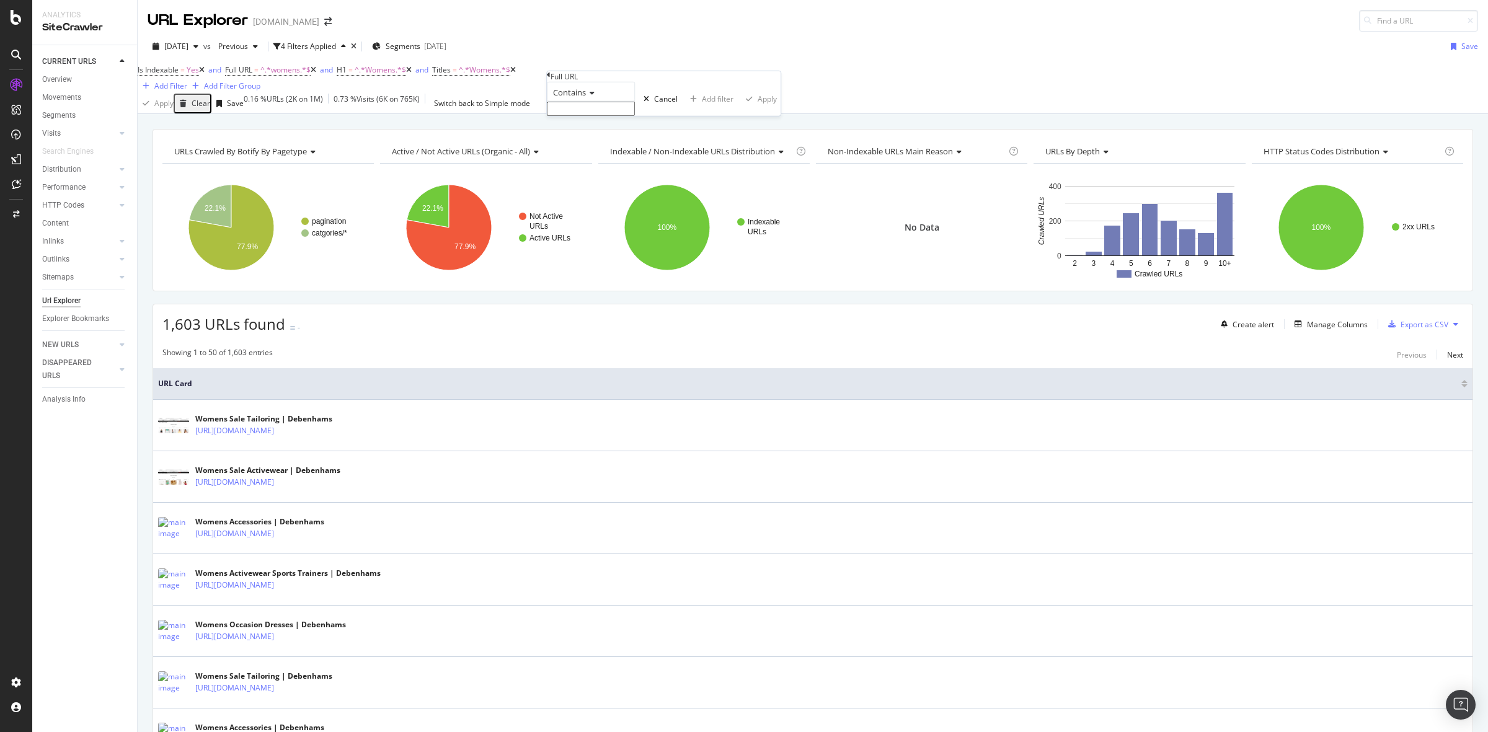
click at [599, 116] on input "text" at bounding box center [591, 109] width 88 height 14
click at [871, 113] on div "Apply Clear Save 0.16 % URLs ( 2K on 1M ) 0.73 % Visits ( 6K on 765K ) Switch b…" at bounding box center [813, 104] width 1350 height 20
click at [252, 75] on span "Full URL" at bounding box center [238, 69] width 27 height 11
click at [396, 105] on div "Add filter" at bounding box center [412, 100] width 32 height 11
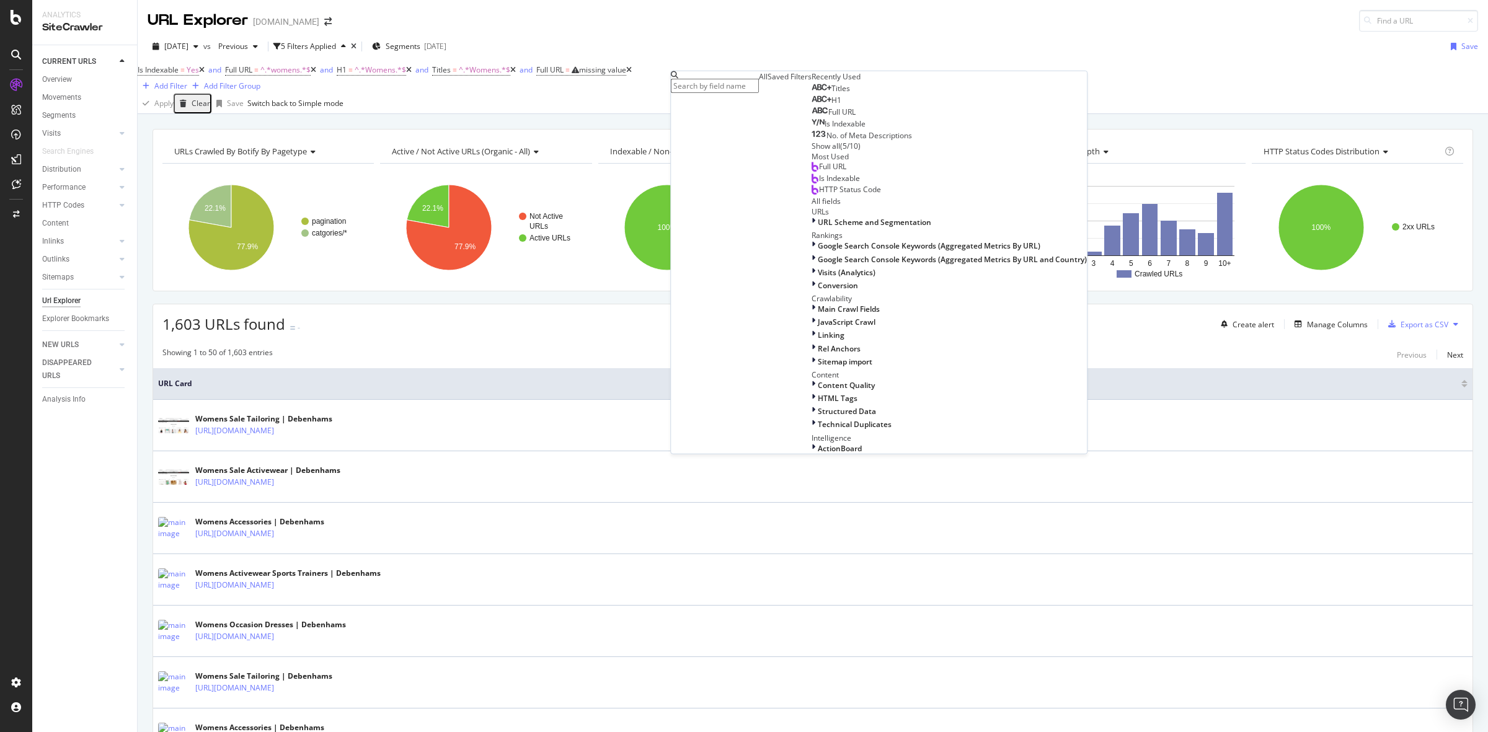
click at [812, 117] on div "Full URL" at bounding box center [834, 112] width 44 height 10
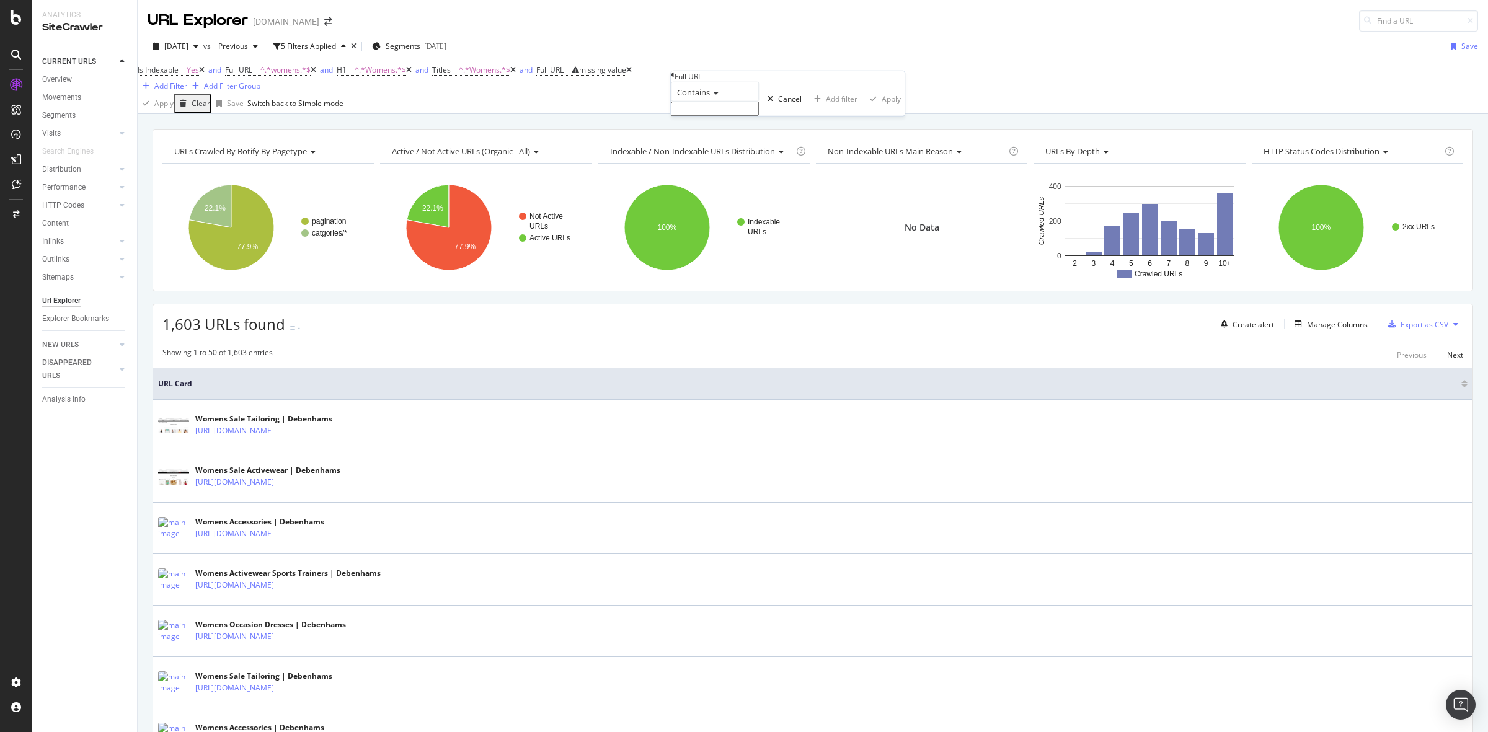
click at [710, 98] on span "Contains" at bounding box center [693, 92] width 33 height 11
click at [728, 205] on span "Doesn't contain" at bounding box center [702, 200] width 54 height 11
click at [732, 116] on input "text" at bounding box center [715, 109] width 88 height 14
type input "="
click at [882, 108] on div "Apply" at bounding box center [891, 102] width 19 height 11
